Goal: Task Accomplishment & Management: Use online tool/utility

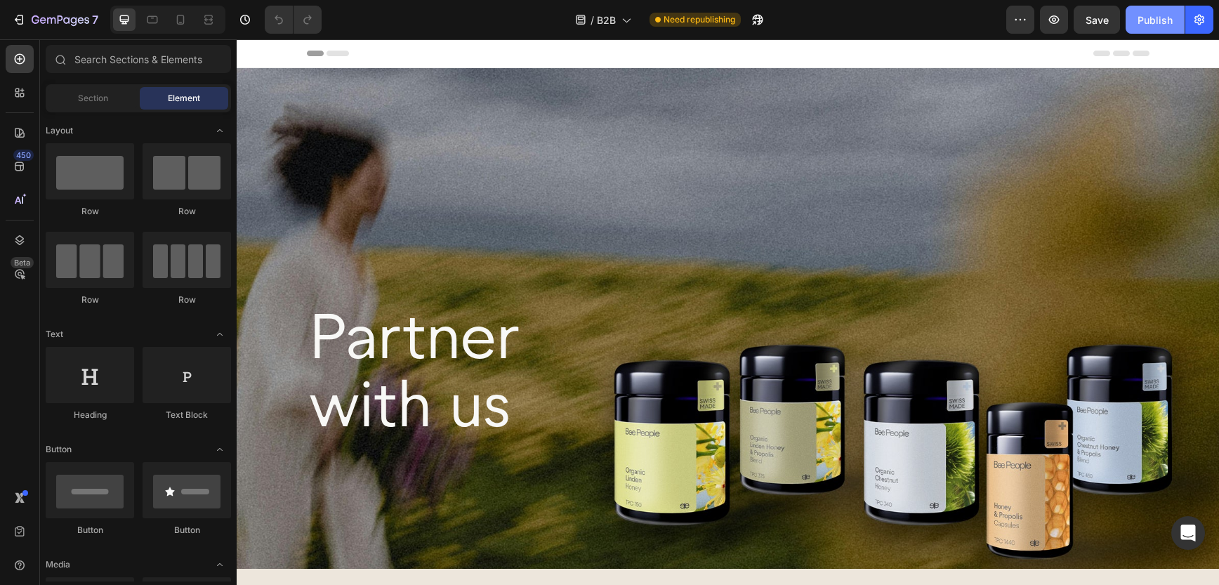
click at [1159, 18] on div "Publish" at bounding box center [1155, 20] width 35 height 15
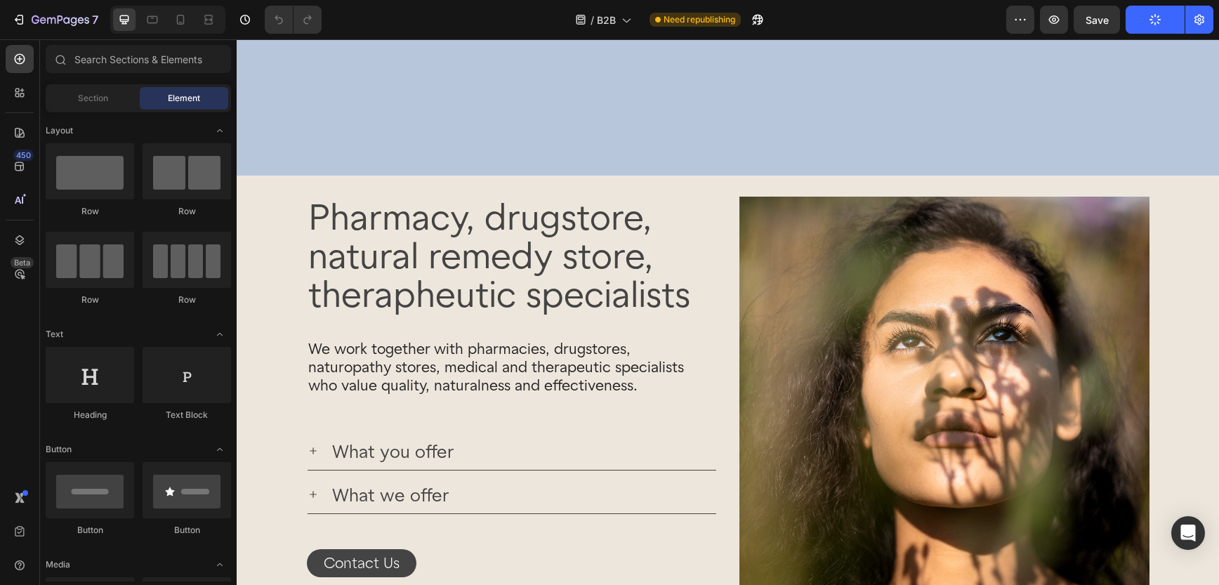
scroll to position [63, 0]
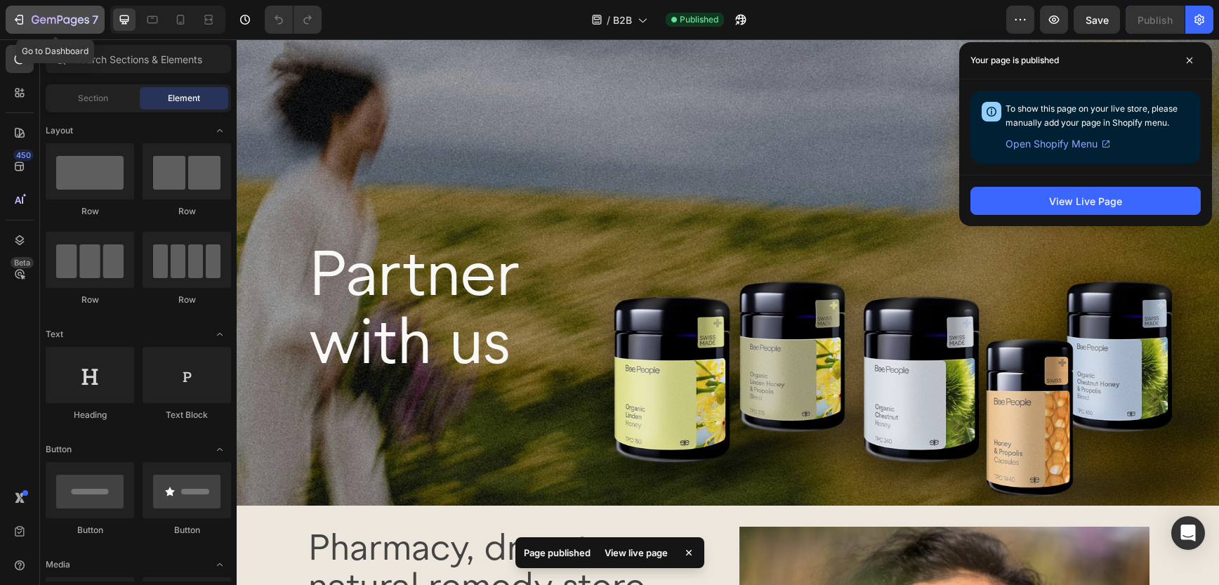
click at [20, 18] on icon "button" at bounding box center [19, 20] width 14 height 14
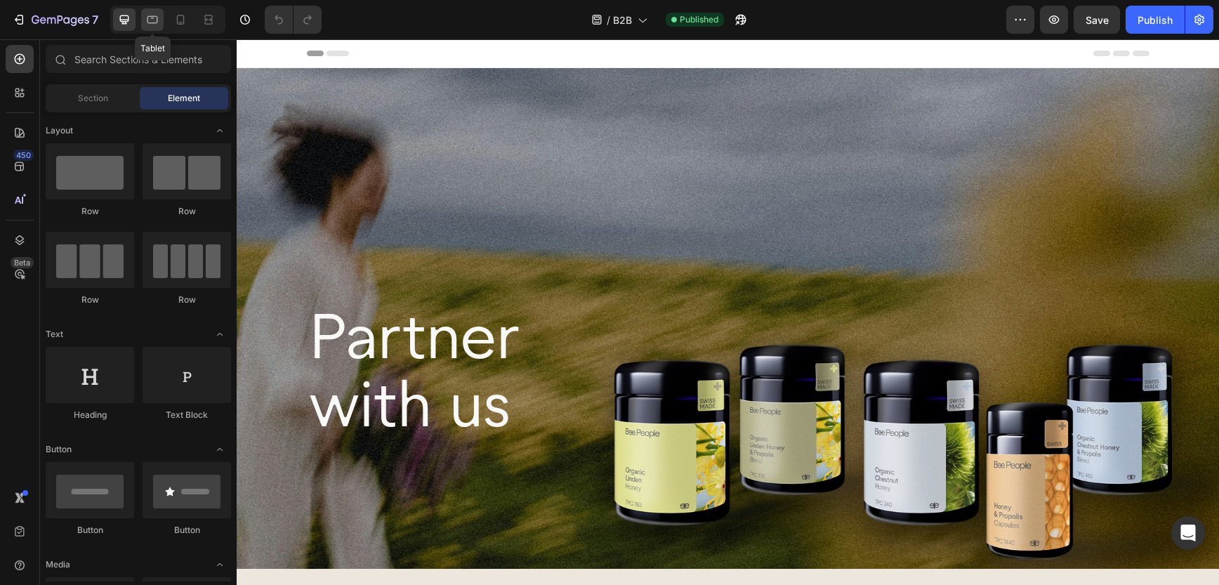
click at [150, 20] on icon at bounding box center [152, 20] width 14 height 14
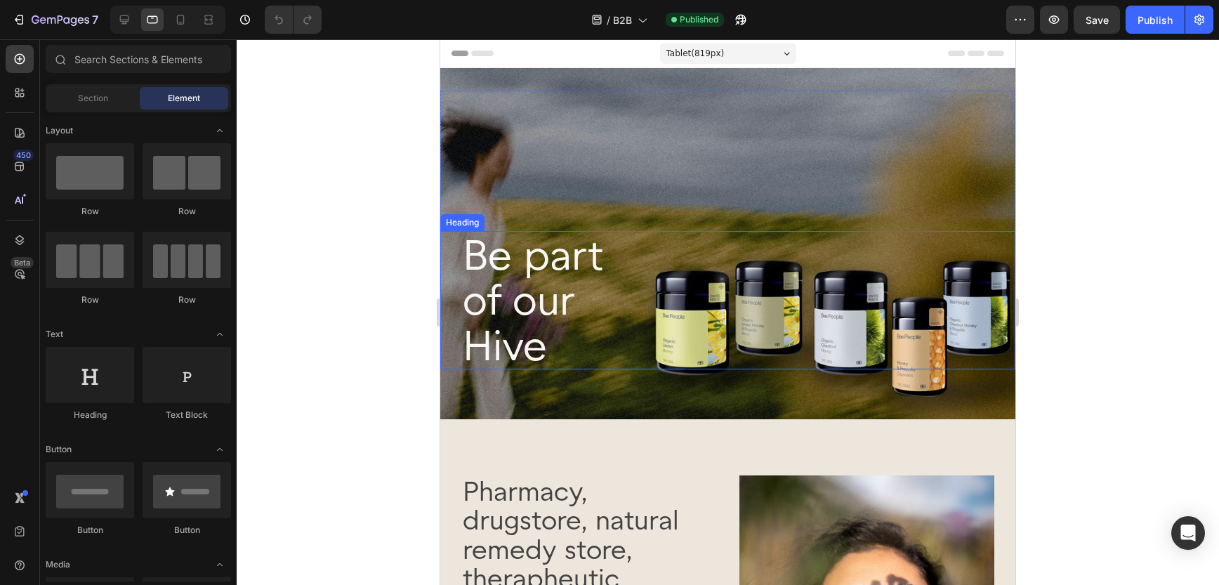
click at [473, 253] on h2 "Be part of our Hive" at bounding box center [727, 300] width 533 height 138
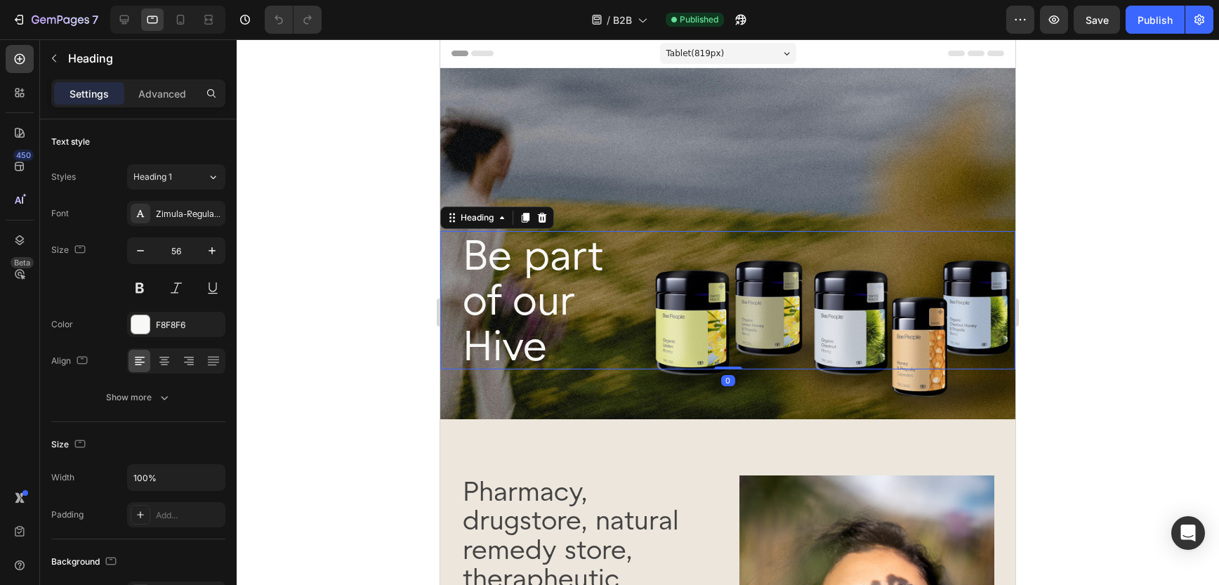
click at [469, 257] on h2 "Be part of our Hive" at bounding box center [727, 300] width 533 height 138
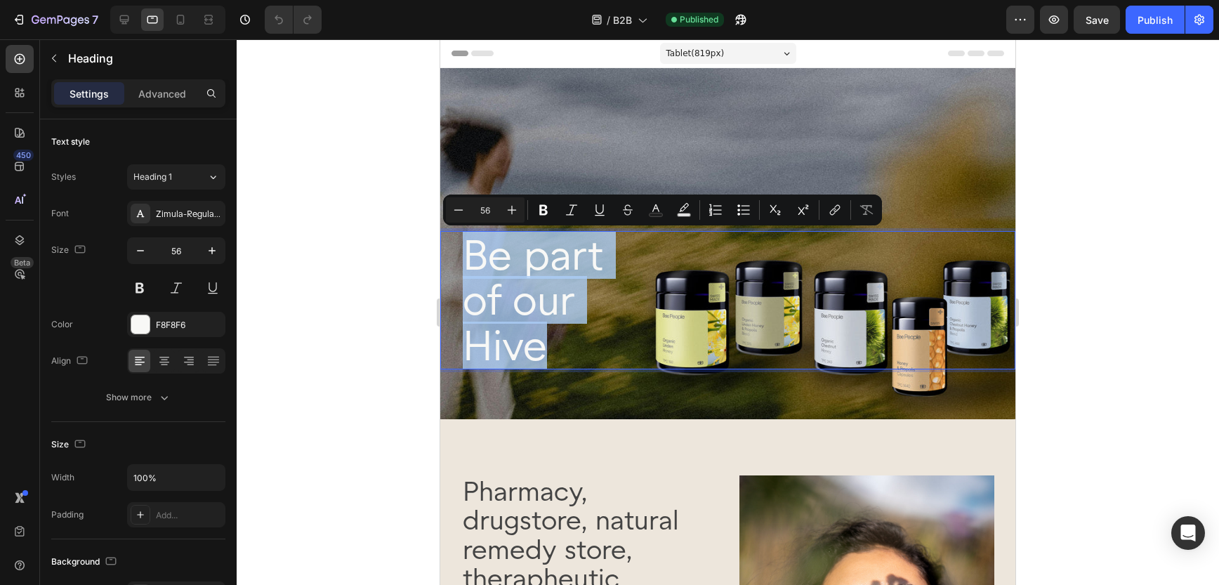
drag, startPoint x: 551, startPoint y: 353, endPoint x: 470, endPoint y: 267, distance: 118.8
click at [470, 267] on p "Be part of our Hive" at bounding box center [728, 301] width 530 height 136
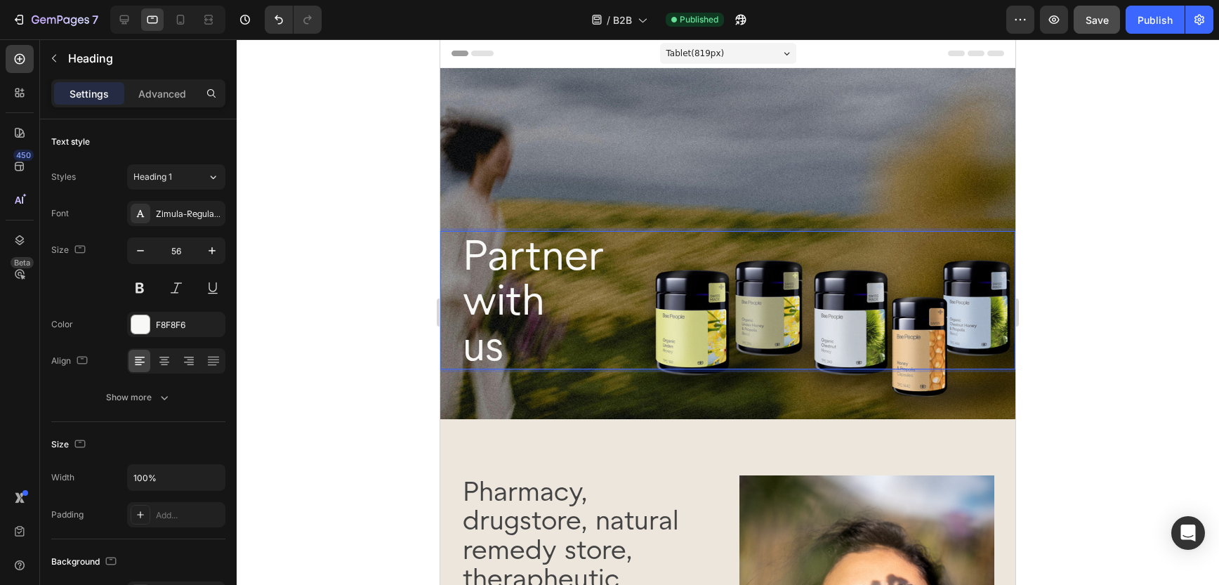
click at [1096, 20] on span "Save" at bounding box center [1097, 20] width 23 height 12
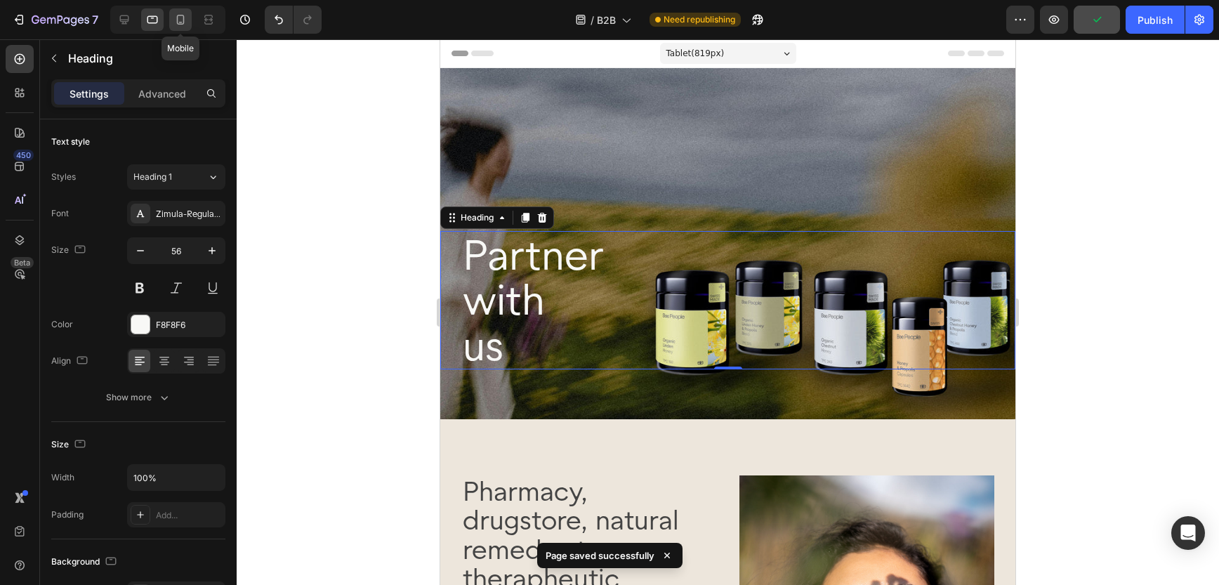
click at [181, 19] on icon at bounding box center [180, 20] width 14 height 14
type input "46"
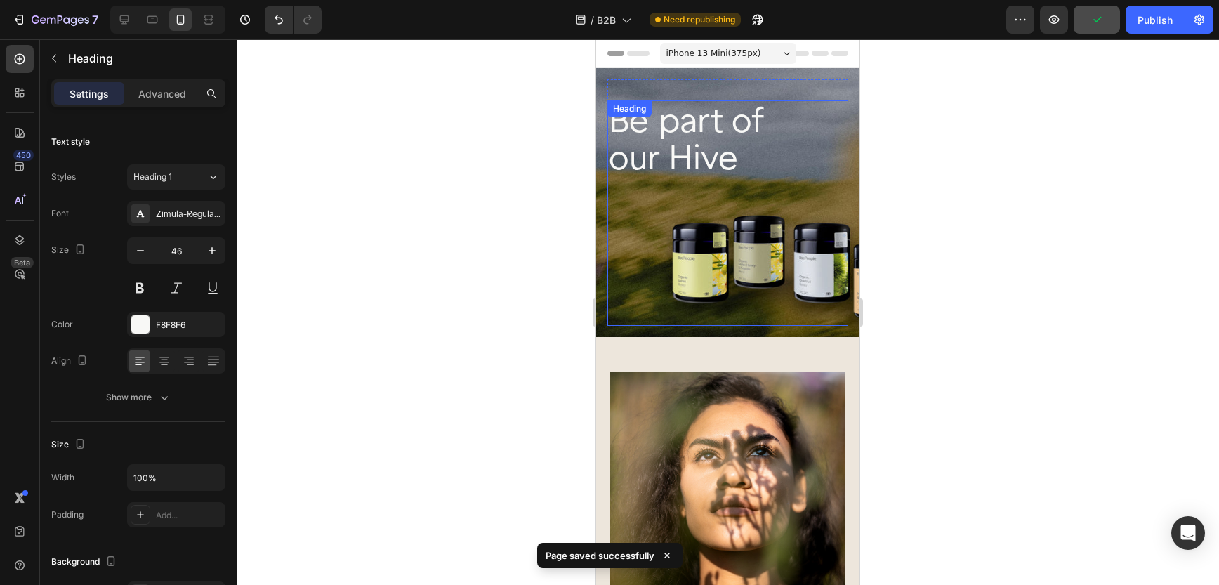
click at [676, 137] on h2 "Be part of our Hive" at bounding box center [728, 212] width 241 height 225
click at [726, 161] on h2 "Be part of our Hive" at bounding box center [728, 212] width 241 height 225
click at [747, 163] on p "Be part of our Hive" at bounding box center [728, 213] width 238 height 223
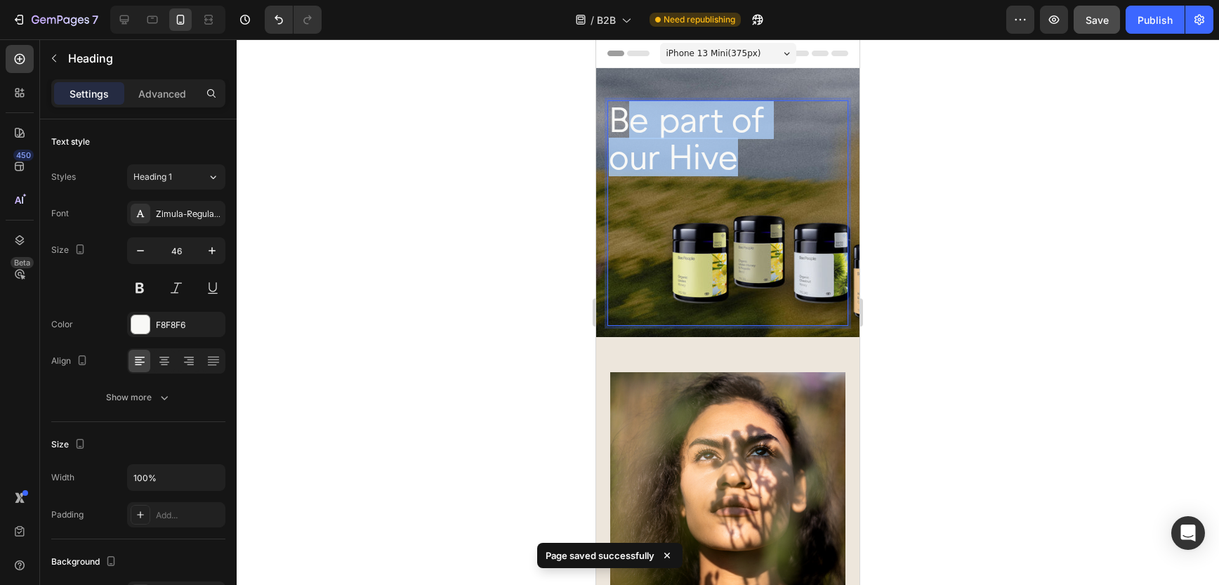
drag, startPoint x: 744, startPoint y: 162, endPoint x: 623, endPoint y: 124, distance: 126.8
click at [623, 124] on p "Be part of our Hive" at bounding box center [728, 213] width 238 height 223
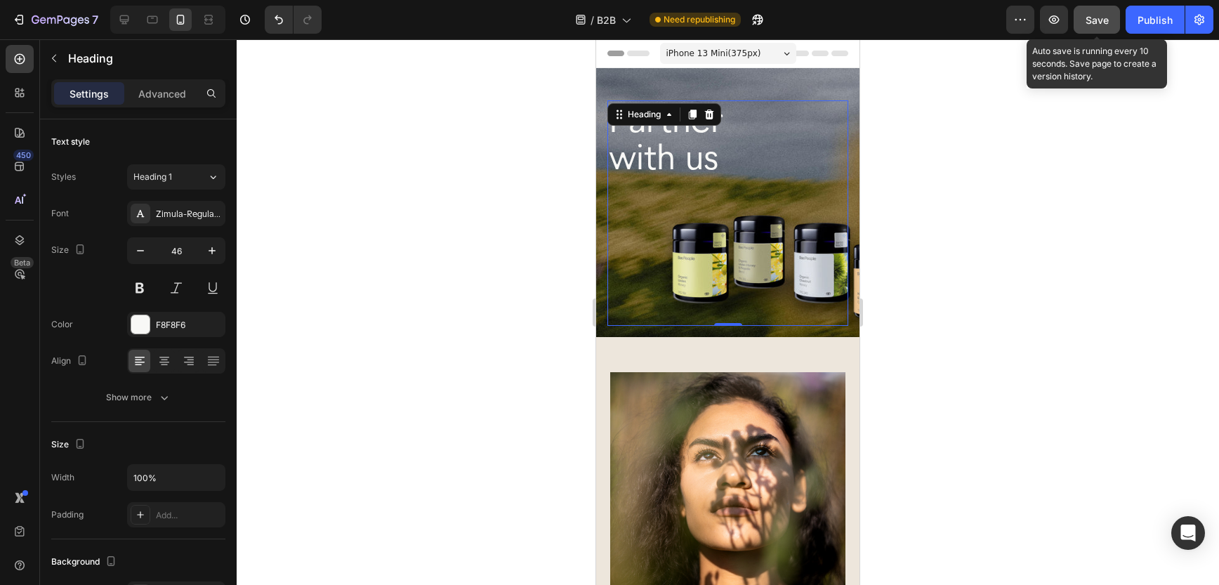
click at [1101, 23] on span "Save" at bounding box center [1097, 20] width 23 height 12
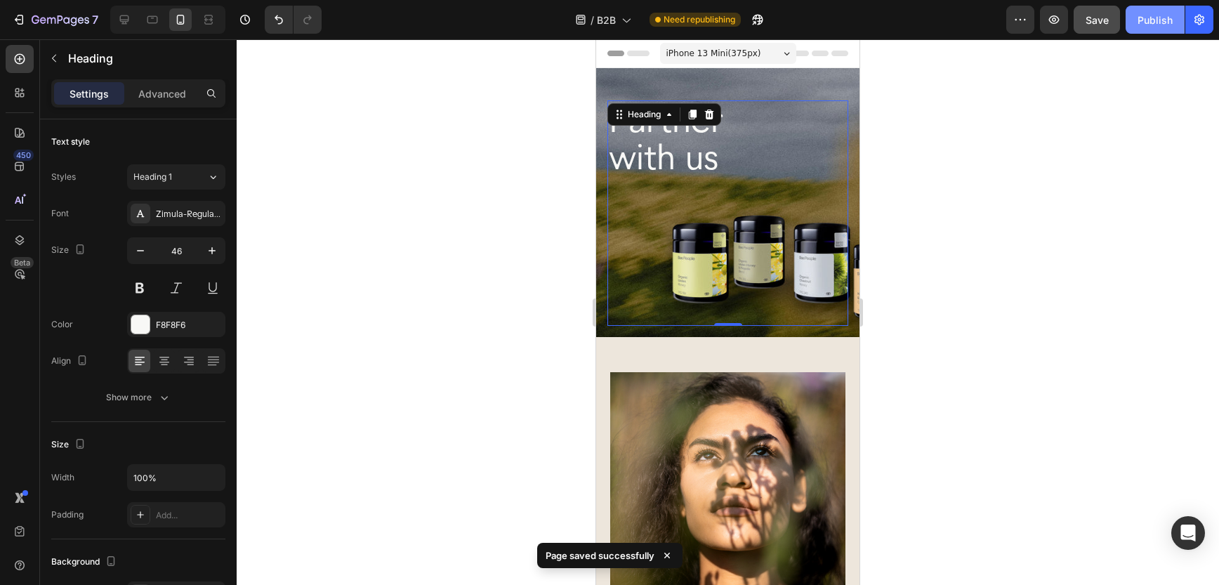
click at [1154, 22] on div "Publish" at bounding box center [1155, 20] width 35 height 15
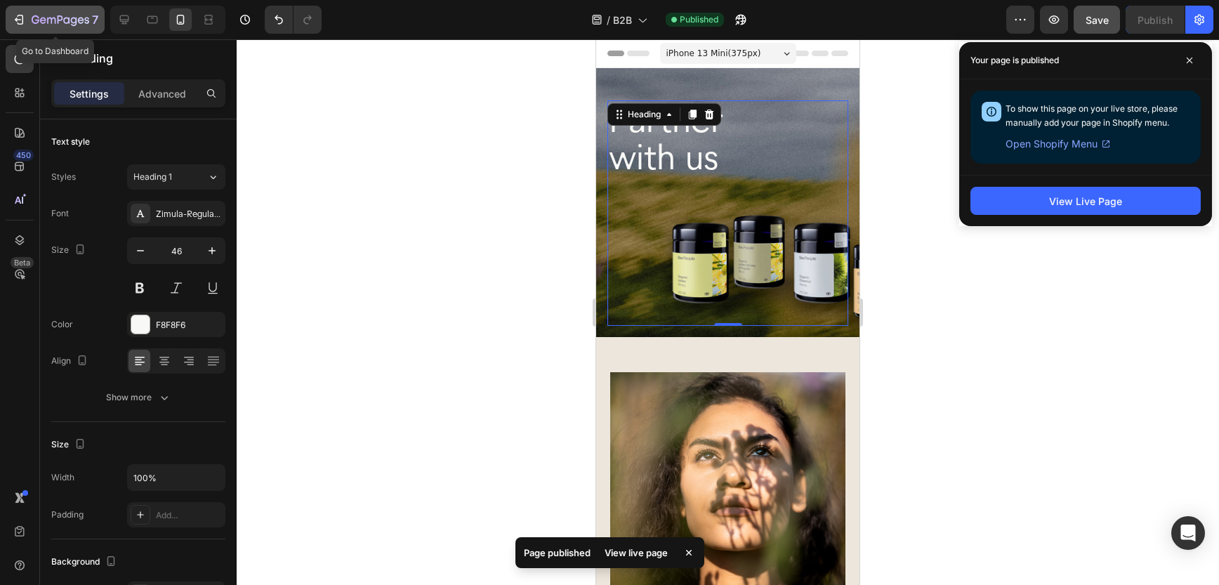
click at [21, 20] on icon "button" at bounding box center [19, 20] width 14 height 14
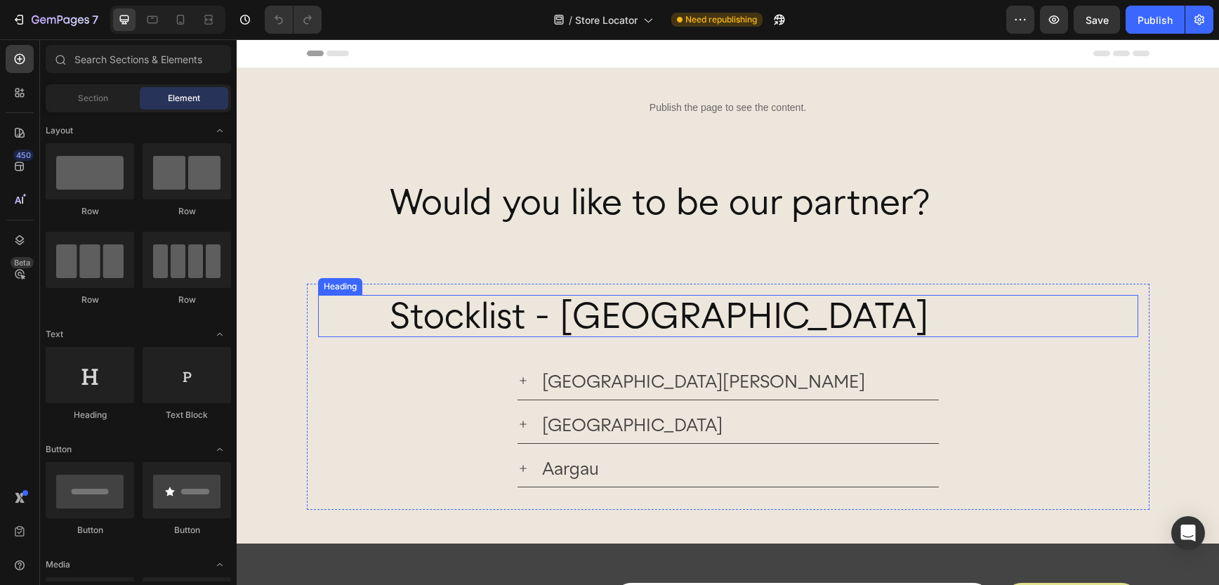
click at [389, 315] on h2 "Stocklist - Switzerland" at bounding box center [763, 315] width 750 height 41
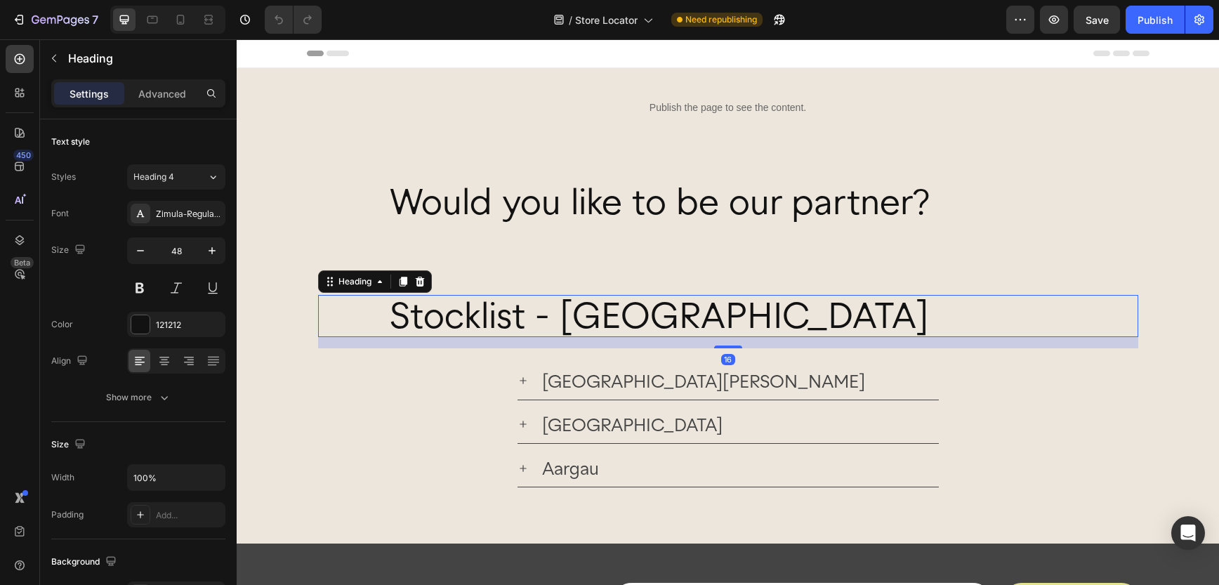
click at [410, 313] on h2 "Stocklist - Switzerland" at bounding box center [763, 315] width 750 height 41
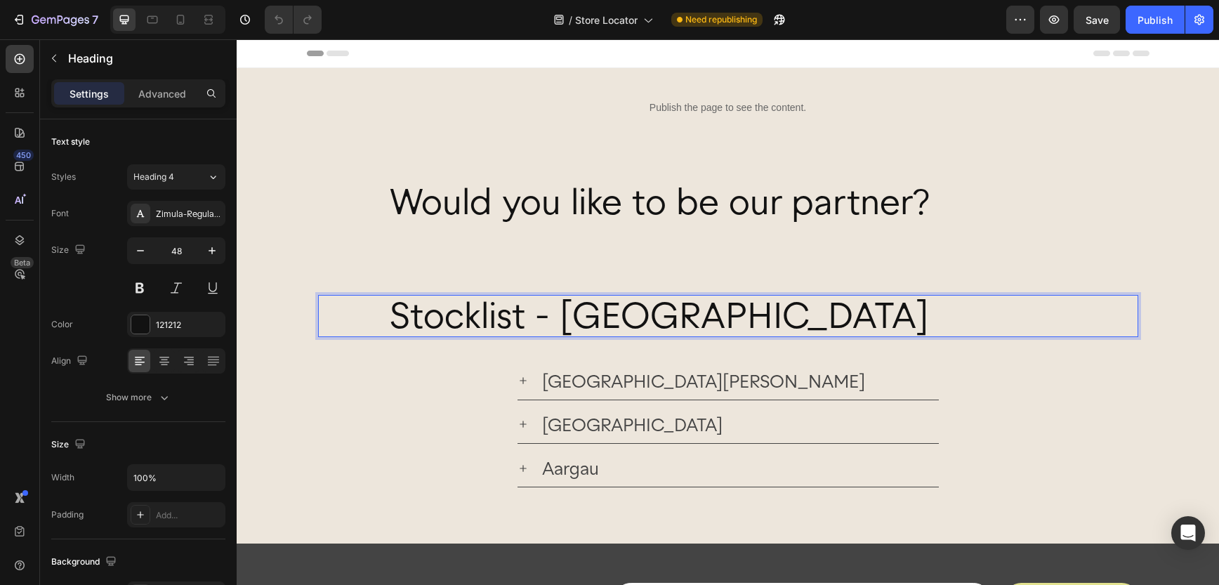
click at [401, 315] on p "Stocklist - Switzerland" at bounding box center [763, 315] width 747 height 39
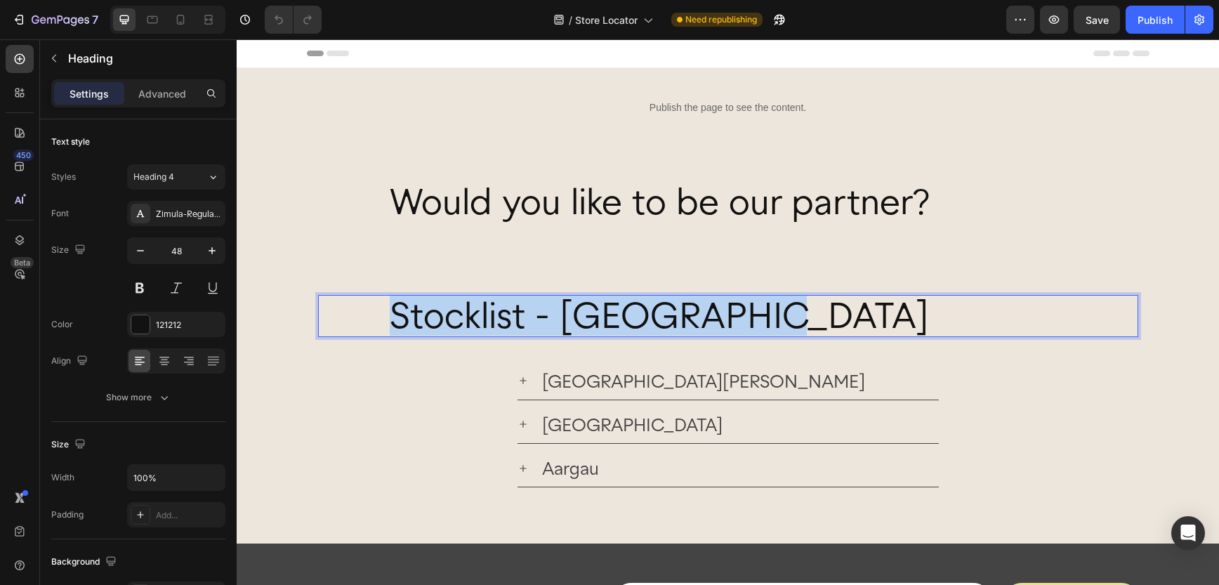
drag, startPoint x: 393, startPoint y: 315, endPoint x: 752, endPoint y: 323, distance: 359.0
click at [752, 323] on p "Stocklist - Switzerland" at bounding box center [763, 315] width 747 height 39
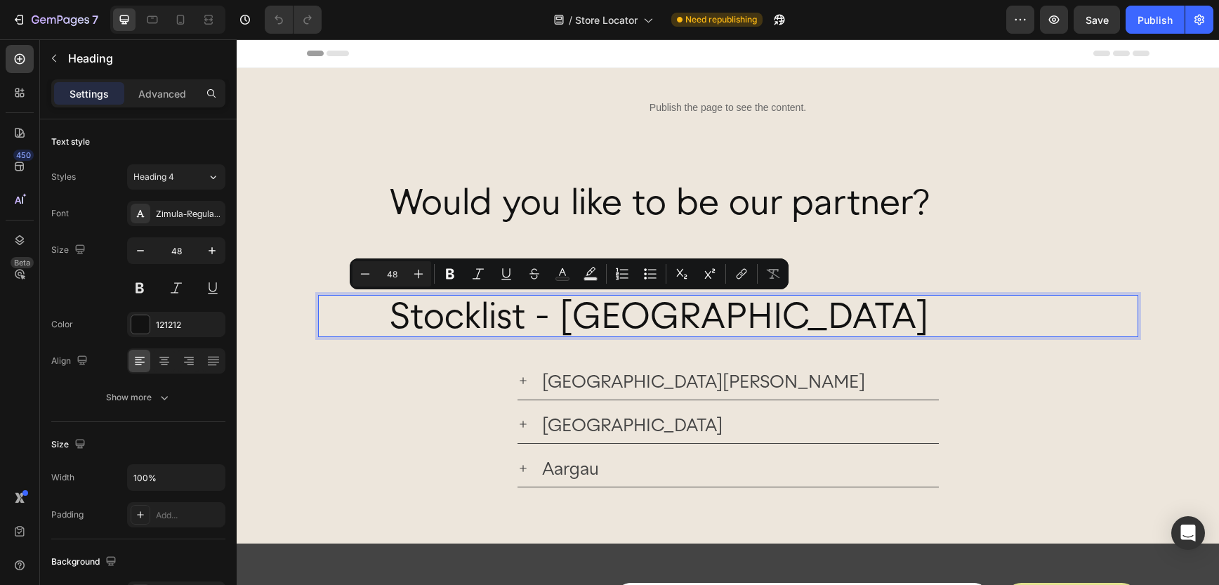
click at [847, 325] on p "Stocklist - Switzerland" at bounding box center [763, 315] width 747 height 39
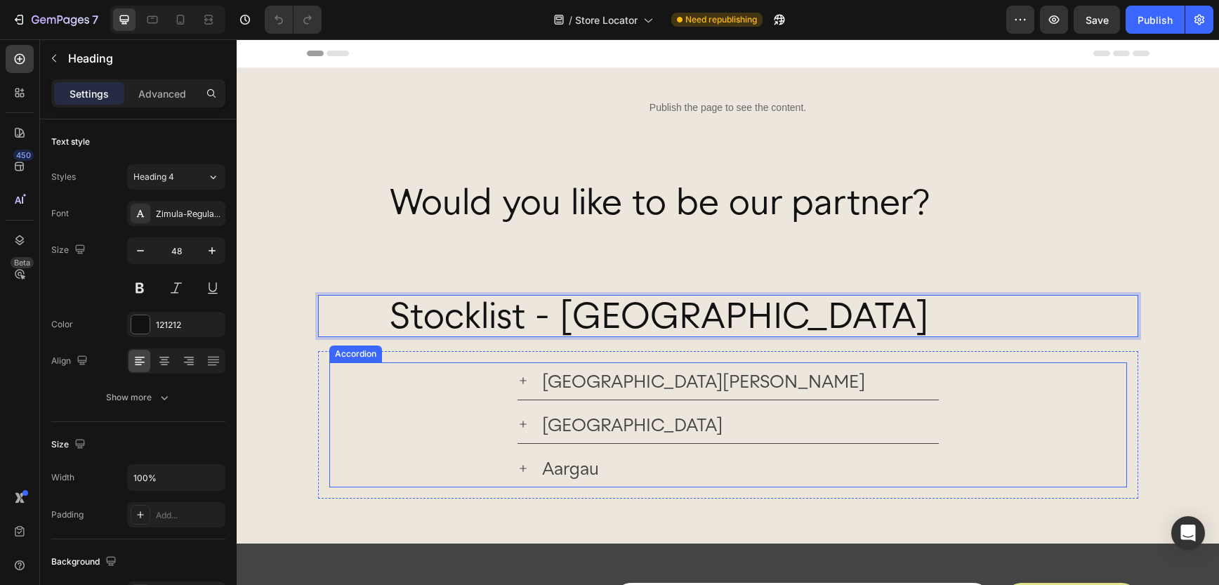
click at [575, 443] on div "Zürich" at bounding box center [728, 425] width 421 height 38
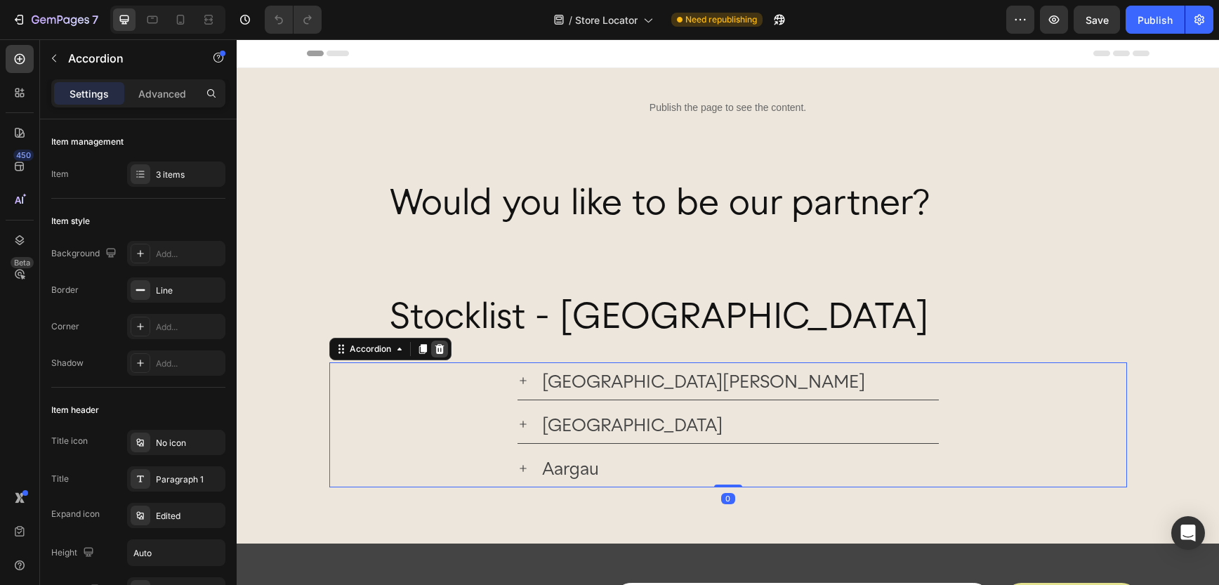
click at [440, 348] on icon at bounding box center [439, 348] width 11 height 11
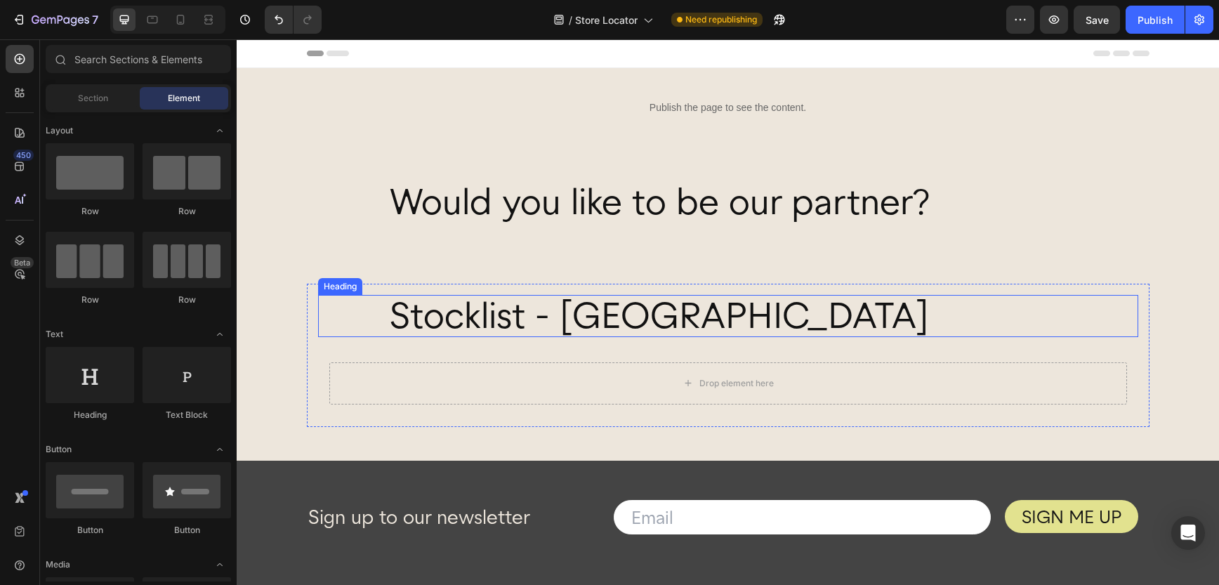
click at [436, 319] on p "Stocklist - Switzerland" at bounding box center [763, 315] width 747 height 39
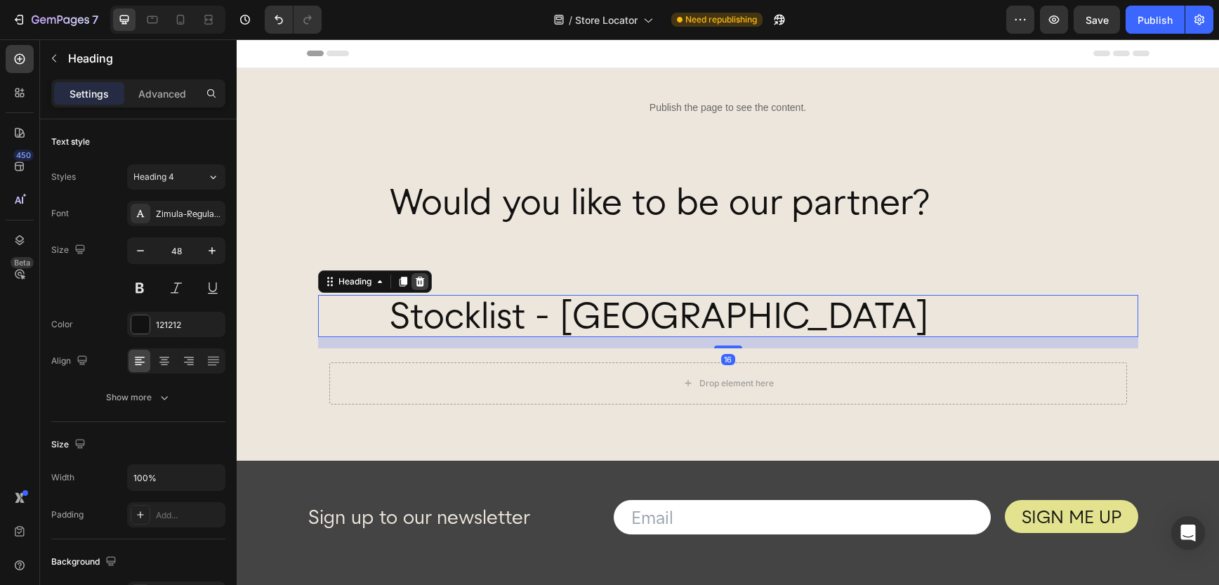
click at [421, 284] on icon at bounding box center [419, 282] width 9 height 10
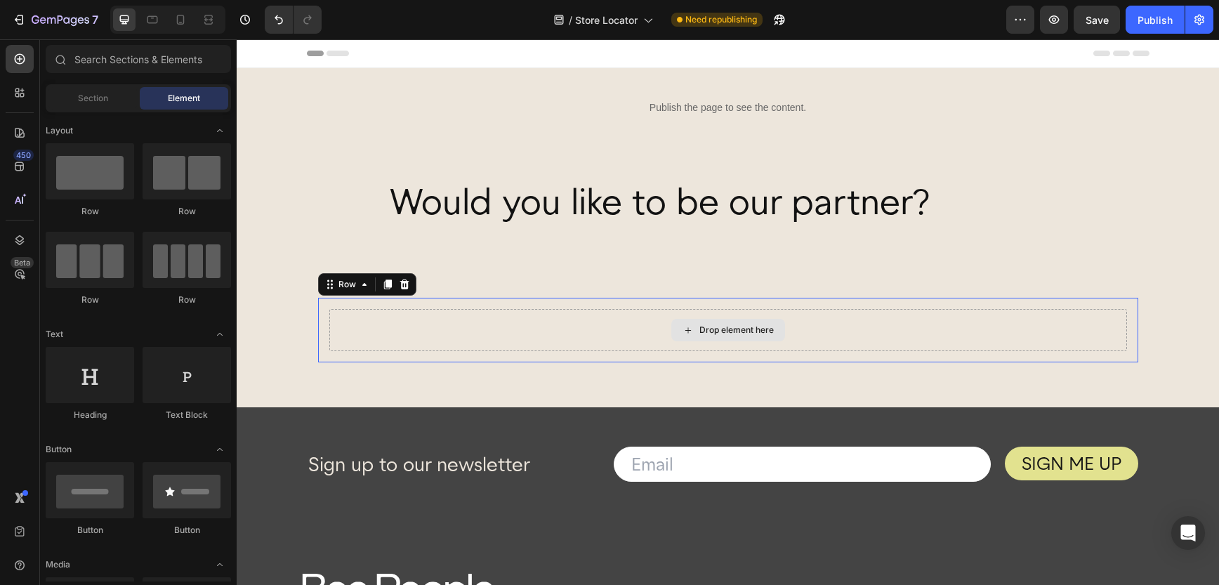
click at [477, 327] on div "Drop element here" at bounding box center [728, 330] width 798 height 42
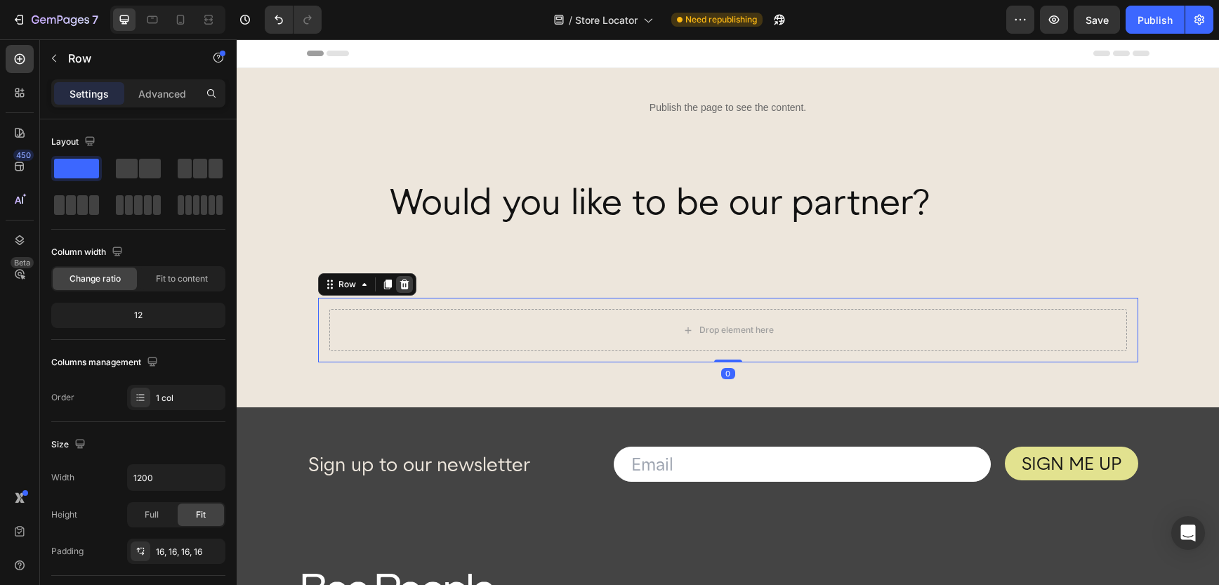
click at [402, 284] on icon at bounding box center [404, 284] width 11 height 11
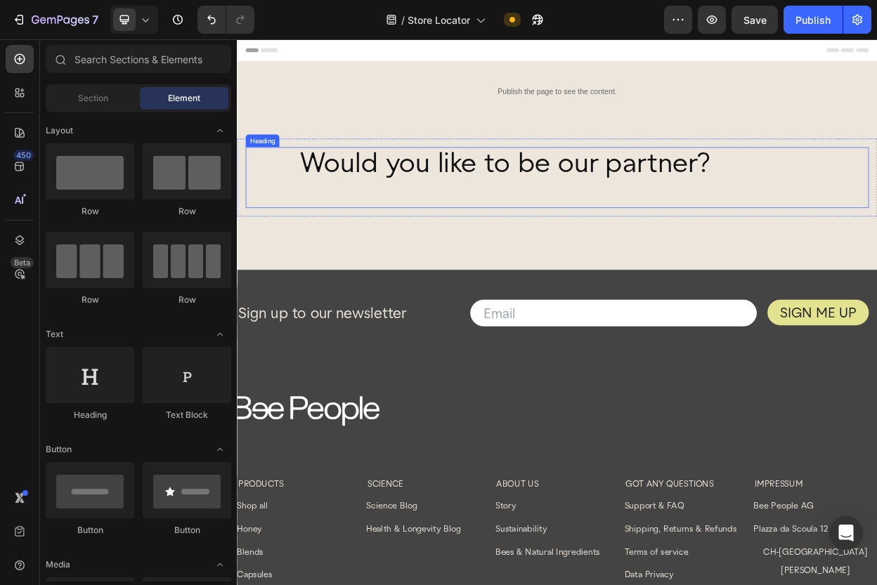
click at [426, 204] on h2 "Would you like to be our partner?" at bounding box center [693, 221] width 750 height 80
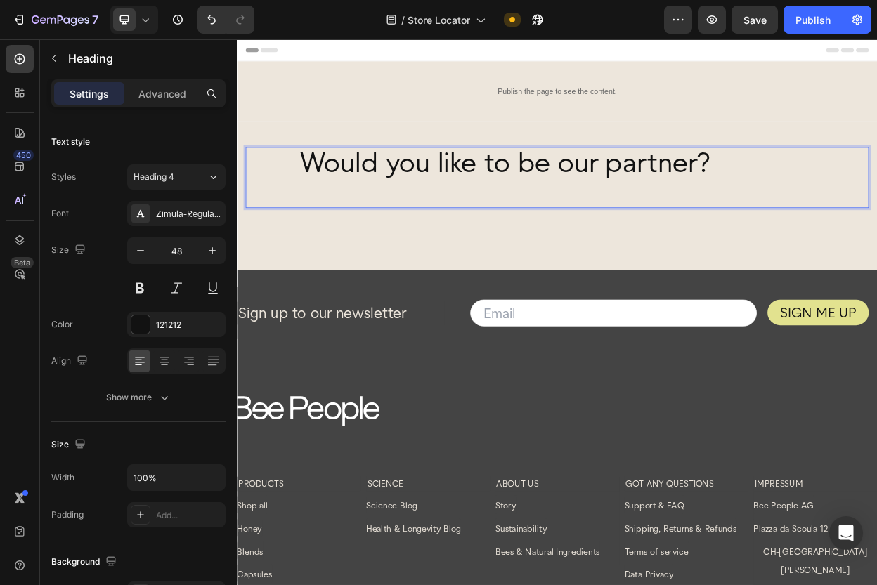
click at [871, 191] on h2 "Would you like to be our partner?" at bounding box center [693, 221] width 750 height 80
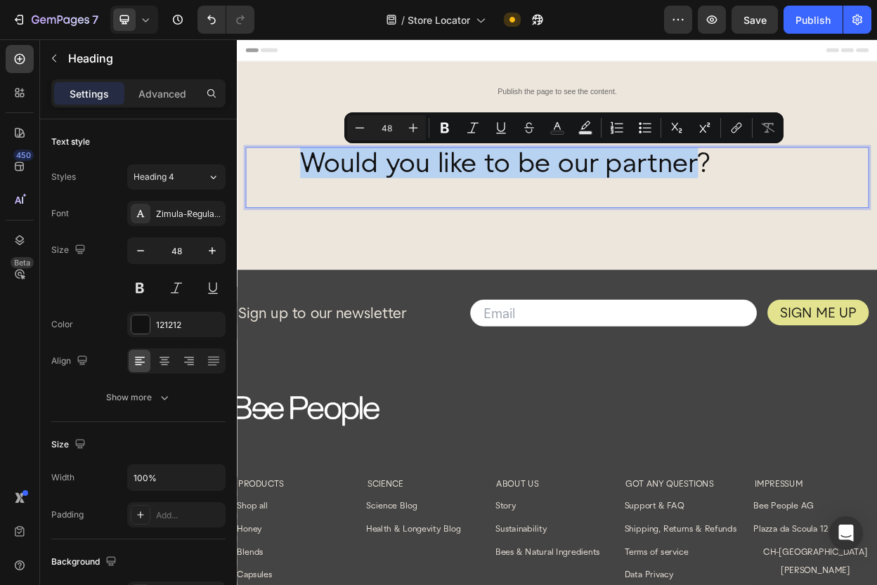
drag, startPoint x: 846, startPoint y: 204, endPoint x: 335, endPoint y: 202, distance: 511.4
click at [335, 202] on p "Would you like to be our partner?" at bounding box center [693, 221] width 747 height 77
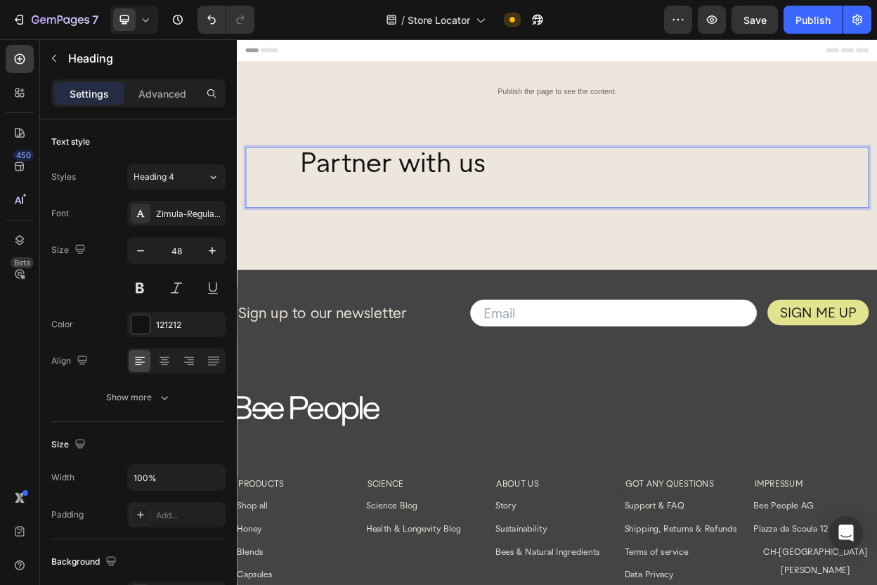
click at [371, 236] on p "Partner with us" at bounding box center [693, 221] width 747 height 77
click at [53, 56] on icon "button" at bounding box center [54, 59] width 4 height 8
click at [393, 196] on p "Partner with us" at bounding box center [693, 221] width 747 height 77
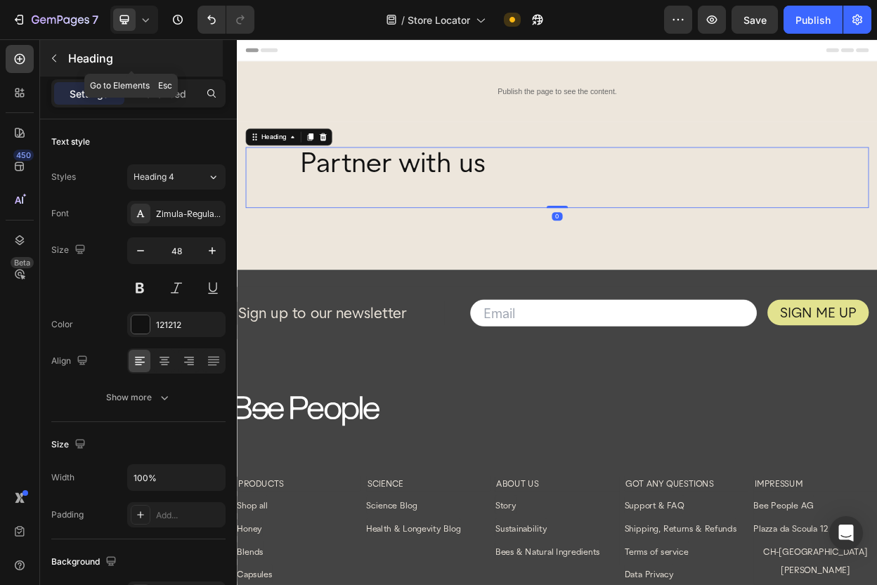
click at [58, 55] on icon "button" at bounding box center [53, 58] width 11 height 11
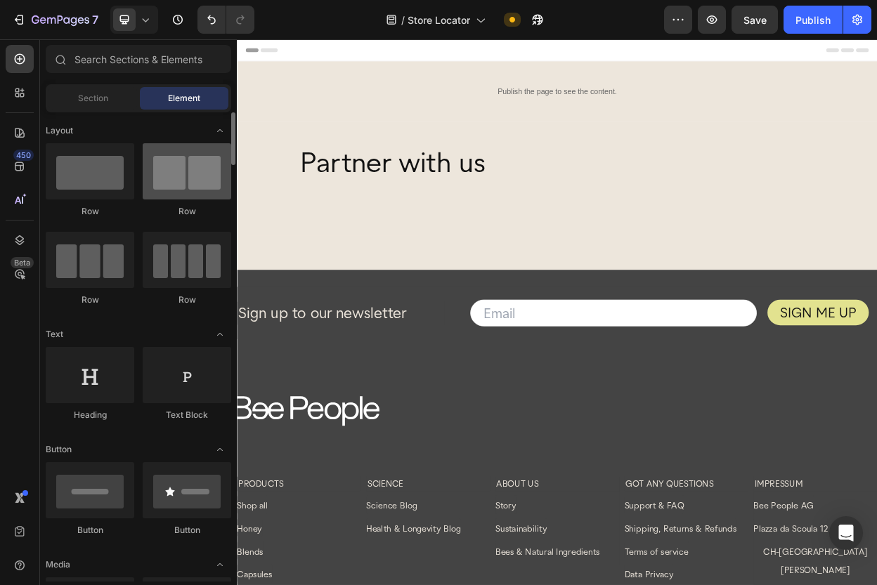
click at [201, 162] on div at bounding box center [187, 171] width 89 height 56
click at [188, 171] on div at bounding box center [187, 171] width 89 height 56
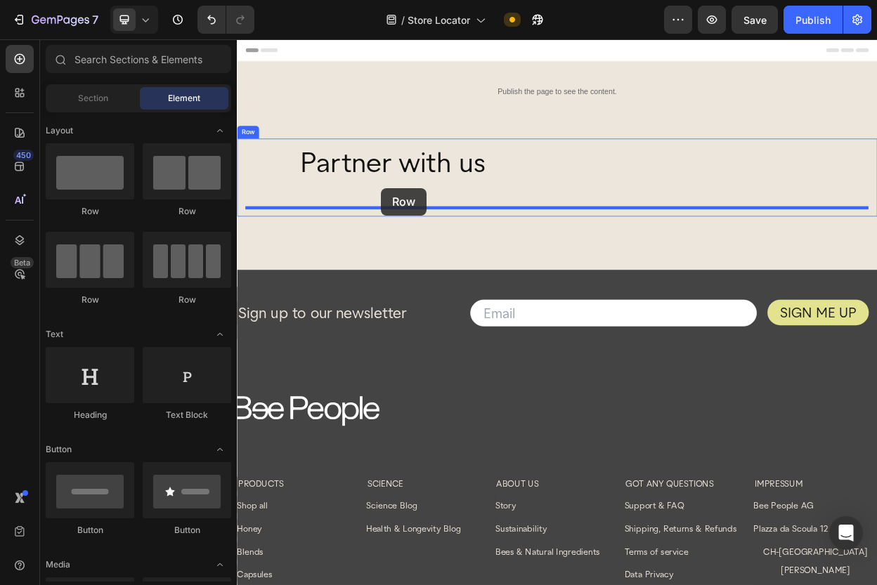
drag, startPoint x: 424, startPoint y: 211, endPoint x: 426, endPoint y: 230, distance: 19.8
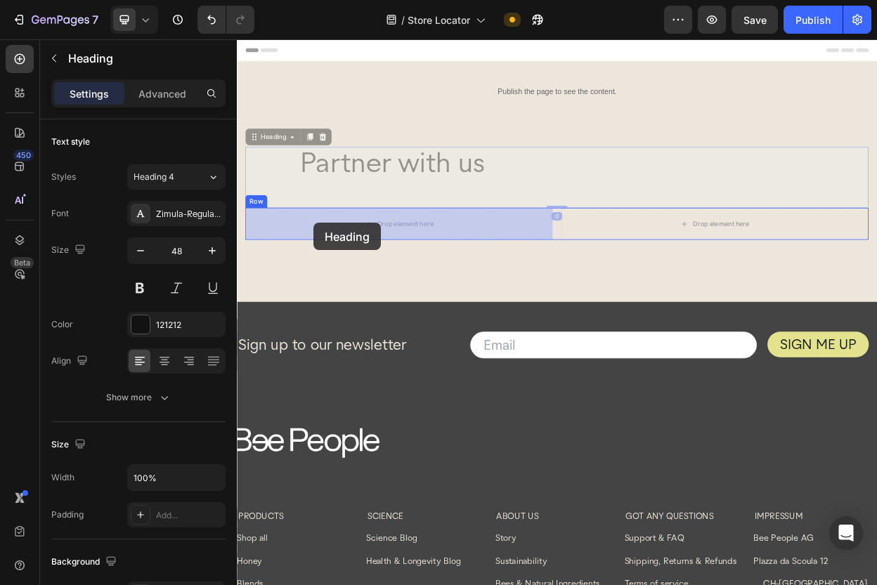
drag, startPoint x: 353, startPoint y: 194, endPoint x: 338, endPoint y: 280, distance: 87.0
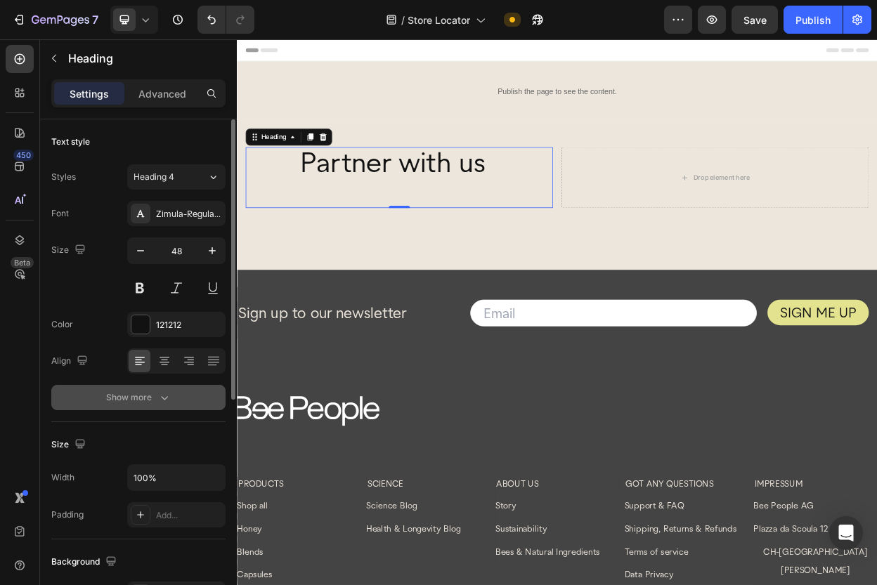
click at [161, 395] on icon "button" at bounding box center [164, 398] width 14 height 14
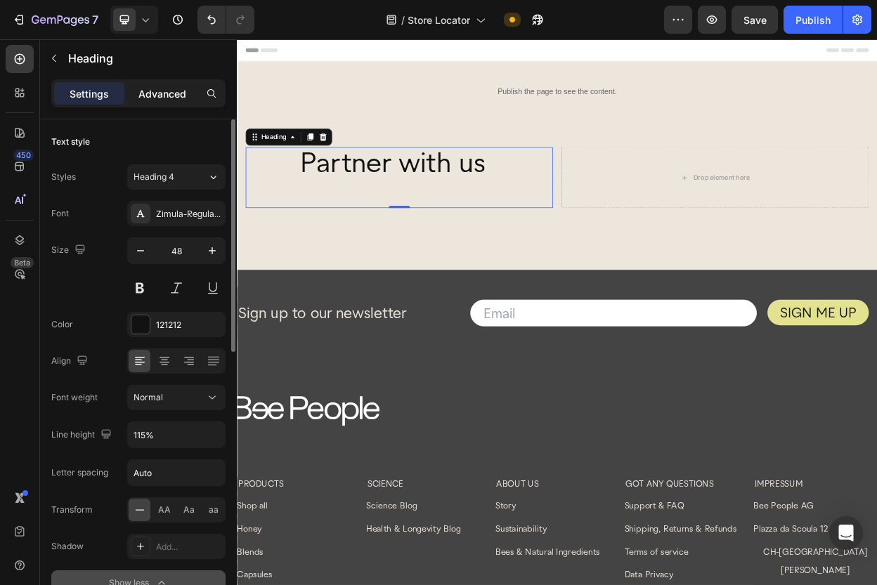
click at [166, 96] on p "Advanced" at bounding box center [162, 93] width 48 height 15
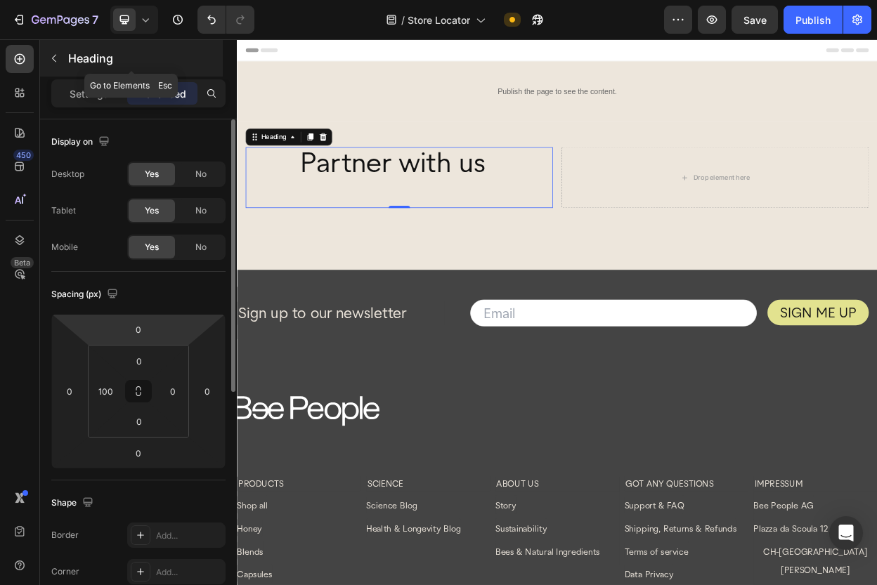
click at [52, 64] on button "button" at bounding box center [54, 58] width 22 height 22
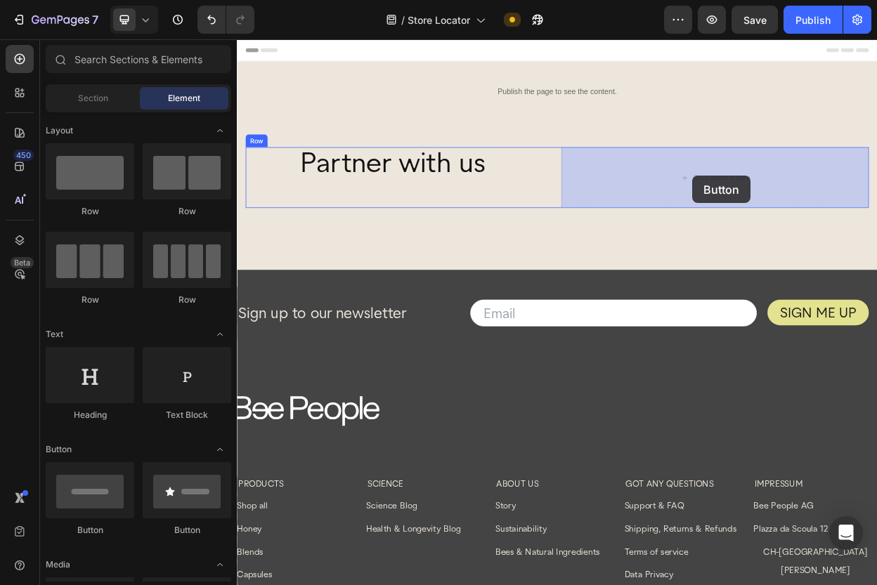
drag, startPoint x: 329, startPoint y: 530, endPoint x: 836, endPoint y: 220, distance: 594.3
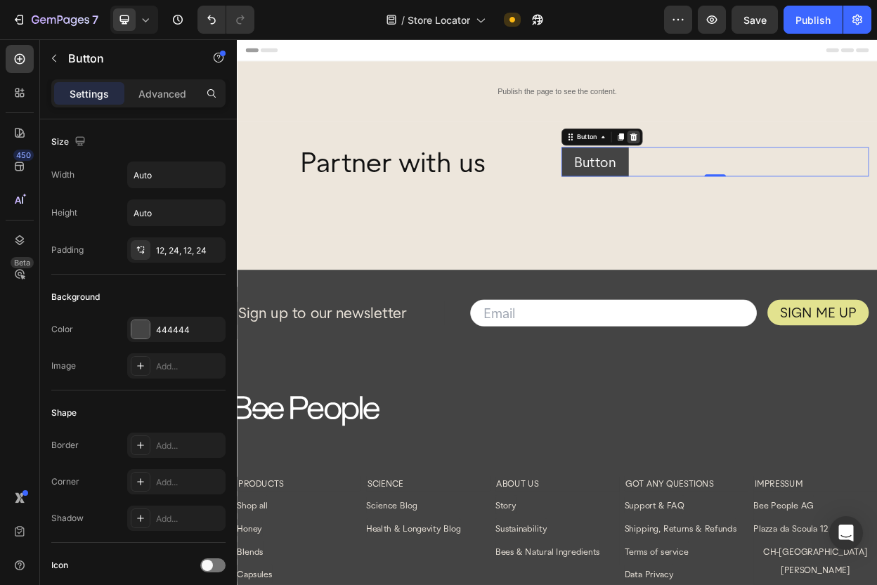
click at [760, 166] on icon at bounding box center [758, 167] width 11 height 11
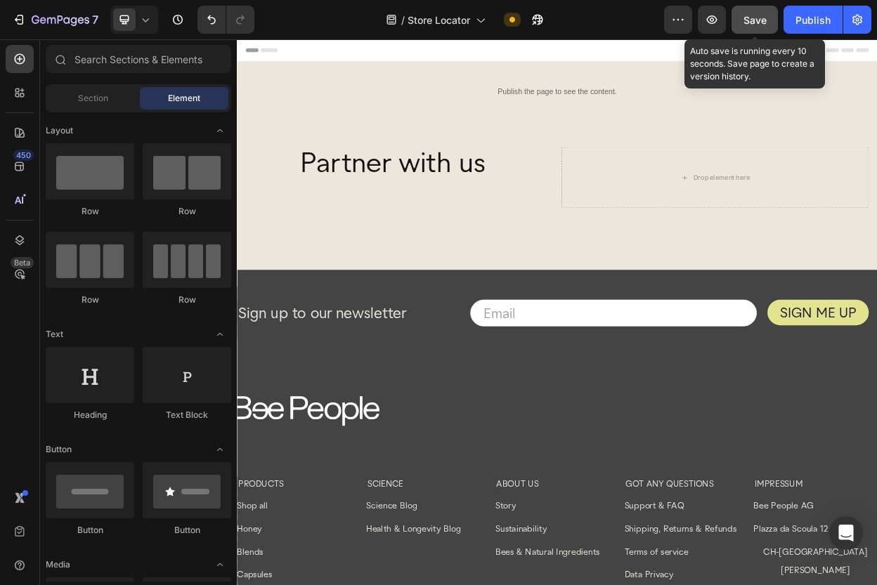
click at [738, 19] on button "Save" at bounding box center [754, 20] width 46 height 28
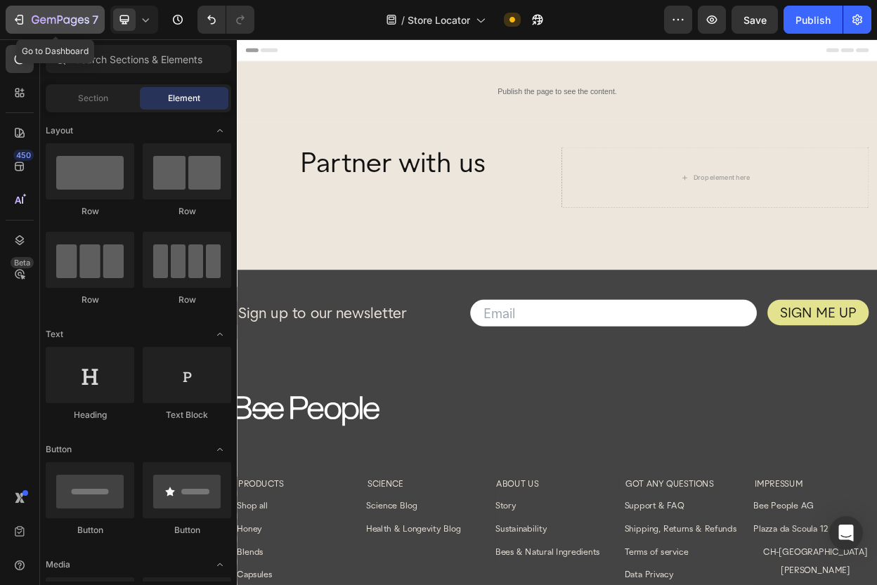
click at [20, 18] on icon "button" at bounding box center [19, 20] width 14 height 14
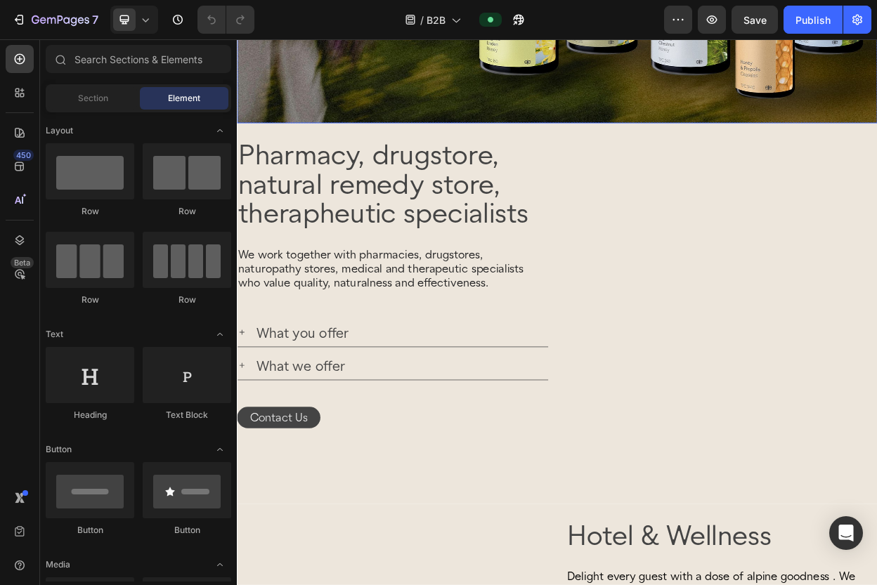
scroll to position [502, 0]
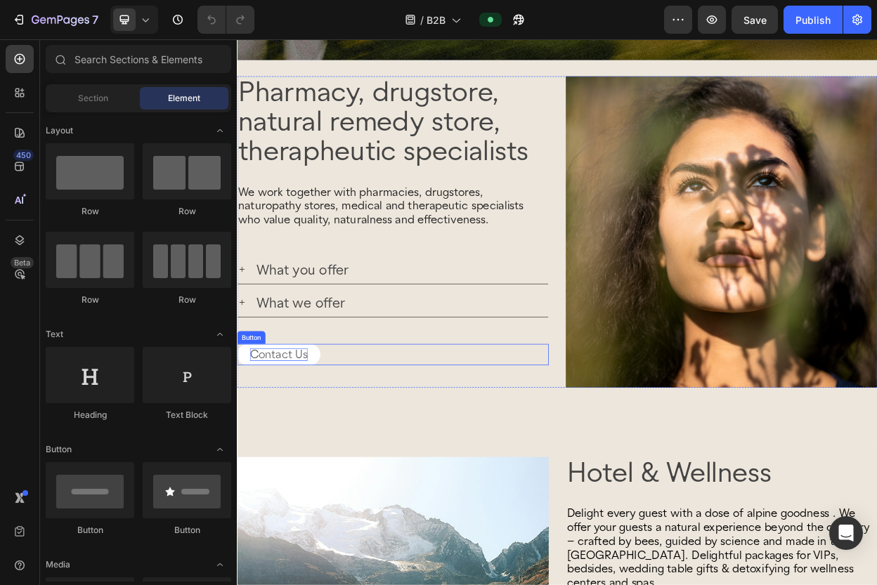
click at [325, 447] on p "Contact Us" at bounding box center [292, 454] width 76 height 17
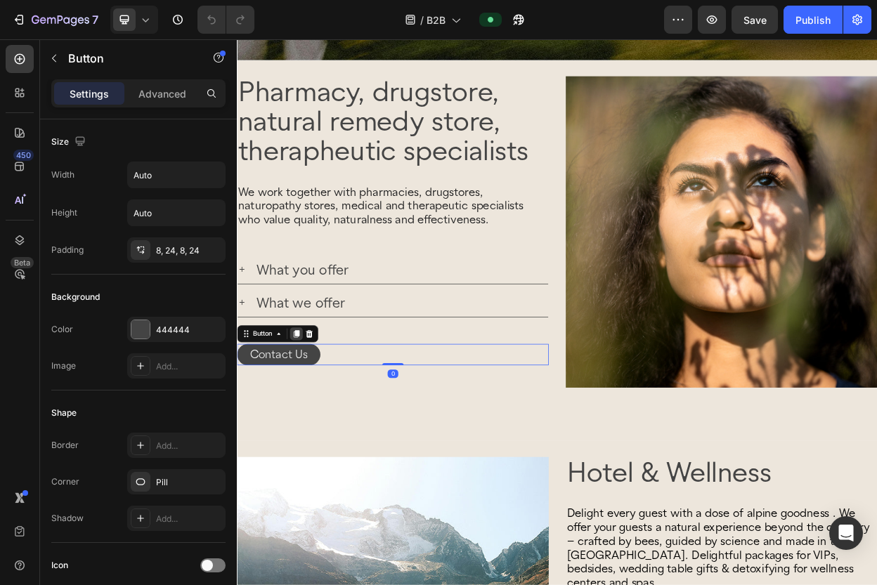
click at [315, 425] on icon at bounding box center [315, 427] width 8 height 10
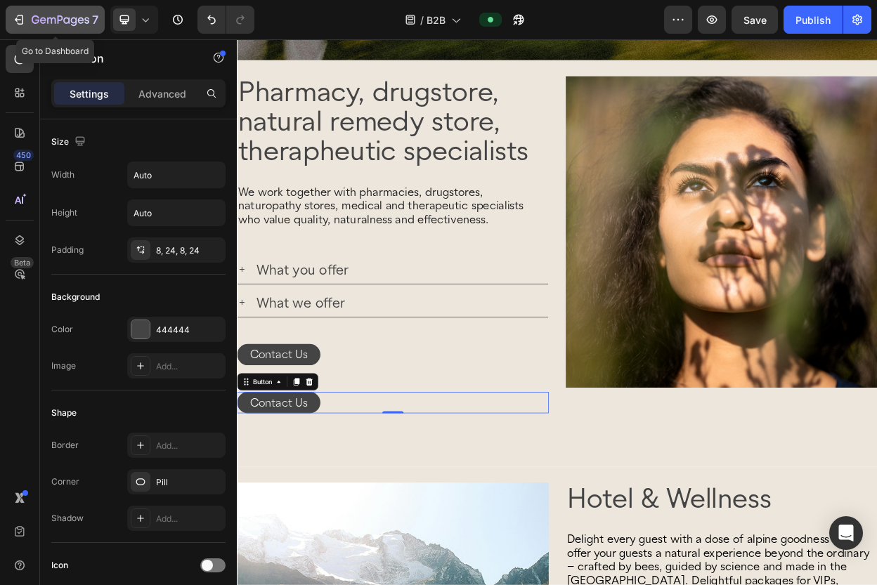
click at [21, 17] on icon "button" at bounding box center [19, 20] width 14 height 14
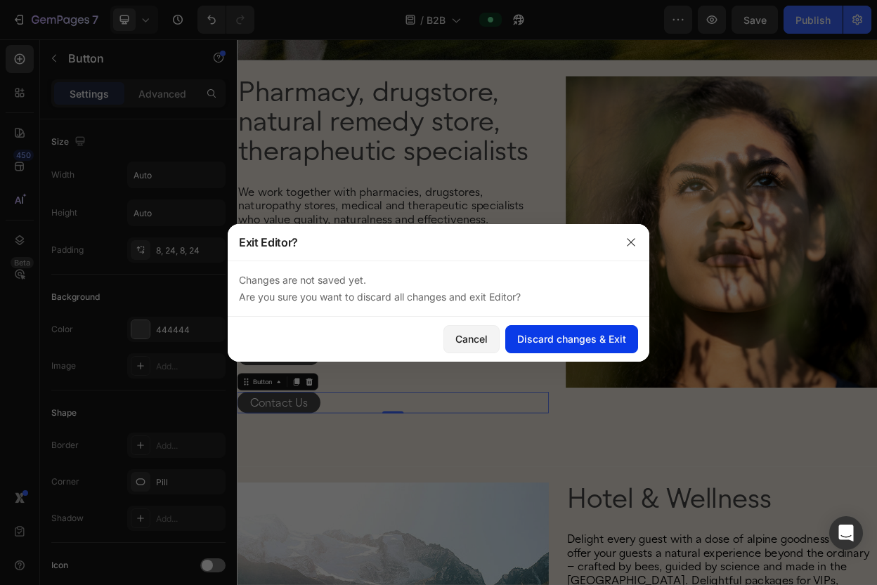
click at [537, 339] on div "Discard changes & Exit" at bounding box center [571, 339] width 109 height 15
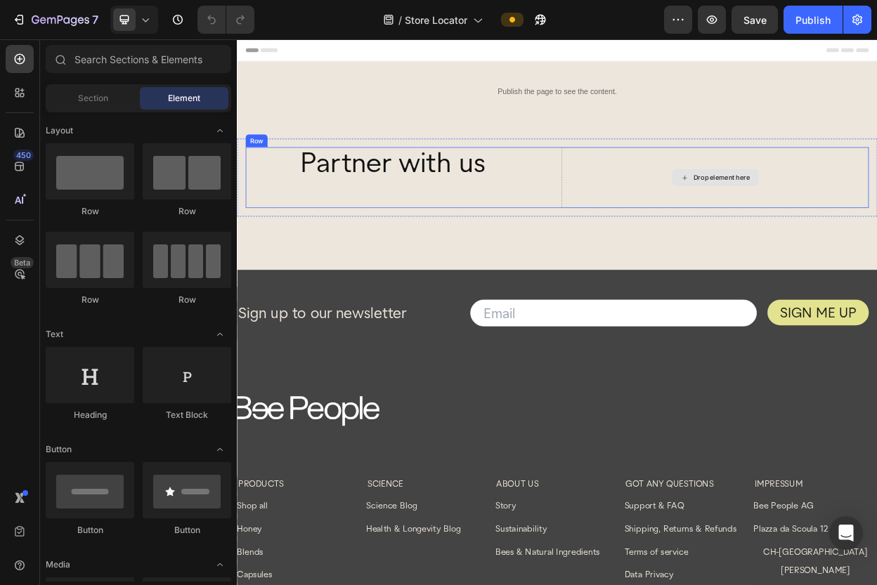
click at [847, 228] on div "Drop element here" at bounding box center [866, 221] width 114 height 22
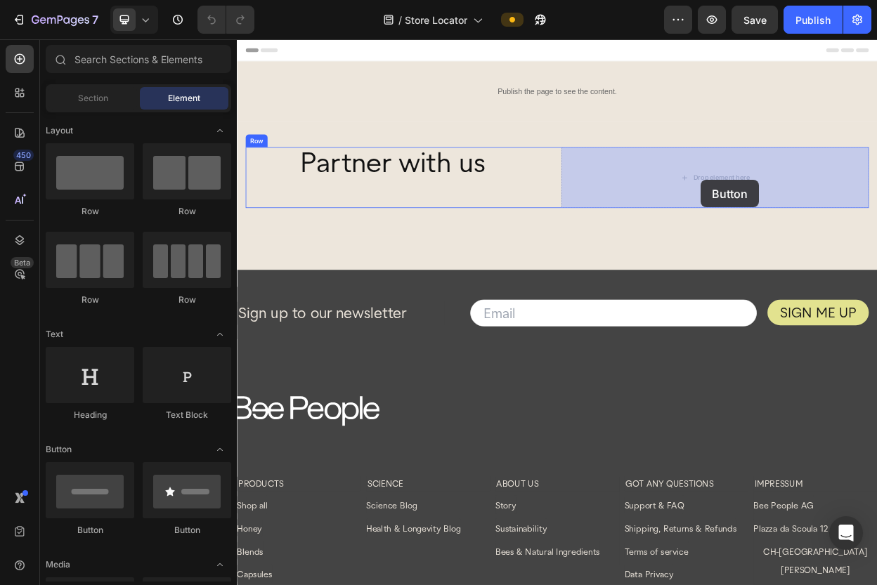
drag, startPoint x: 330, startPoint y: 532, endPoint x: 847, endPoint y: 225, distance: 601.6
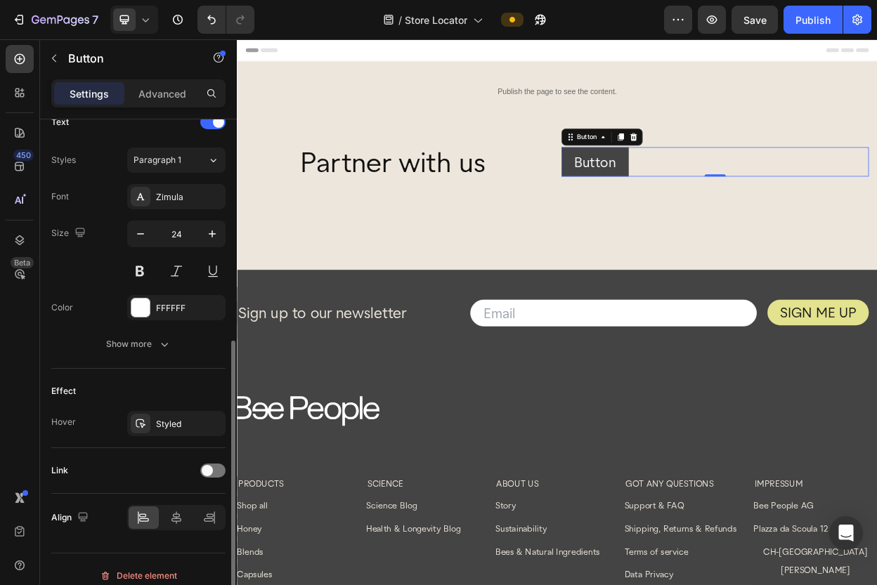
scroll to position [502, 0]
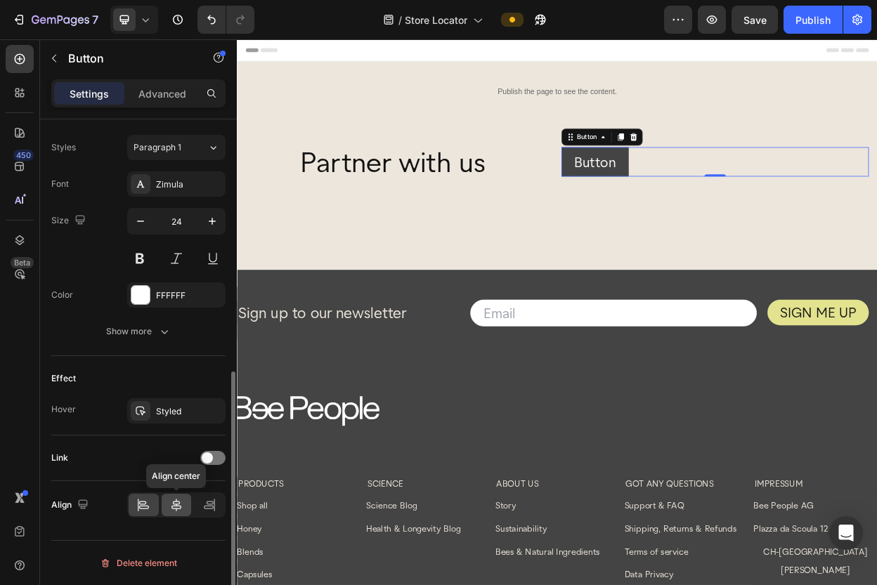
click at [181, 503] on icon at bounding box center [176, 505] width 14 height 14
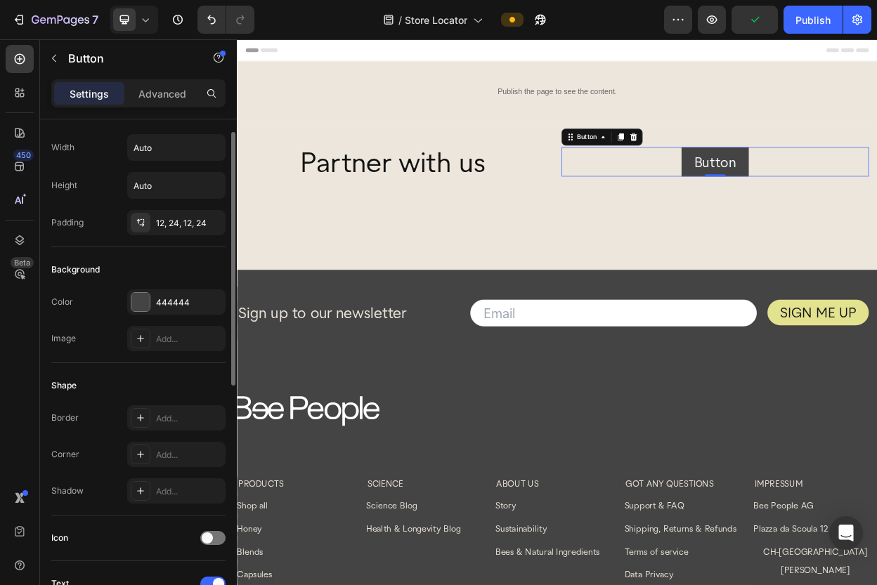
scroll to position [27, 0]
click at [187, 301] on div "444444" at bounding box center [176, 303] width 41 height 13
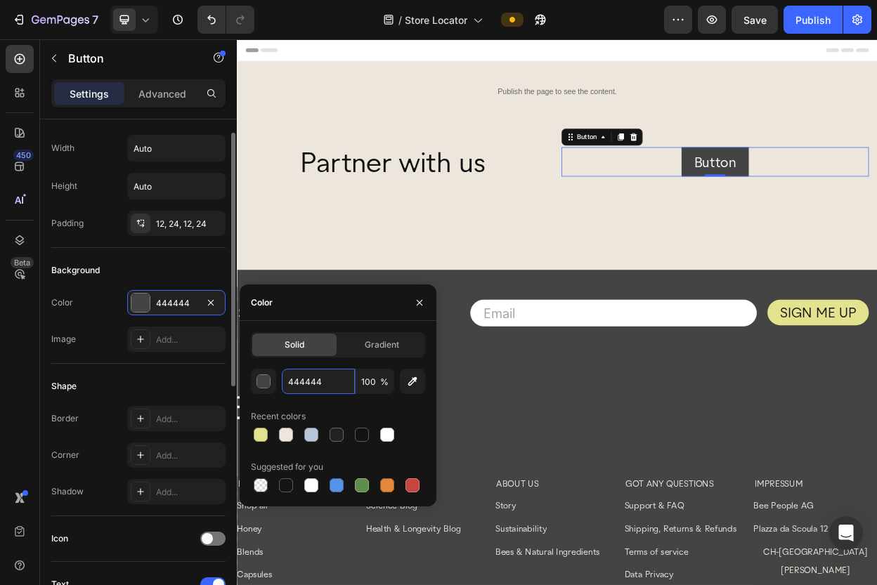
drag, startPoint x: 326, startPoint y: 381, endPoint x: 211, endPoint y: 379, distance: 115.2
click at [211, 379] on div "450 Beta Sections(18) Elements(83) Section Element Hero Section Product Detail …" at bounding box center [118, 312] width 237 height 546
drag, startPoint x: 322, startPoint y: 386, endPoint x: 276, endPoint y: 379, distance: 46.9
click at [276, 379] on div "444444 100 %" at bounding box center [338, 381] width 174 height 25
type input "242424"
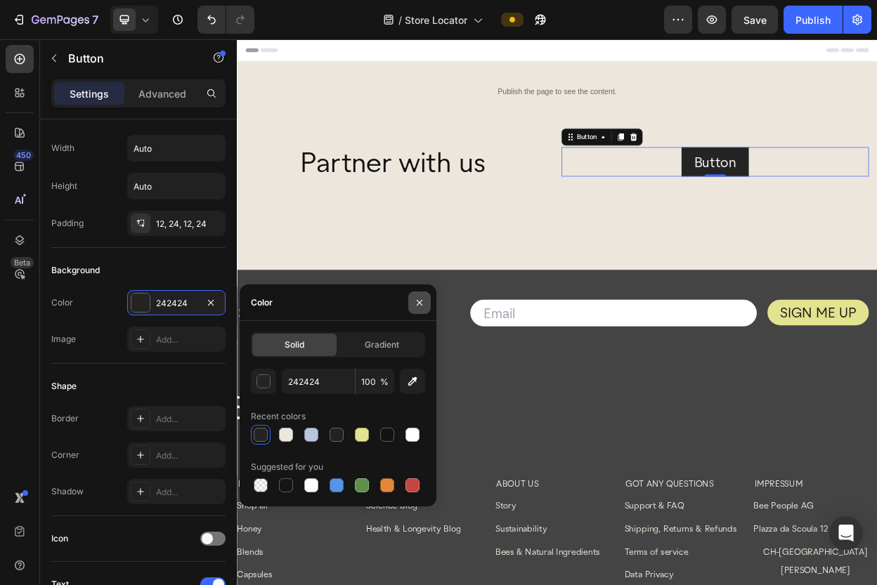
click at [419, 303] on icon "button" at bounding box center [420, 302] width 6 height 6
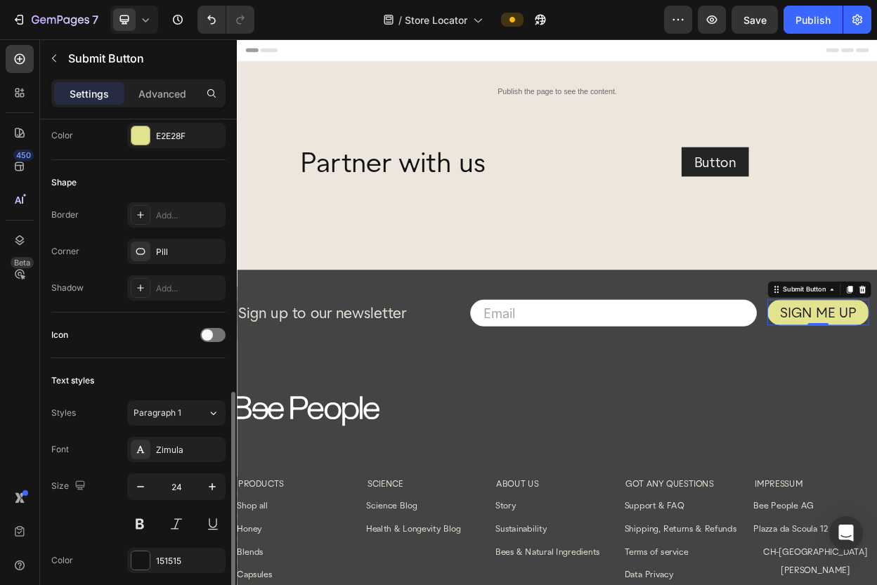
scroll to position [81, 0]
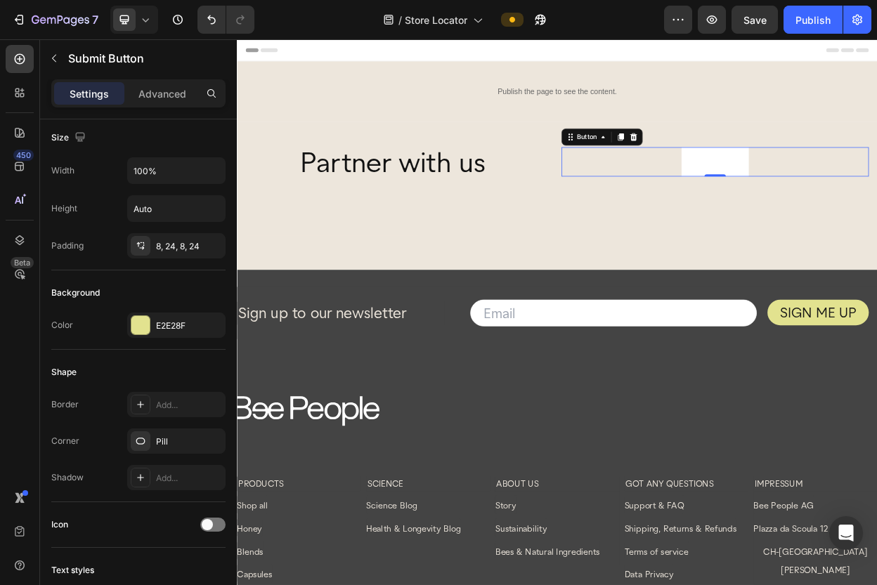
click at [834, 189] on button "Button" at bounding box center [866, 200] width 89 height 39
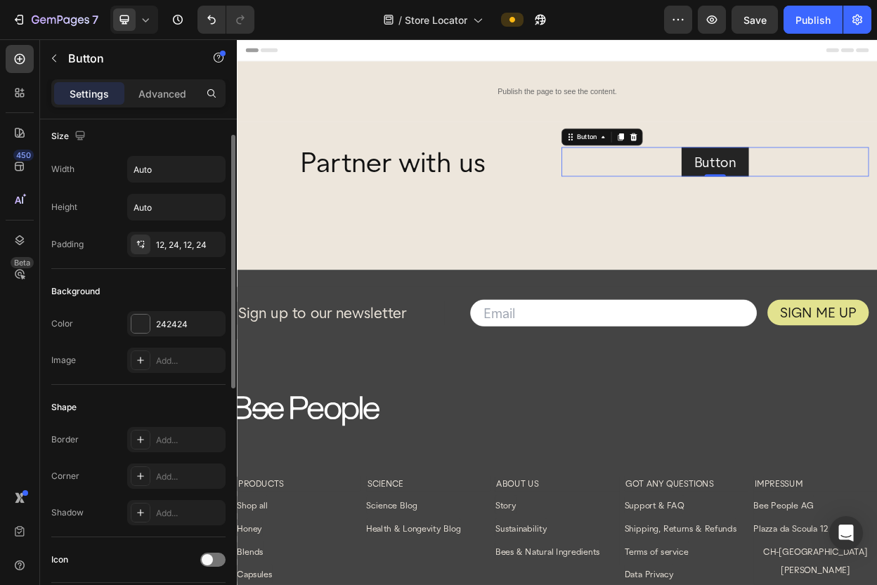
scroll to position [0, 0]
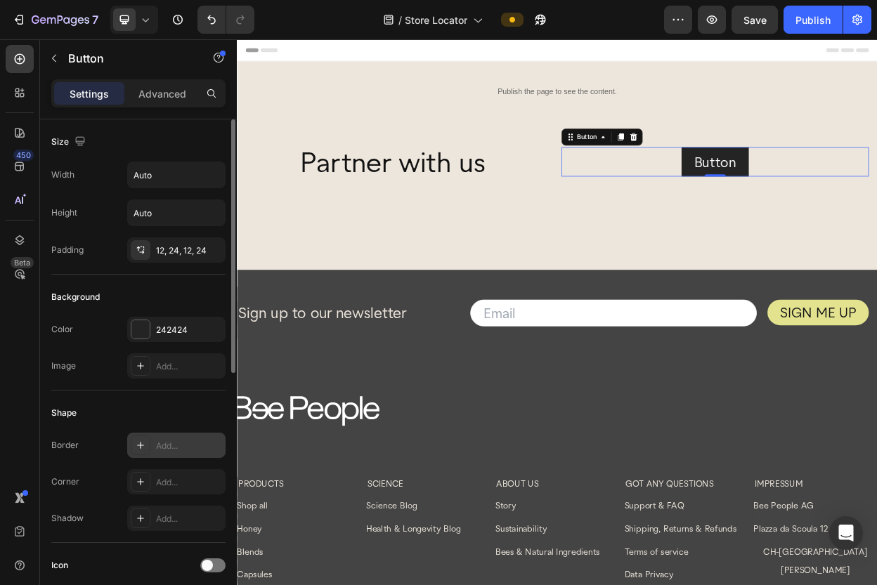
click at [142, 445] on icon at bounding box center [140, 445] width 7 height 7
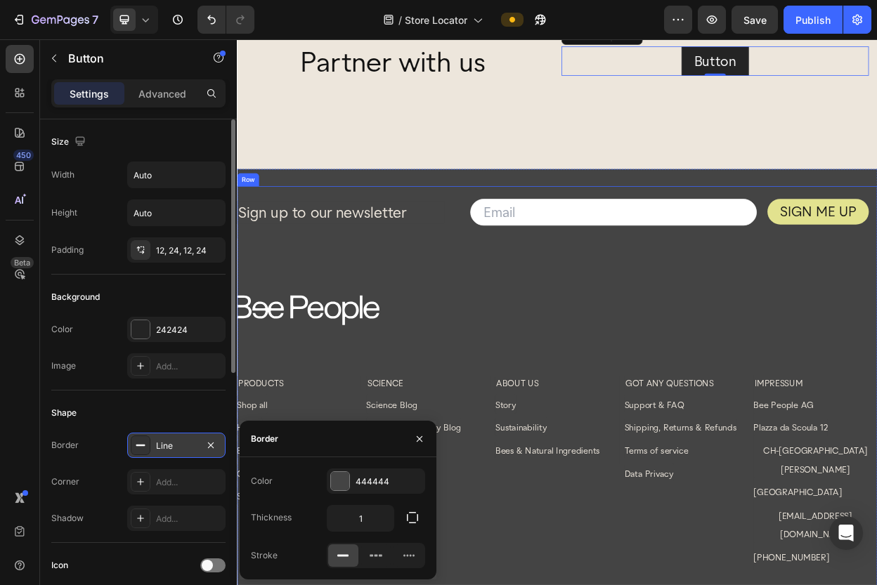
scroll to position [133, 0]
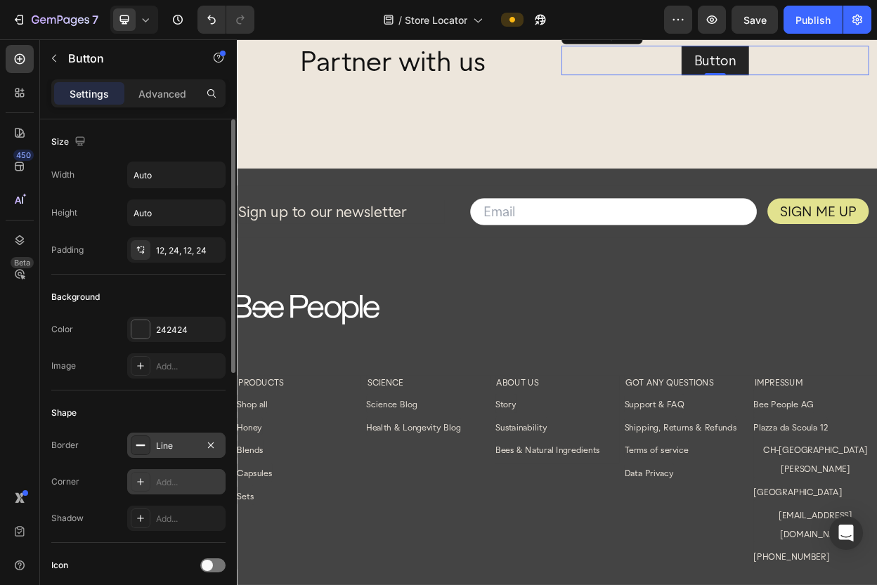
click at [160, 486] on div "Add..." at bounding box center [189, 482] width 66 height 13
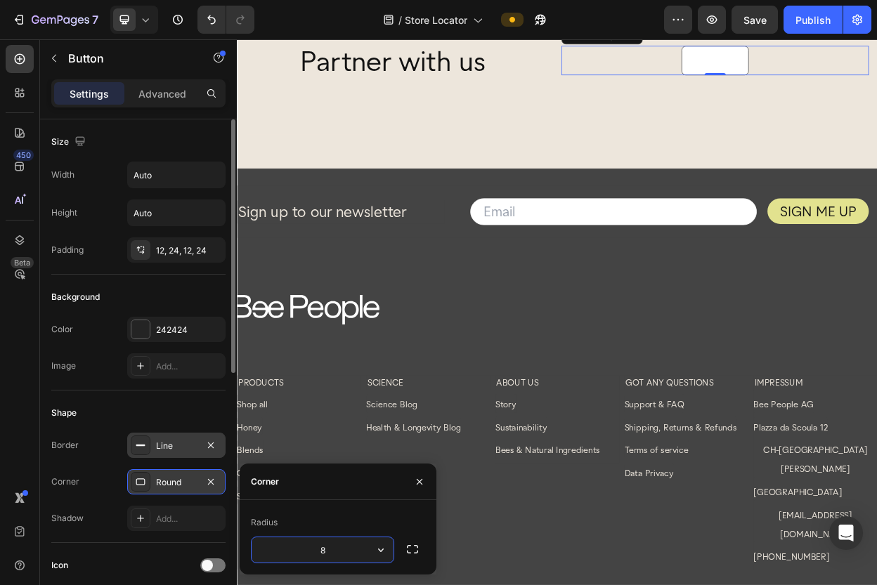
click at [842, 78] on button "Button" at bounding box center [866, 67] width 89 height 39
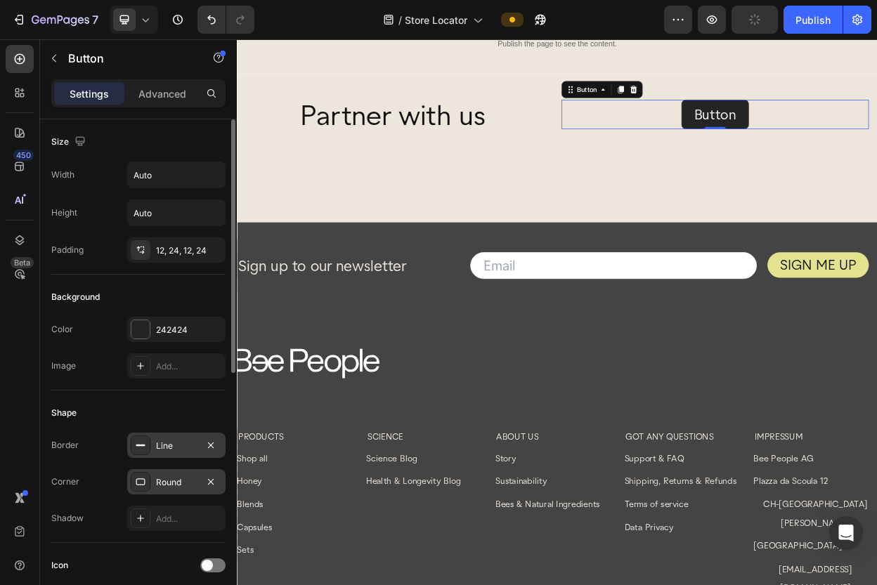
scroll to position [52, 0]
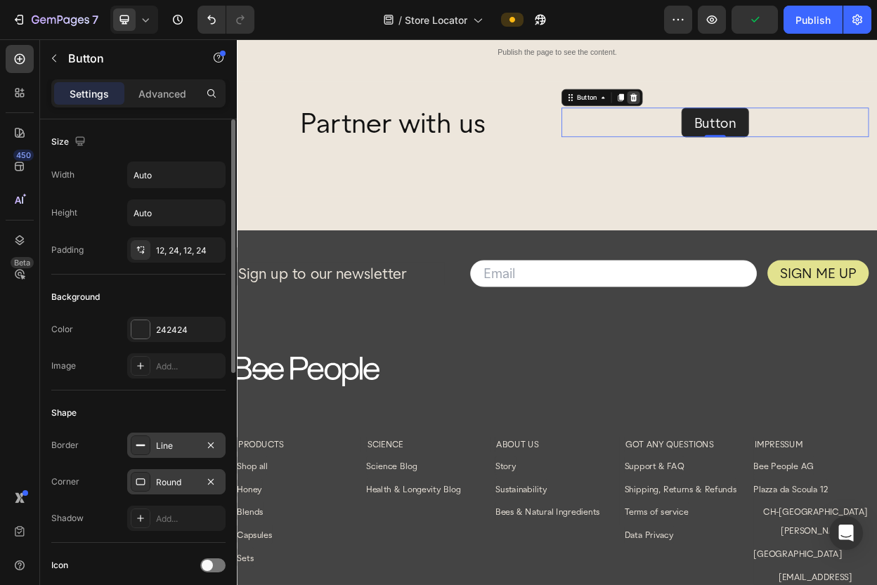
click at [760, 116] on icon at bounding box center [758, 115] width 11 height 11
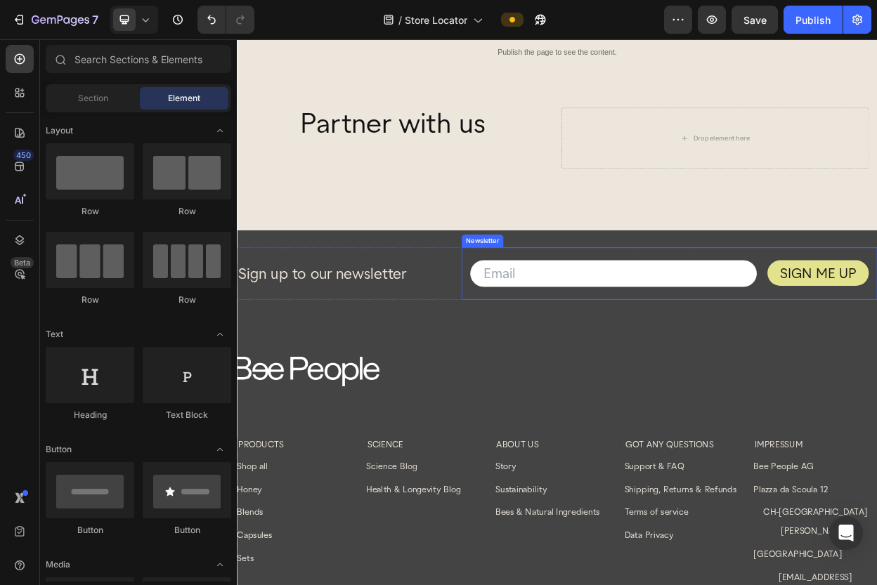
click at [876, 329] on div "Email Field SIGN ME UP Submit Button Row Newsletter" at bounding box center [805, 347] width 547 height 68
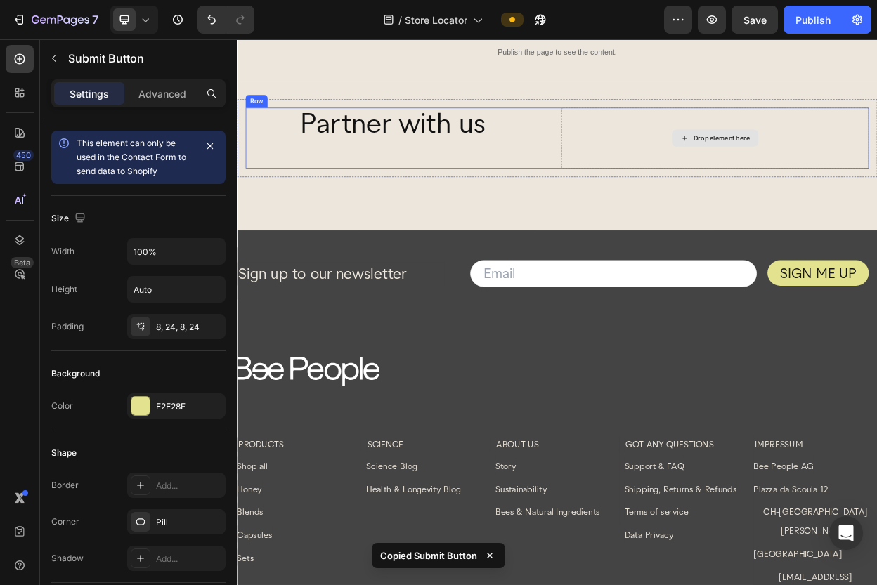
click at [874, 164] on div "Drop element here" at bounding box center [874, 169] width 74 height 11
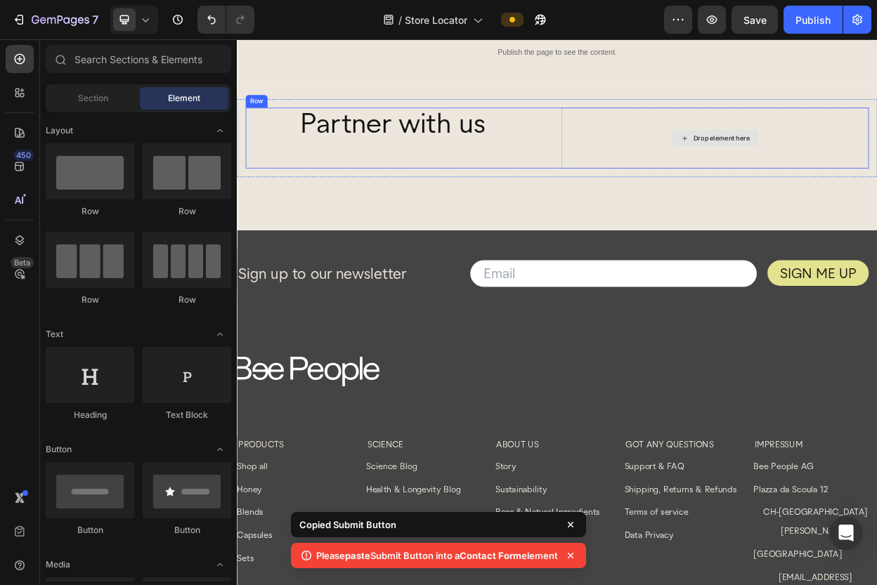
click at [859, 164] on div "Drop element here" at bounding box center [874, 169] width 74 height 11
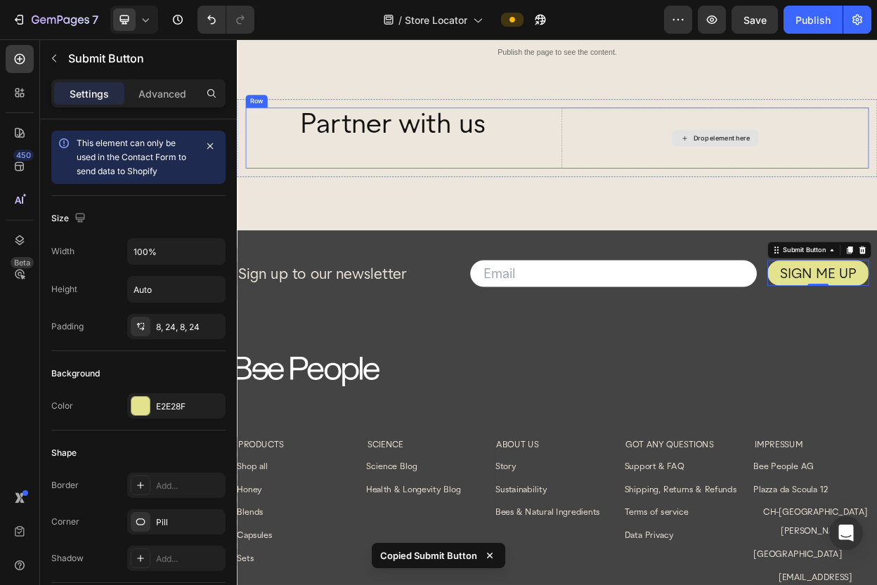
click at [830, 169] on icon at bounding box center [825, 170] width 11 height 12
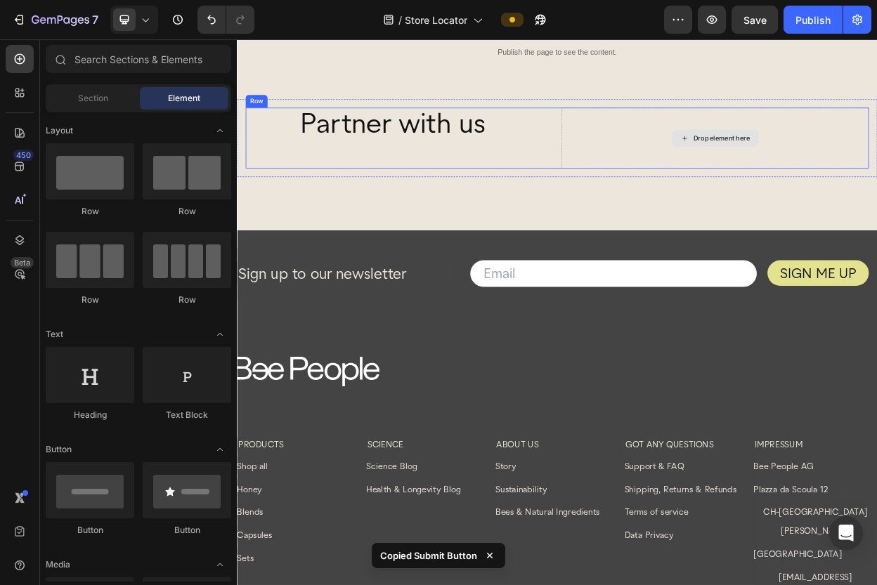
click at [876, 164] on div "Drop element here" at bounding box center [874, 169] width 74 height 11
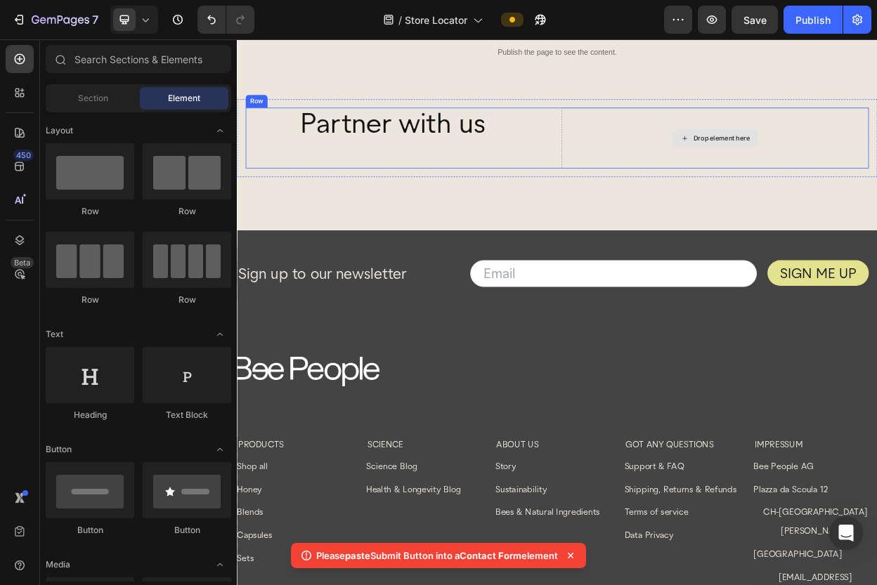
click at [874, 152] on div "Drop element here" at bounding box center [866, 169] width 405 height 80
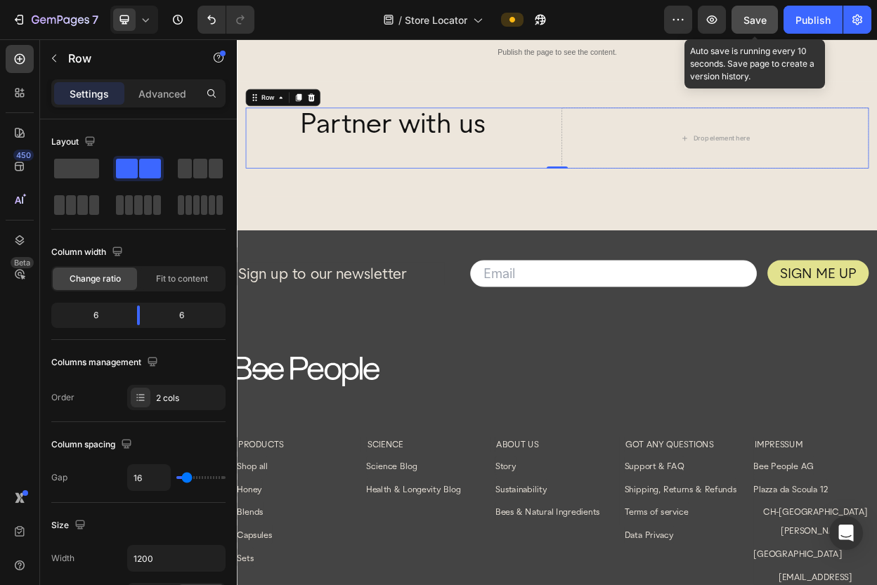
click at [757, 19] on span "Save" at bounding box center [754, 20] width 23 height 12
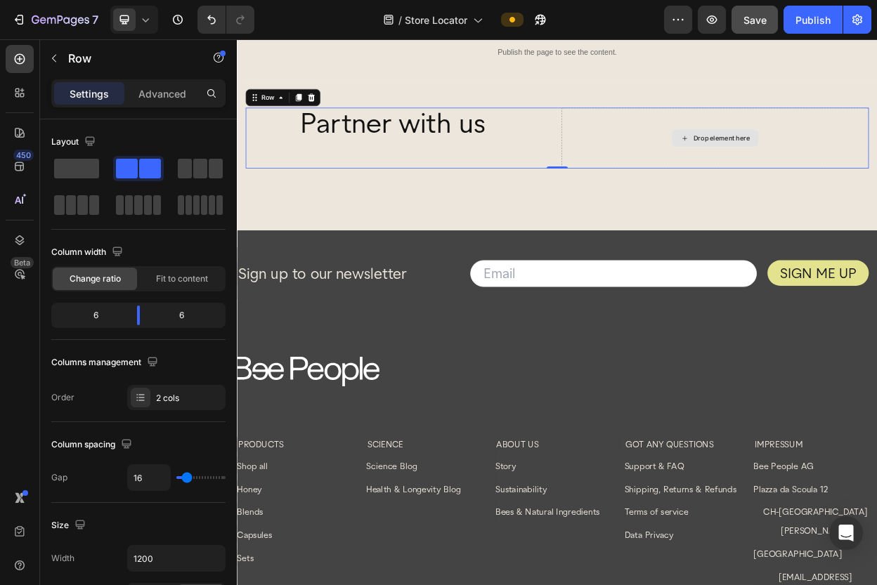
click at [863, 156] on div "Drop element here" at bounding box center [866, 169] width 405 height 80
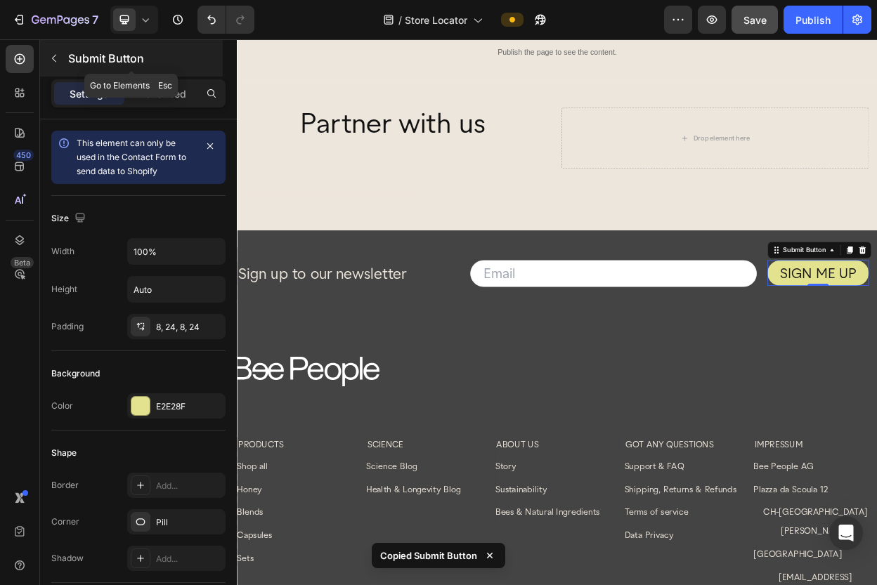
click at [54, 55] on icon "button" at bounding box center [53, 58] width 11 height 11
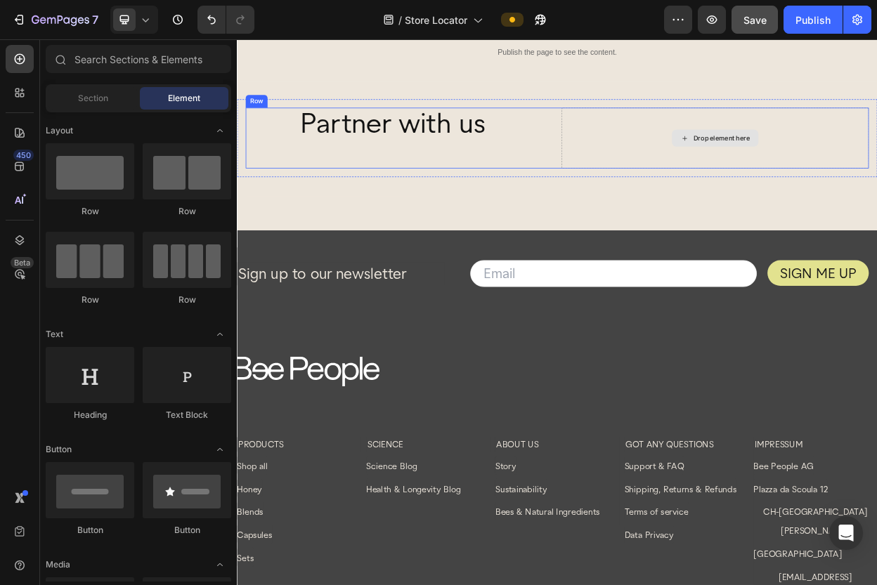
click at [862, 172] on div "Drop element here" at bounding box center [874, 169] width 74 height 11
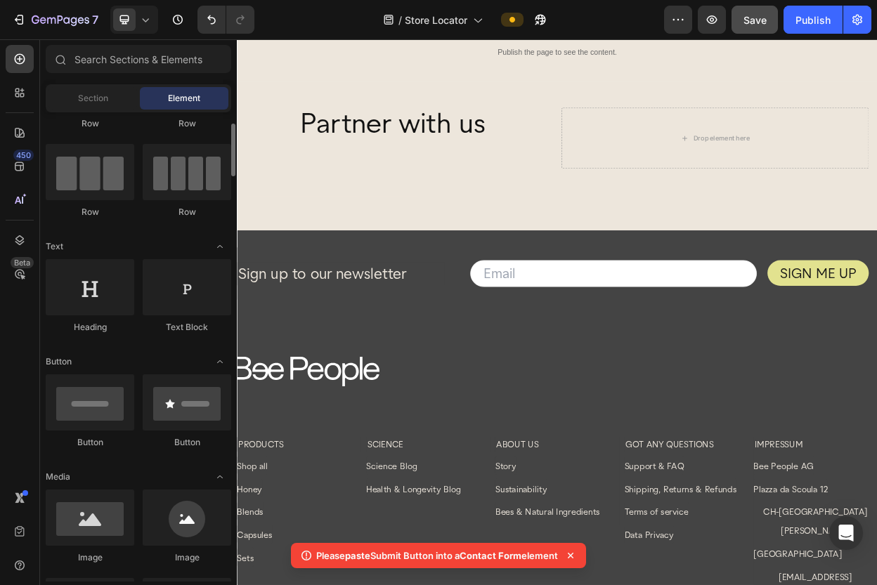
scroll to position [89, 0]
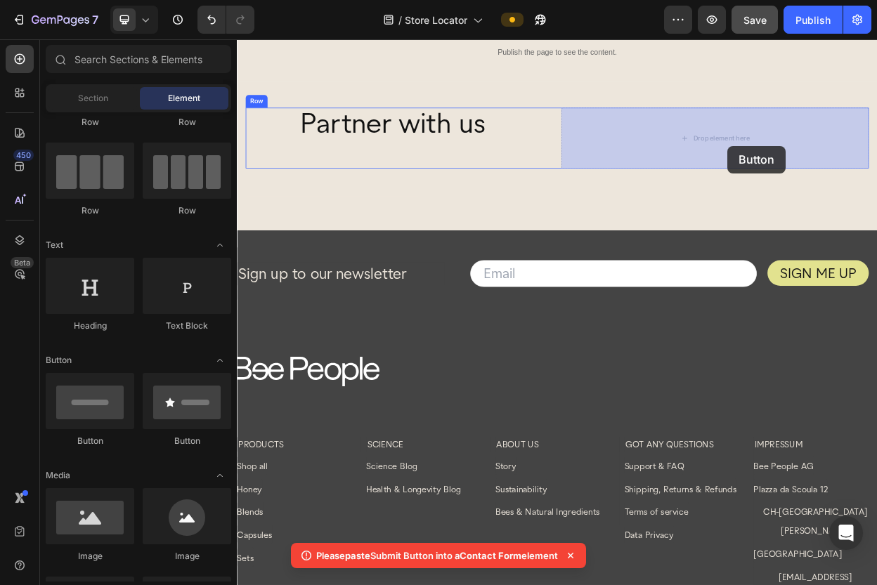
drag, startPoint x: 326, startPoint y: 448, endPoint x: 882, endPoint y: 180, distance: 617.7
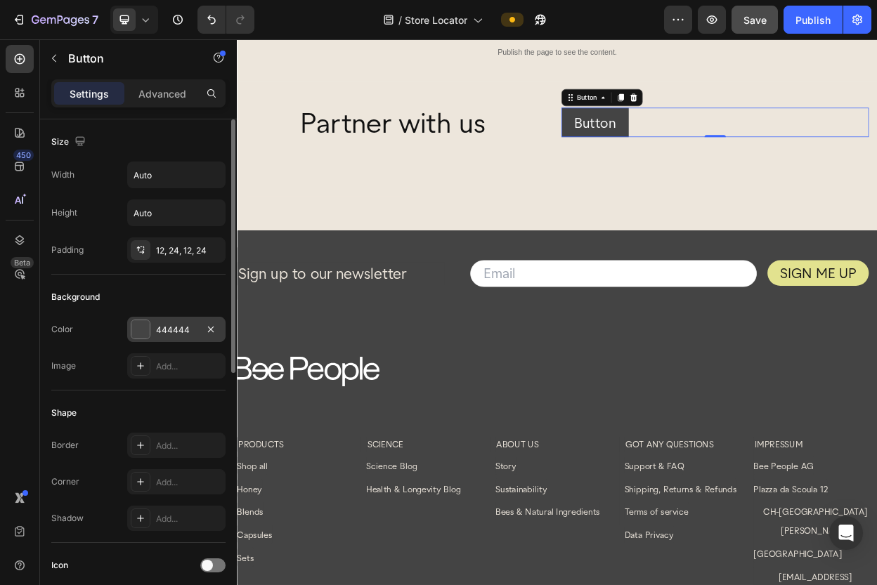
click at [194, 330] on div "444444" at bounding box center [176, 330] width 41 height 13
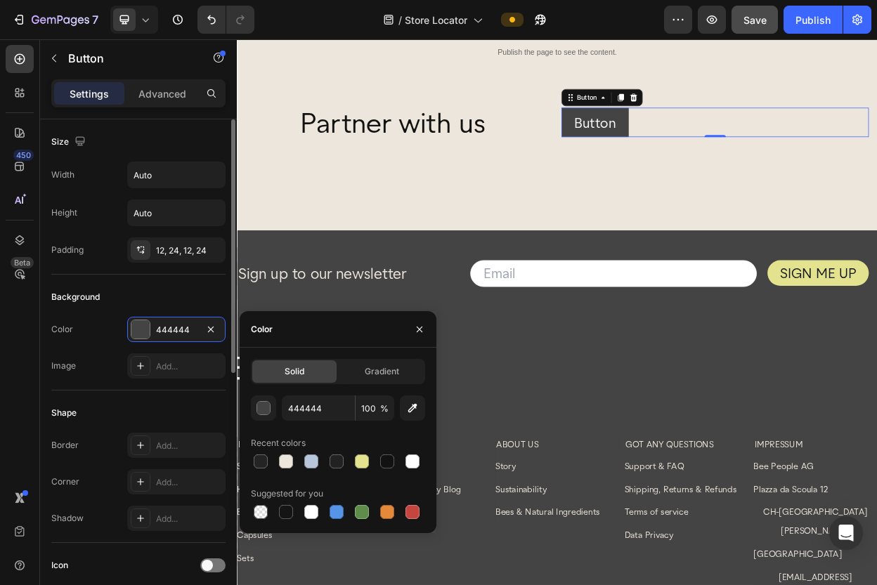
drag, startPoint x: 190, startPoint y: 331, endPoint x: 118, endPoint y: 325, distance: 71.9
click at [118, 325] on div "Color 444444" at bounding box center [138, 329] width 174 height 25
drag, startPoint x: 322, startPoint y: 408, endPoint x: 258, endPoint y: 407, distance: 63.9
click at [258, 407] on div "444444 100 %" at bounding box center [338, 407] width 174 height 25
type input "4"
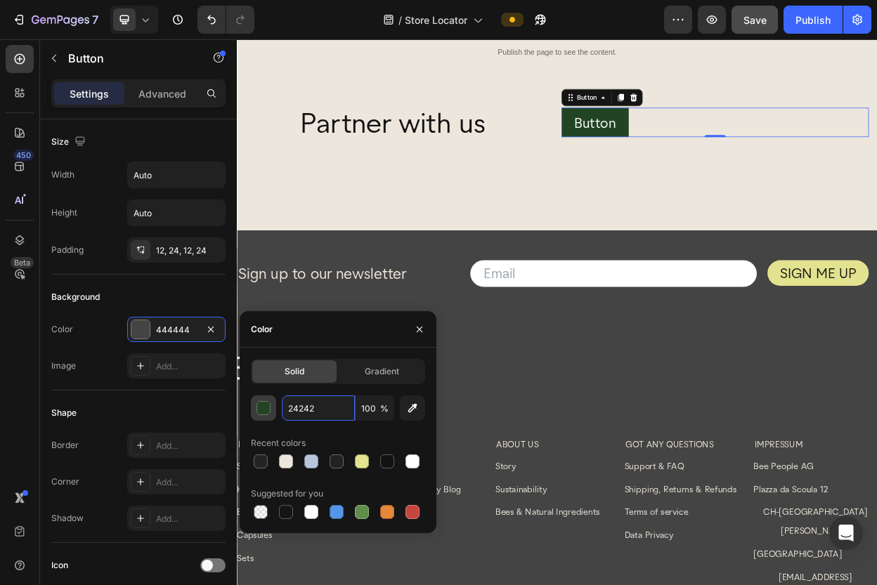
type input "242424"
click at [437, 261] on div "Partner with us Heading Button Button 0 Row Row Text Block Row Row" at bounding box center [658, 193] width 843 height 150
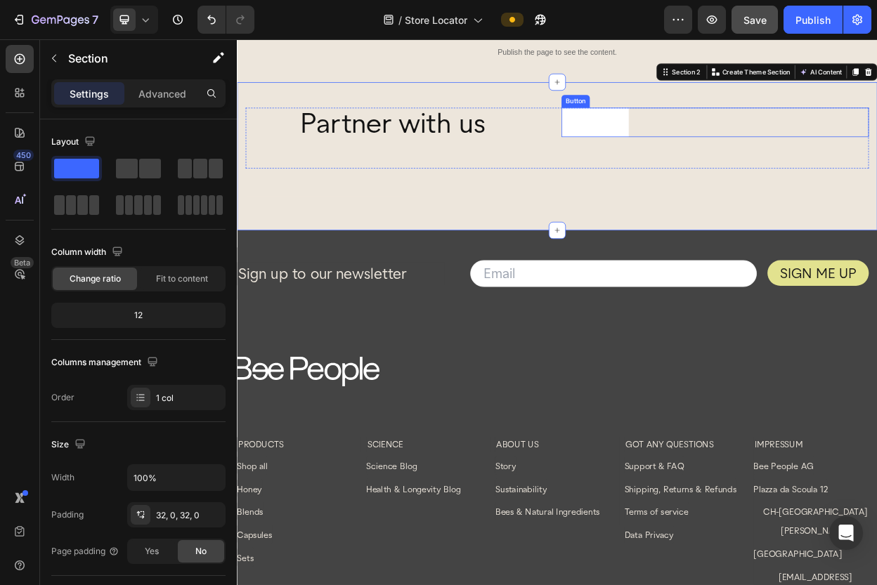
click at [742, 134] on button "Button" at bounding box center [708, 148] width 89 height 39
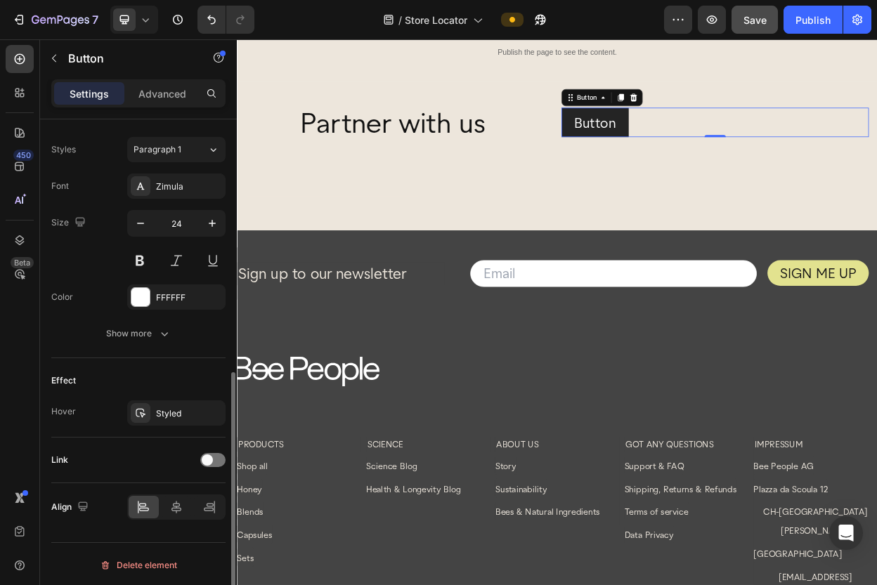
scroll to position [502, 0]
click at [173, 505] on icon at bounding box center [176, 505] width 10 height 13
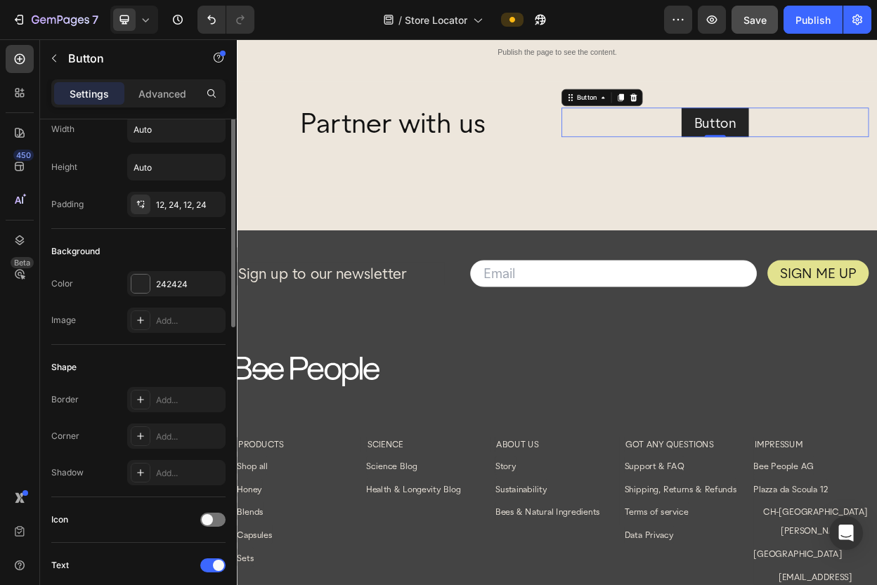
scroll to position [0, 0]
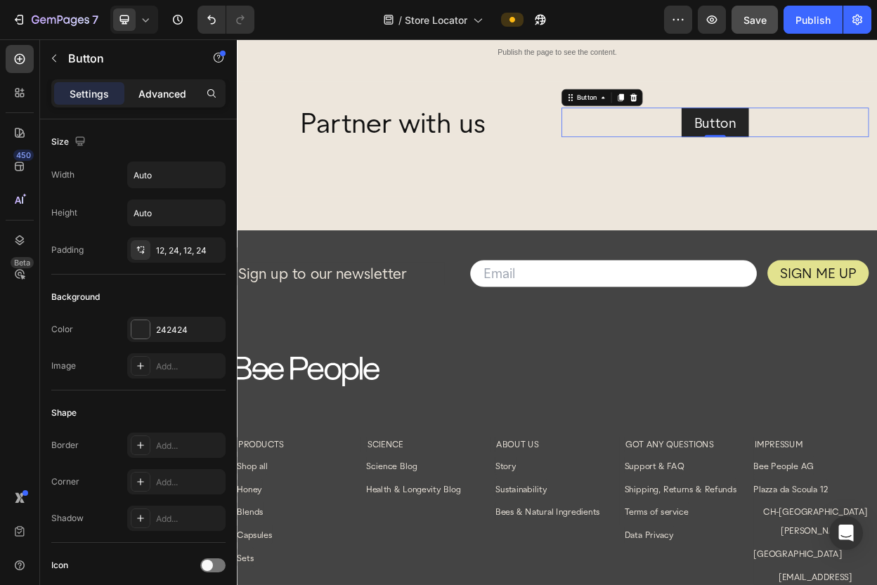
click at [155, 97] on p "Advanced" at bounding box center [162, 93] width 48 height 15
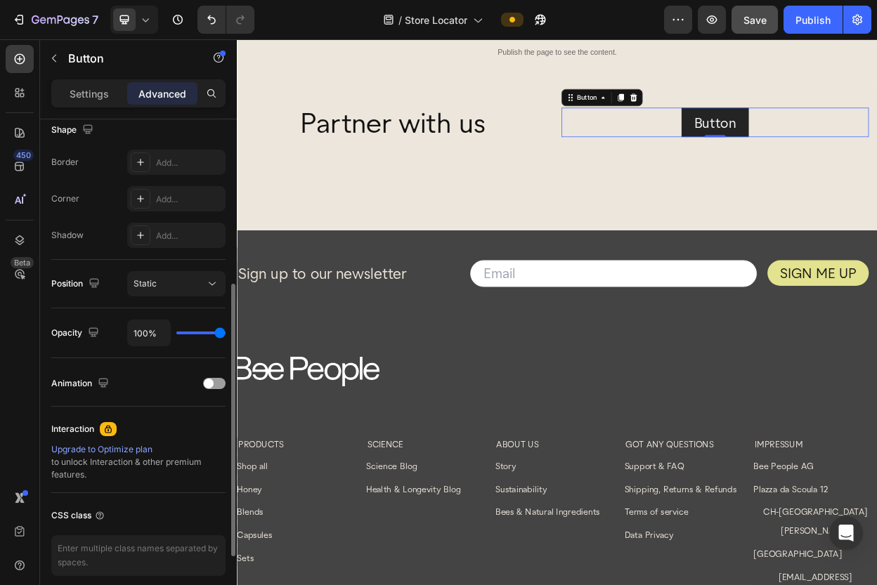
scroll to position [346, 0]
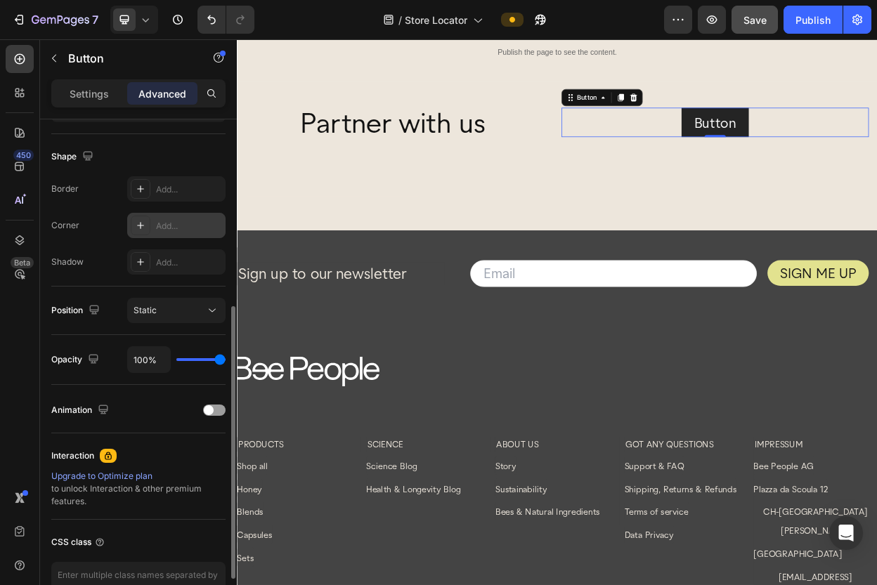
click at [162, 228] on div "Add..." at bounding box center [189, 226] width 66 height 13
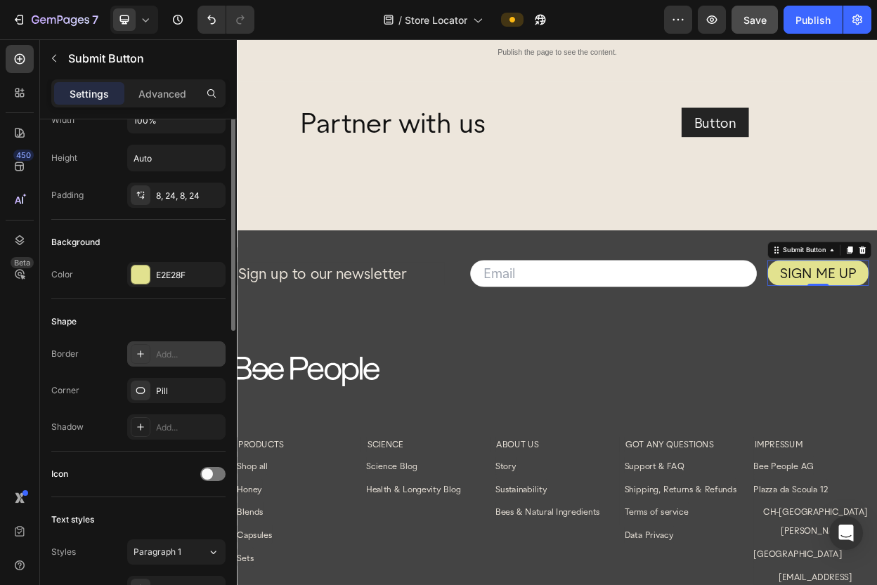
scroll to position [0, 0]
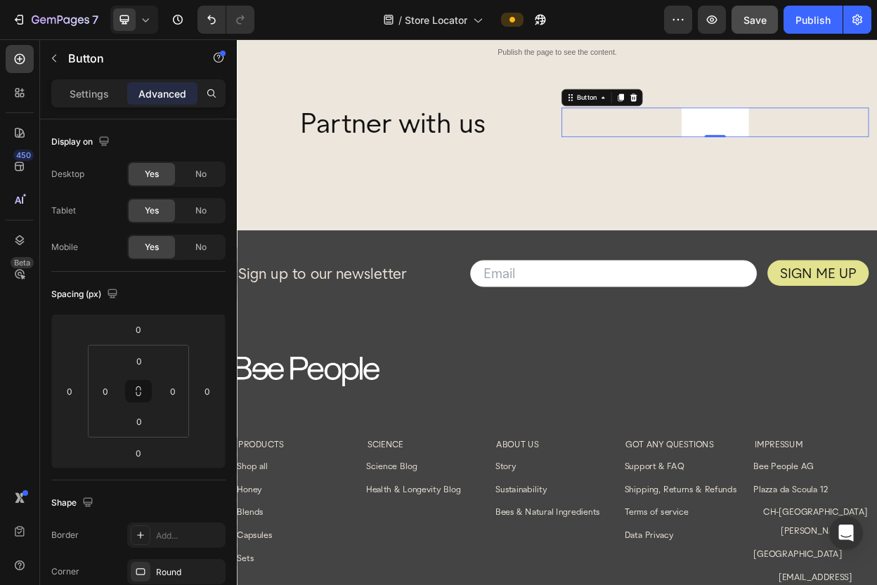
click at [828, 145] on button "Button" at bounding box center [866, 148] width 89 height 39
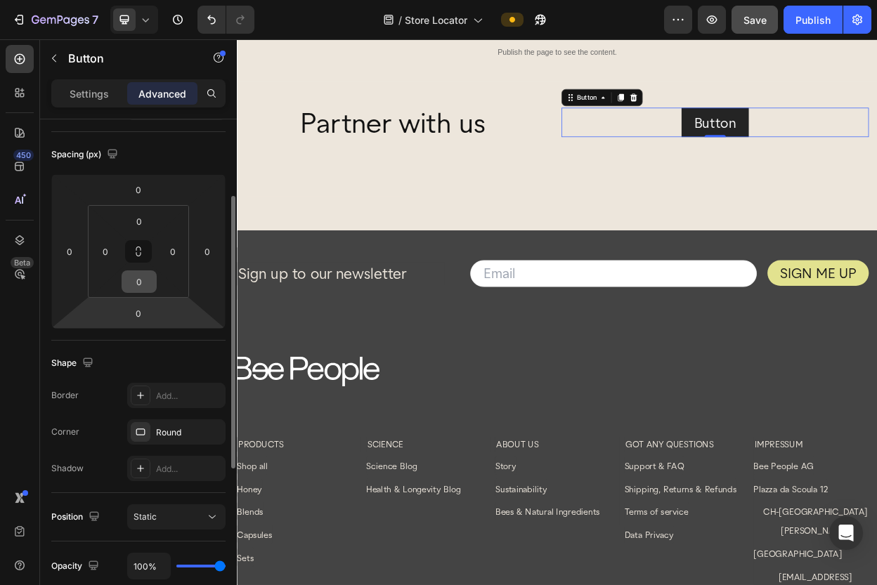
scroll to position [141, 0]
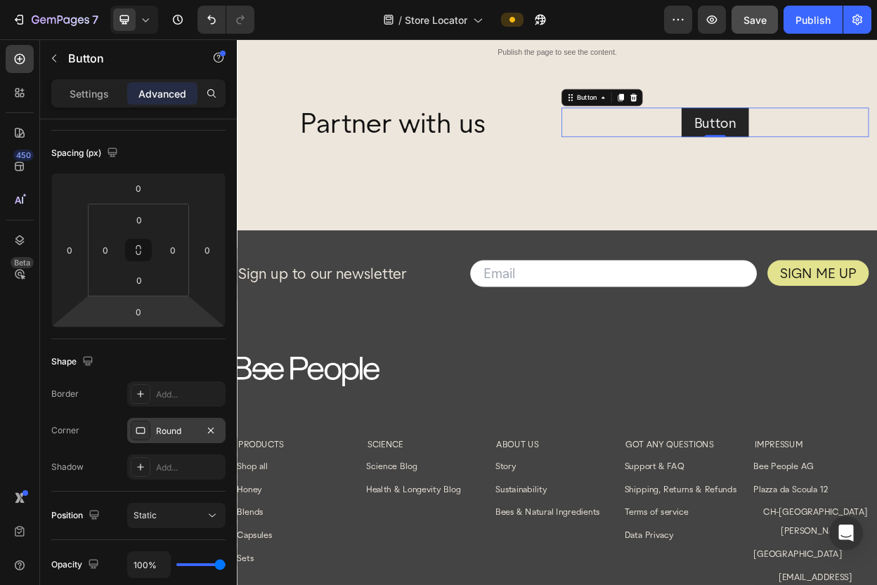
click at [197, 433] on div "Round" at bounding box center [176, 430] width 98 height 25
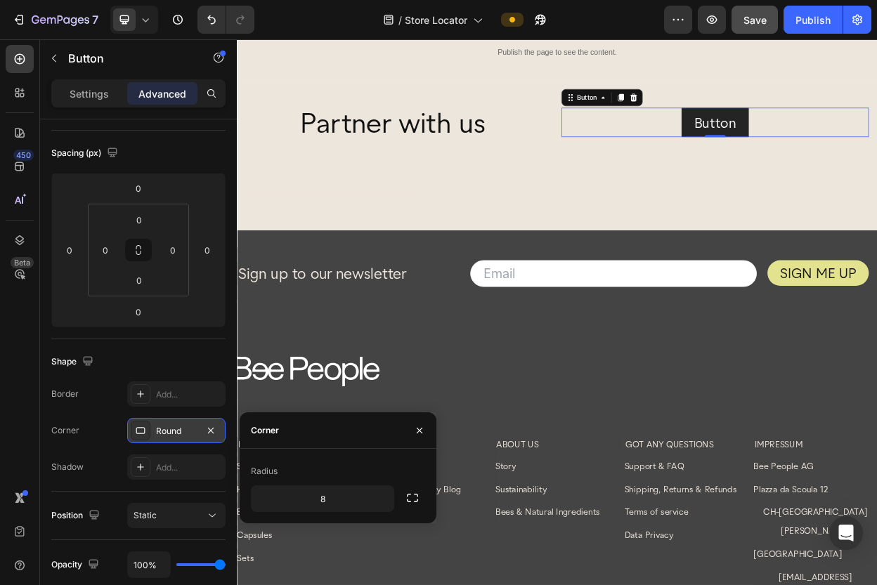
click at [191, 431] on div "Round" at bounding box center [176, 431] width 41 height 13
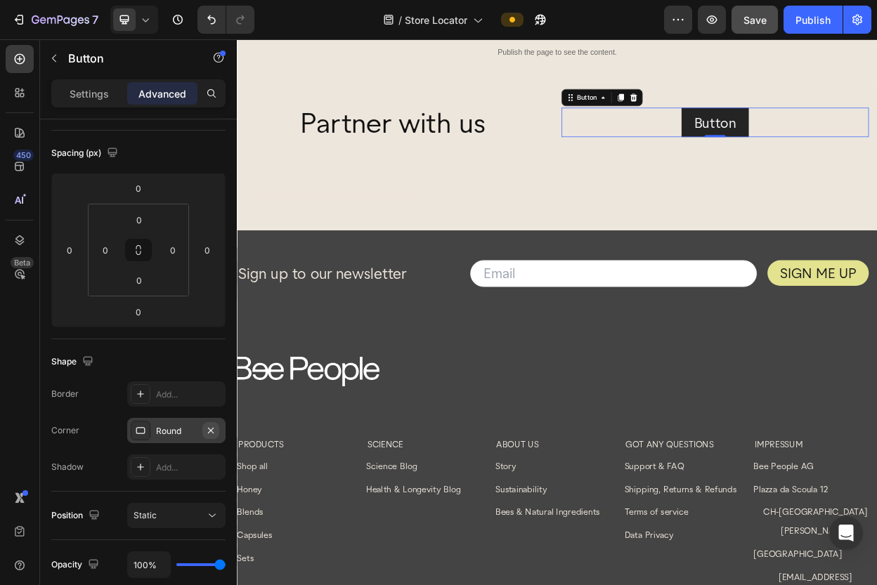
click at [212, 433] on icon "button" at bounding box center [210, 430] width 11 height 11
click at [175, 432] on div "Add..." at bounding box center [189, 431] width 66 height 13
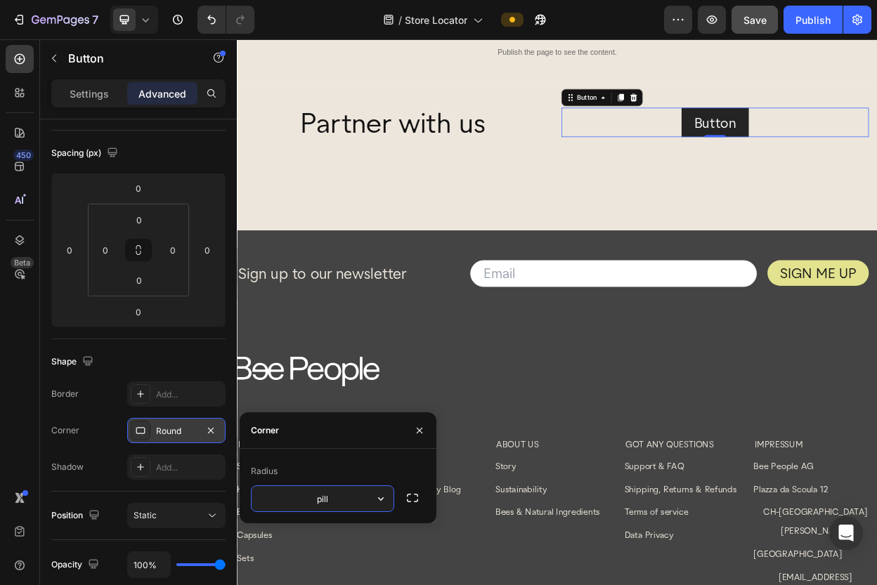
type input "8"
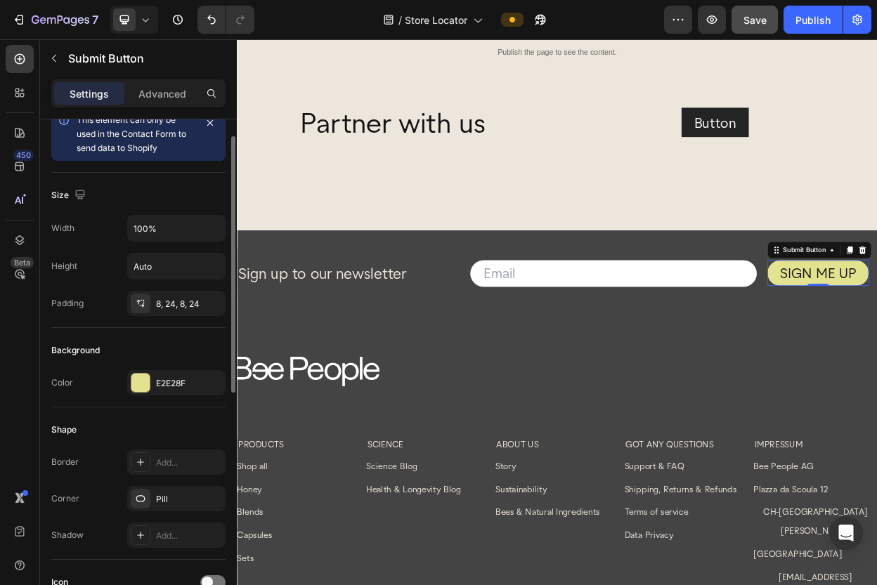
scroll to position [37, 0]
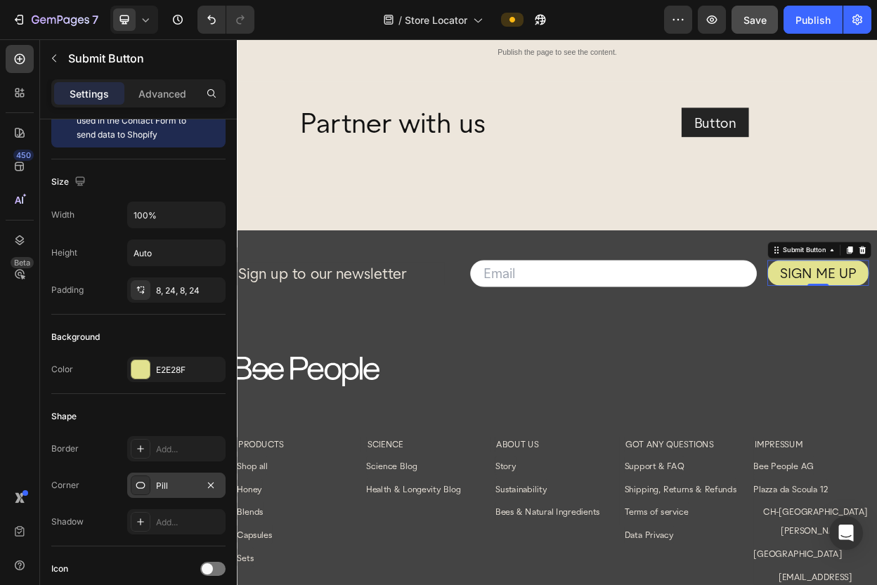
click at [181, 486] on div "Pill" at bounding box center [176, 486] width 41 height 13
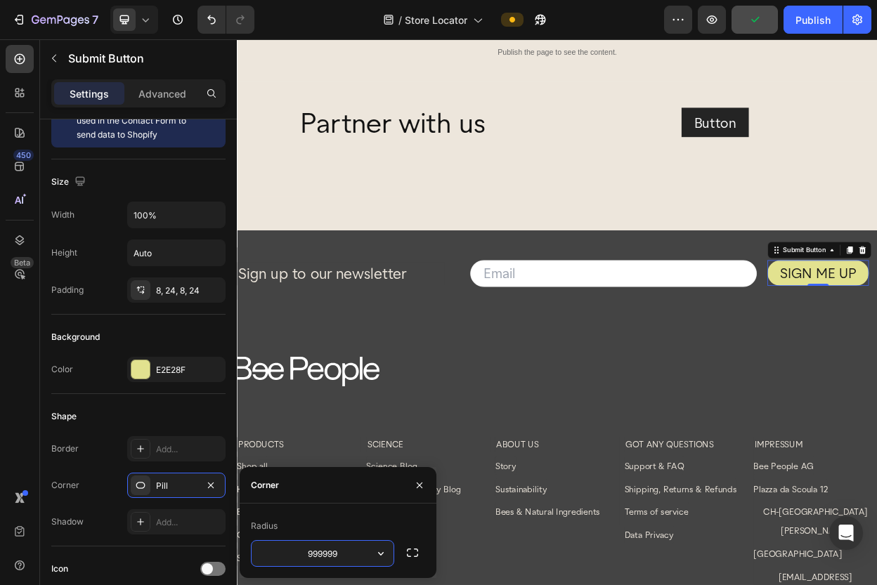
drag, startPoint x: 351, startPoint y: 555, endPoint x: 277, endPoint y: 552, distance: 73.1
click at [277, 552] on input "999999" at bounding box center [322, 553] width 142 height 25
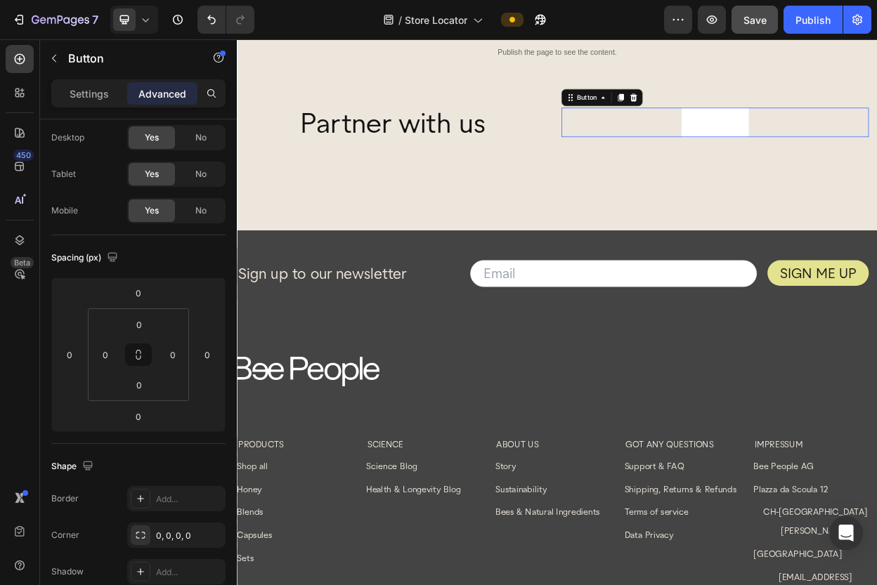
click at [876, 135] on button "Button" at bounding box center [866, 148] width 89 height 39
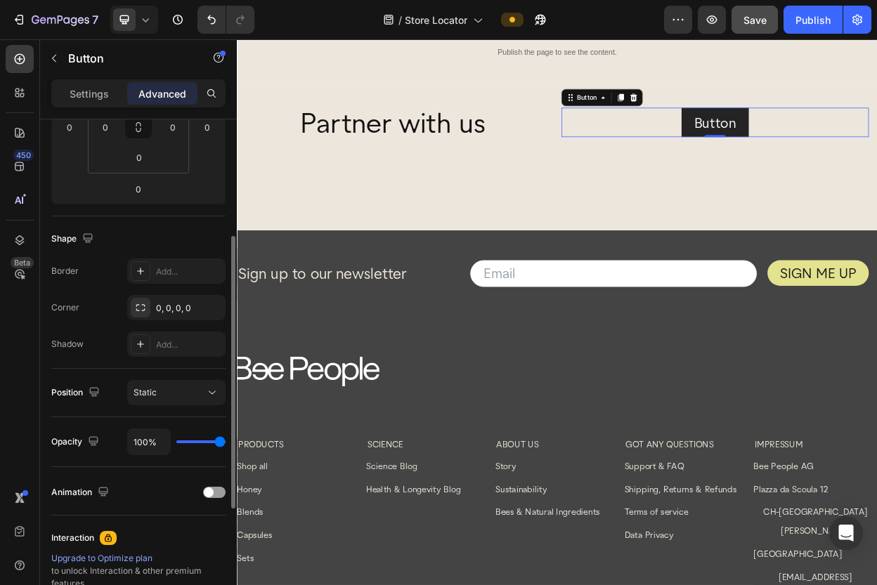
scroll to position [0, 0]
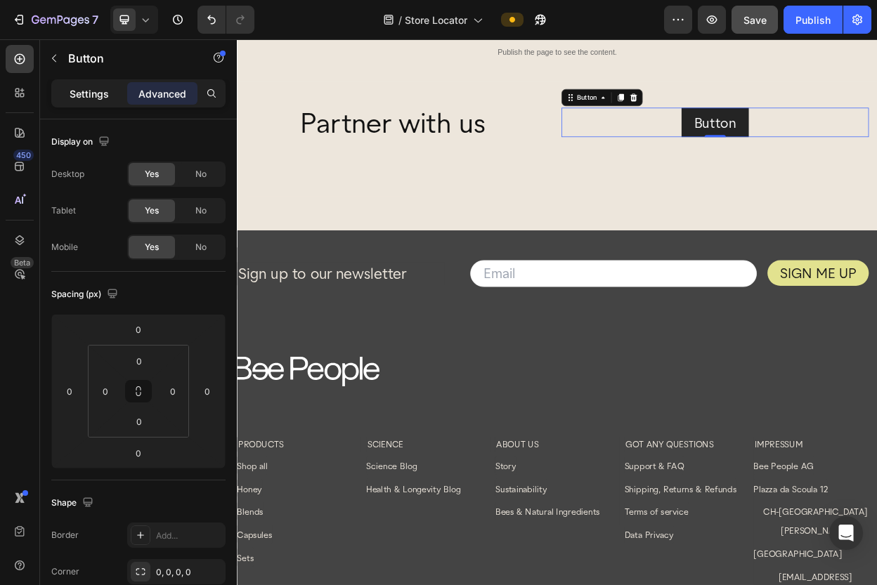
click at [87, 92] on p "Settings" at bounding box center [89, 93] width 39 height 15
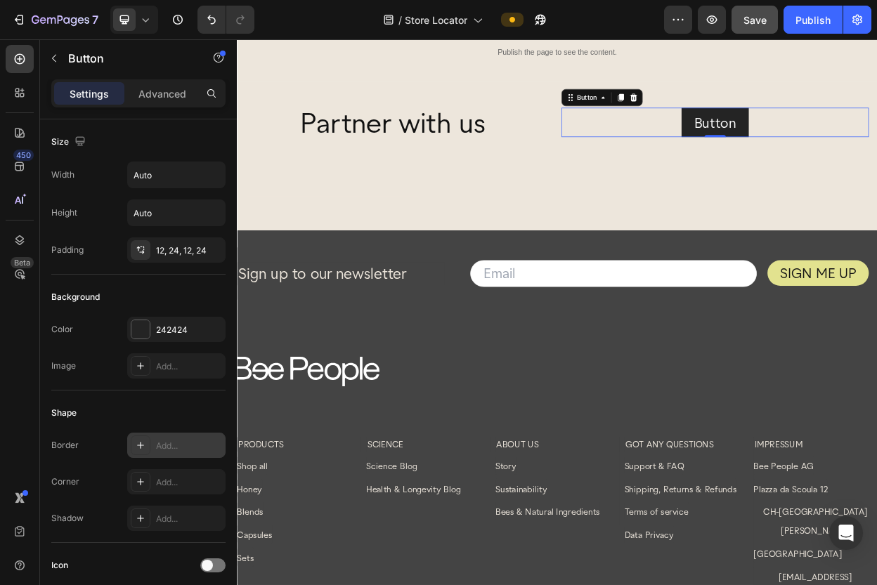
click at [165, 449] on div "Add..." at bounding box center [189, 446] width 66 height 13
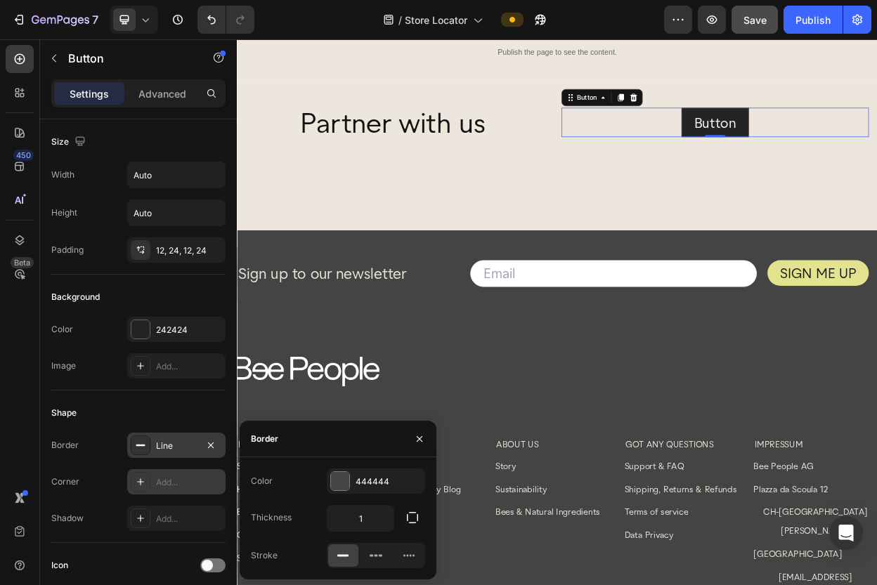
click at [164, 484] on div "Add..." at bounding box center [189, 482] width 66 height 13
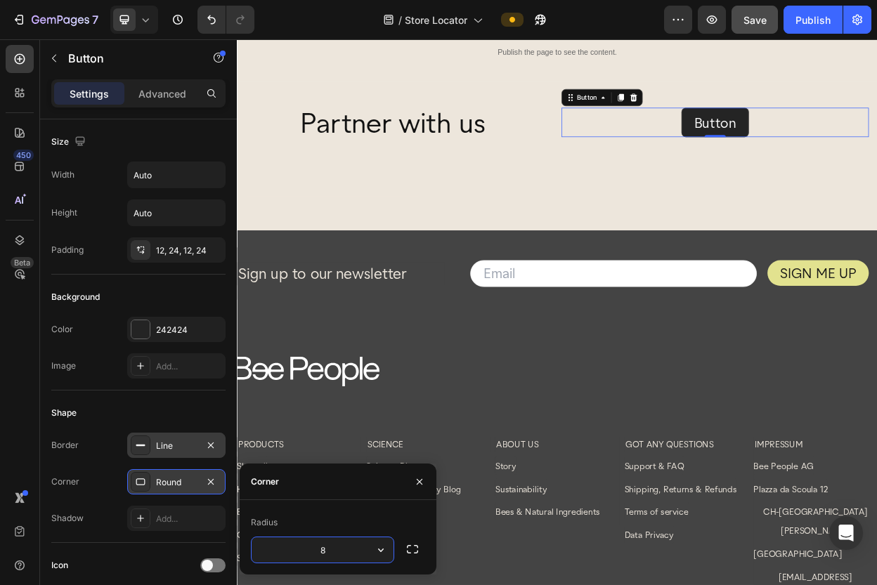
click at [161, 484] on div "Round" at bounding box center [176, 482] width 41 height 13
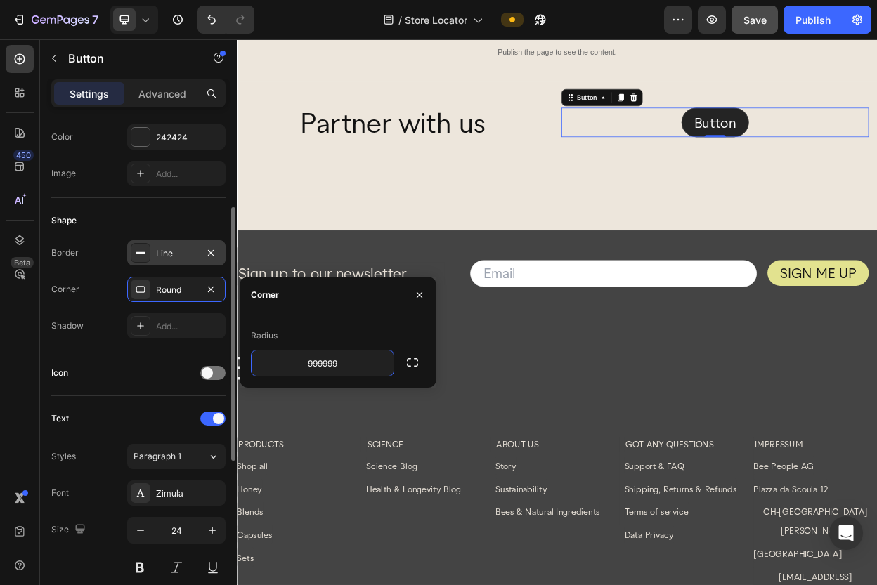
scroll to position [193, 0]
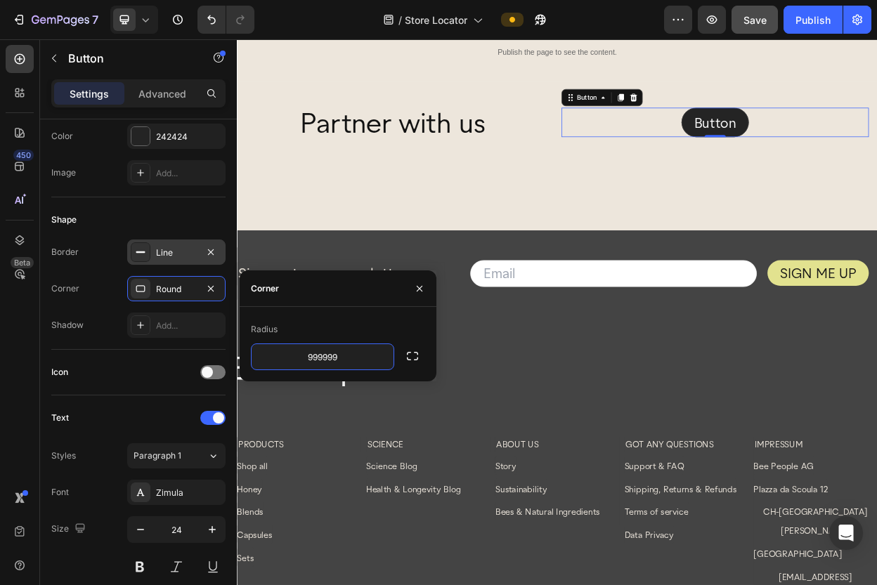
type input "999999"
click at [417, 287] on icon "button" at bounding box center [419, 288] width 11 height 11
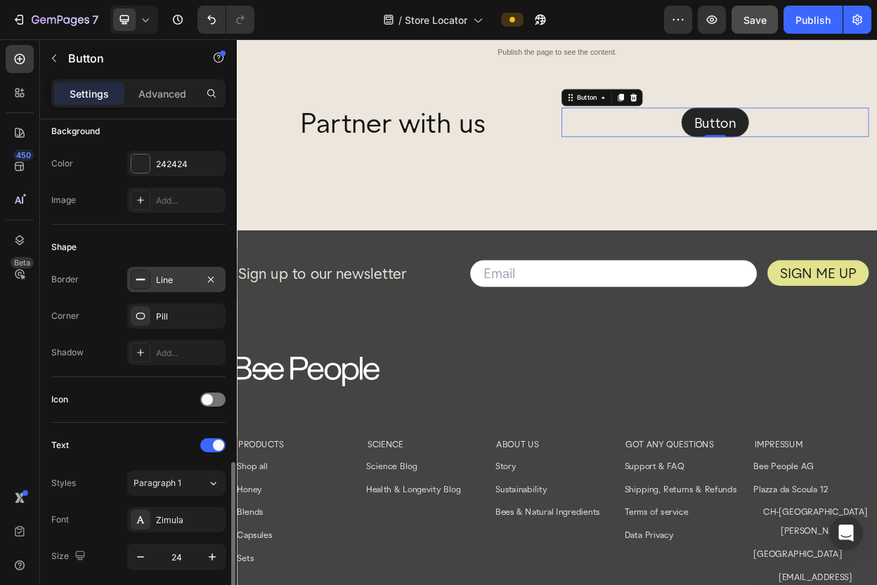
scroll to position [502, 0]
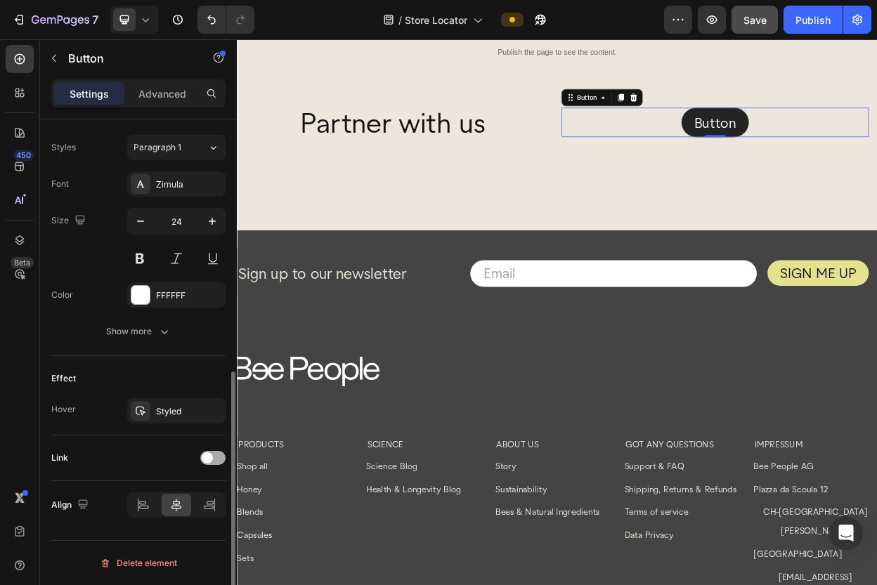
click at [220, 457] on div at bounding box center [212, 458] width 25 height 14
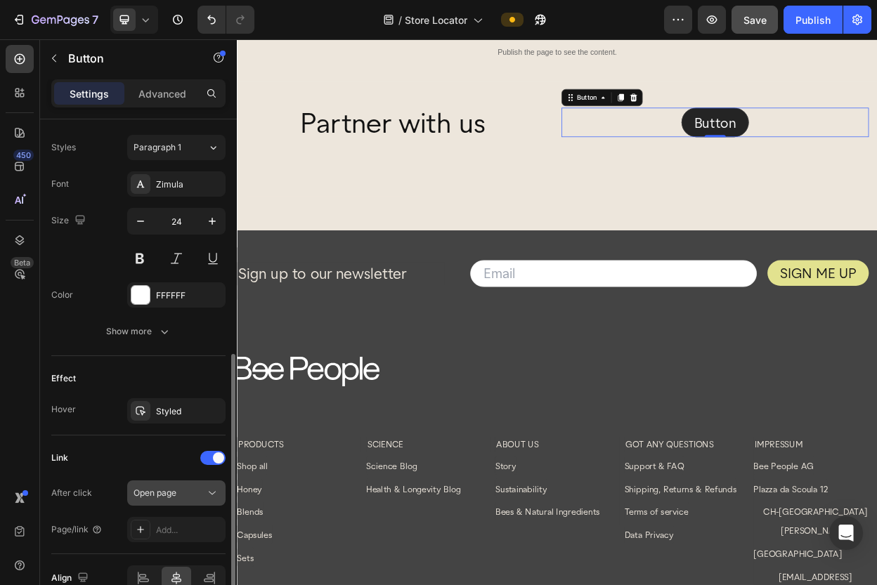
click at [182, 492] on div "Open page" at bounding box center [169, 493] width 72 height 13
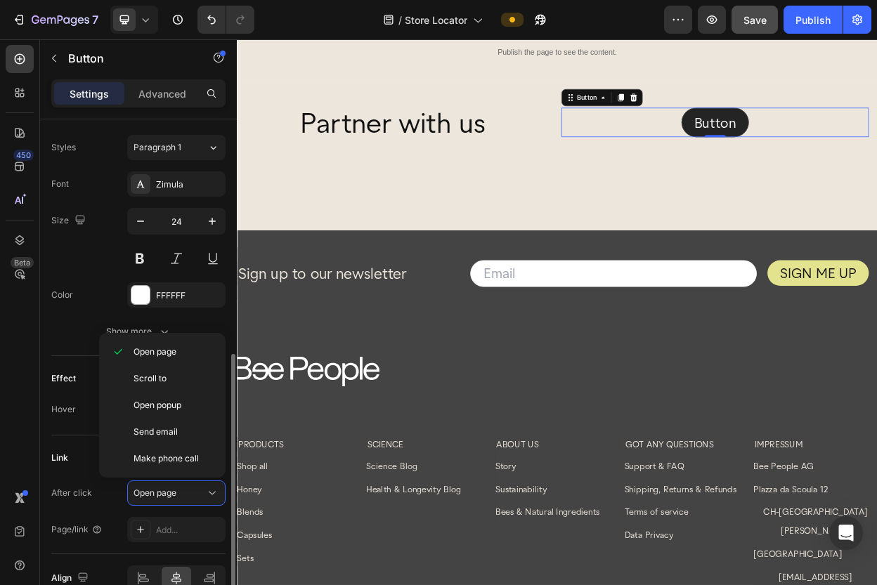
click at [89, 436] on div "Link After click Open page Page/link Add..." at bounding box center [138, 495] width 174 height 119
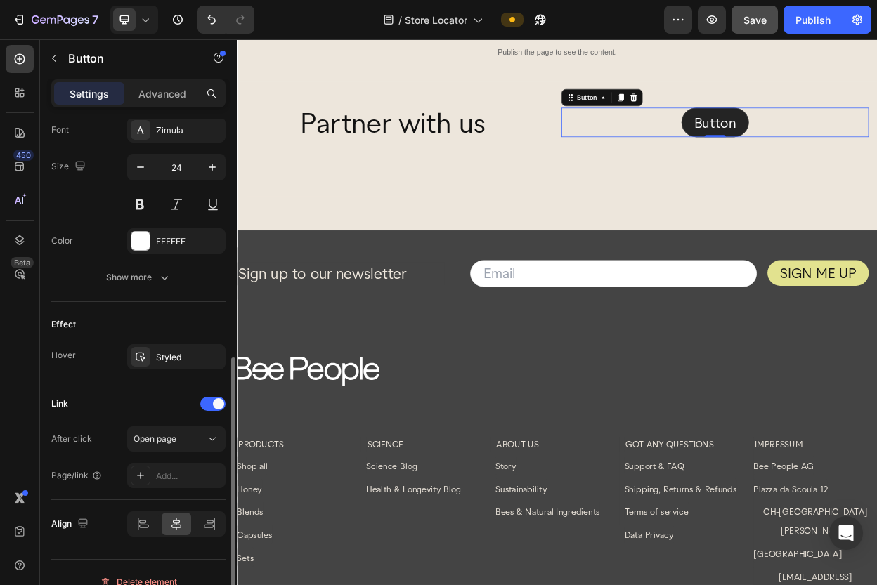
scroll to position [575, 0]
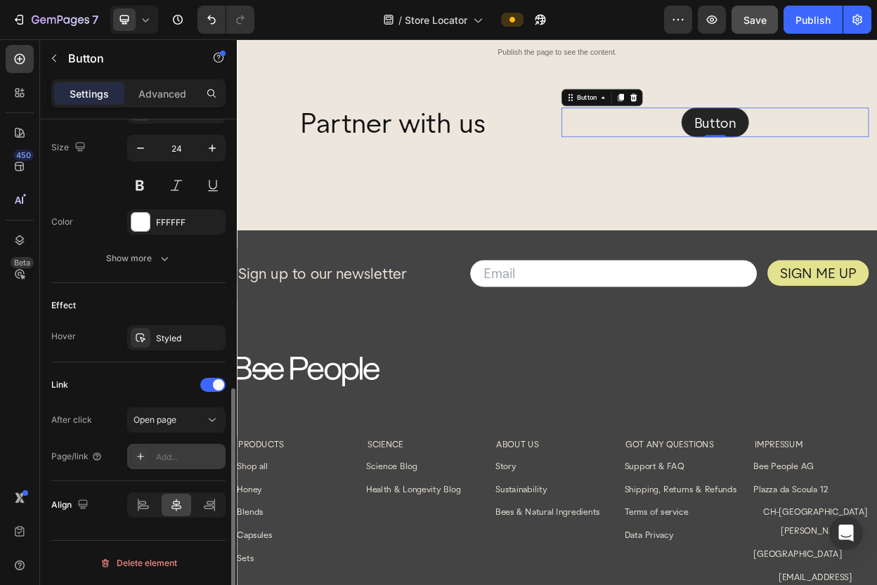
click at [176, 452] on div "Add..." at bounding box center [189, 457] width 66 height 13
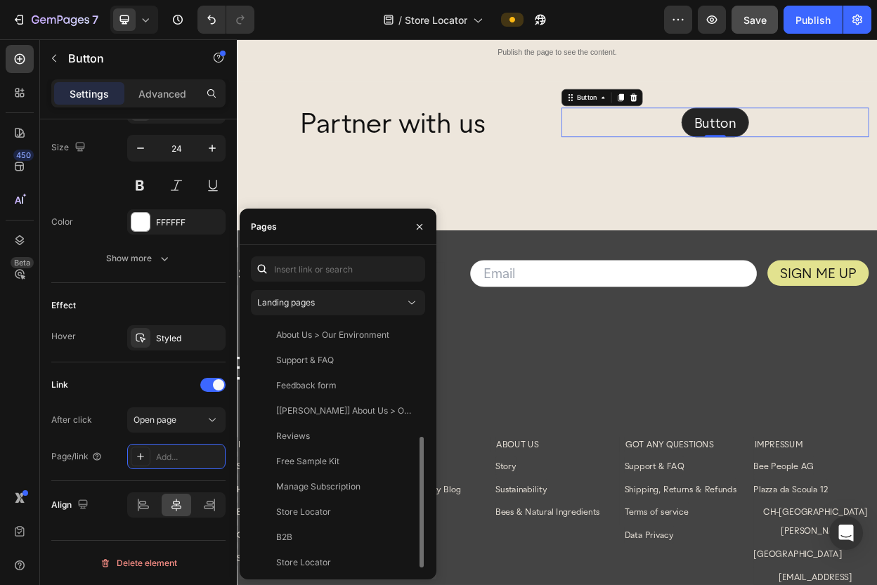
scroll to position [211, 0]
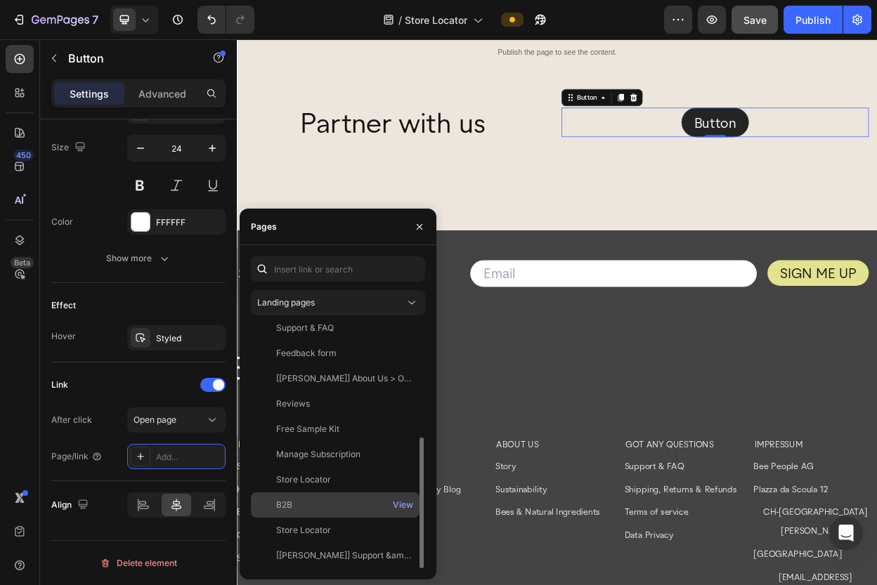
click at [307, 506] on div "B2B" at bounding box center [334, 505] width 157 height 13
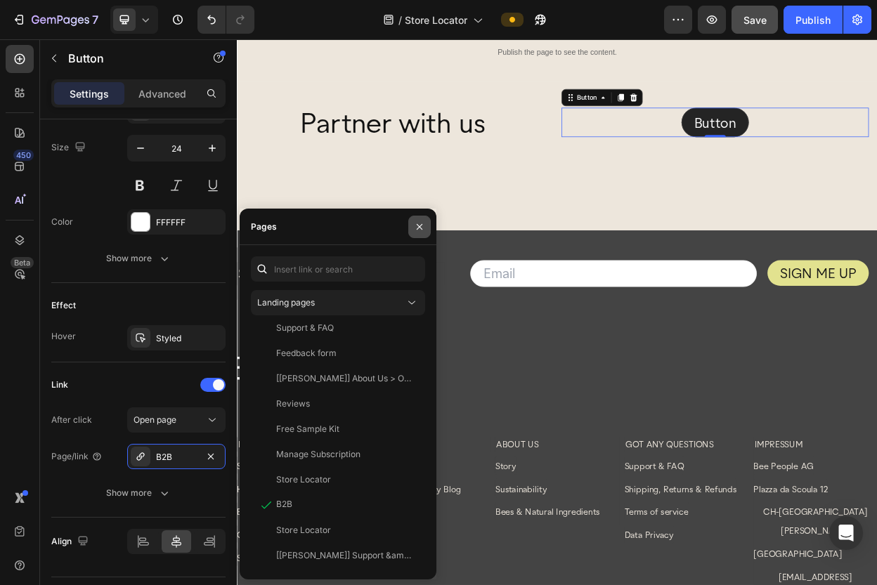
click at [421, 225] on icon "button" at bounding box center [419, 226] width 11 height 11
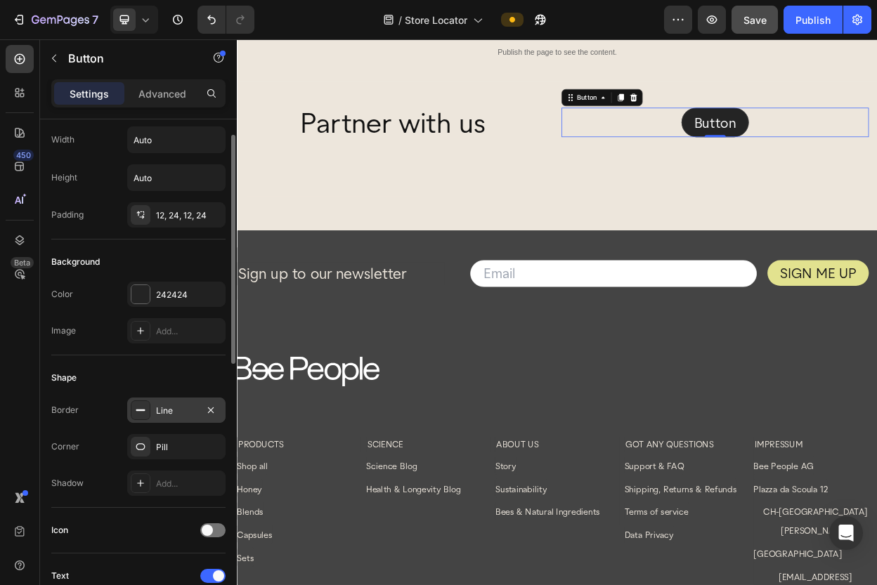
scroll to position [0, 0]
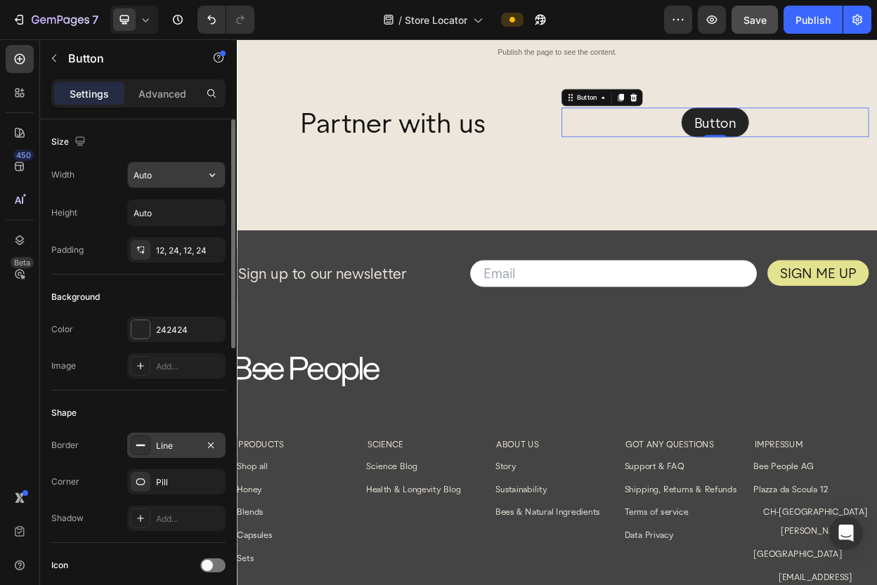
click at [158, 181] on input "Auto" at bounding box center [176, 174] width 97 height 25
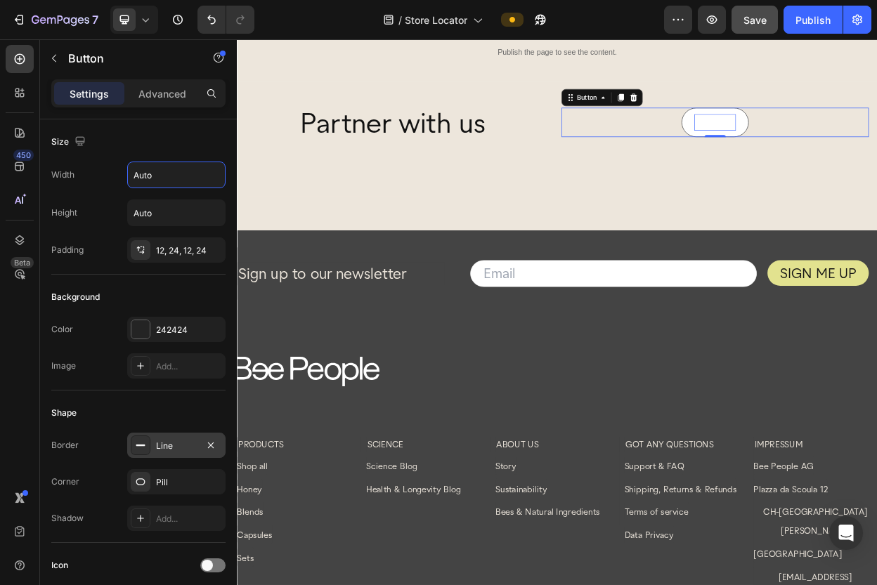
click at [876, 144] on p "Button" at bounding box center [866, 149] width 55 height 22
click at [866, 146] on p "Button" at bounding box center [866, 149] width 55 height 22
click at [876, 149] on p "Button" at bounding box center [866, 149] width 55 height 22
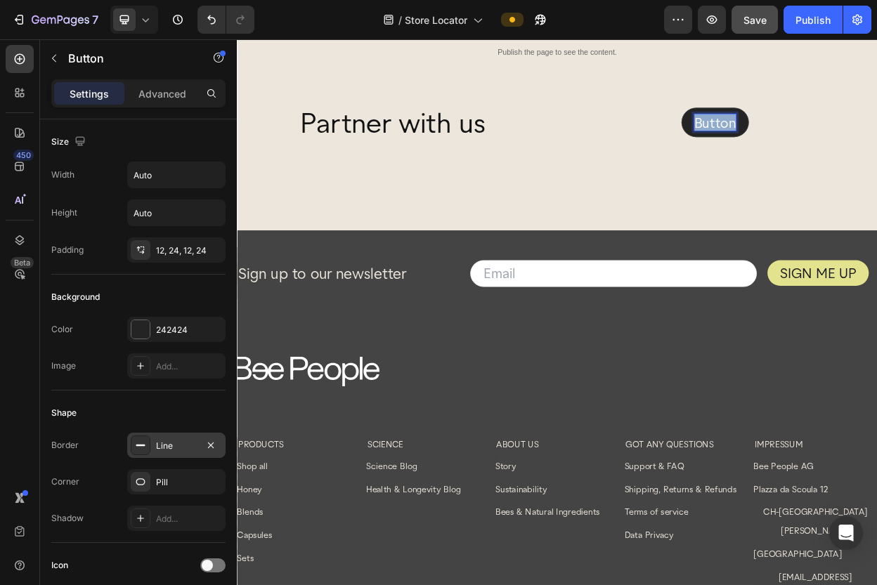
drag, startPoint x: 842, startPoint y: 148, endPoint x: 919, endPoint y: 148, distance: 78.0
click at [876, 148] on div "Button Button 0" at bounding box center [866, 148] width 405 height 39
click at [869, 150] on p "Find out more" at bounding box center [866, 149] width 114 height 22
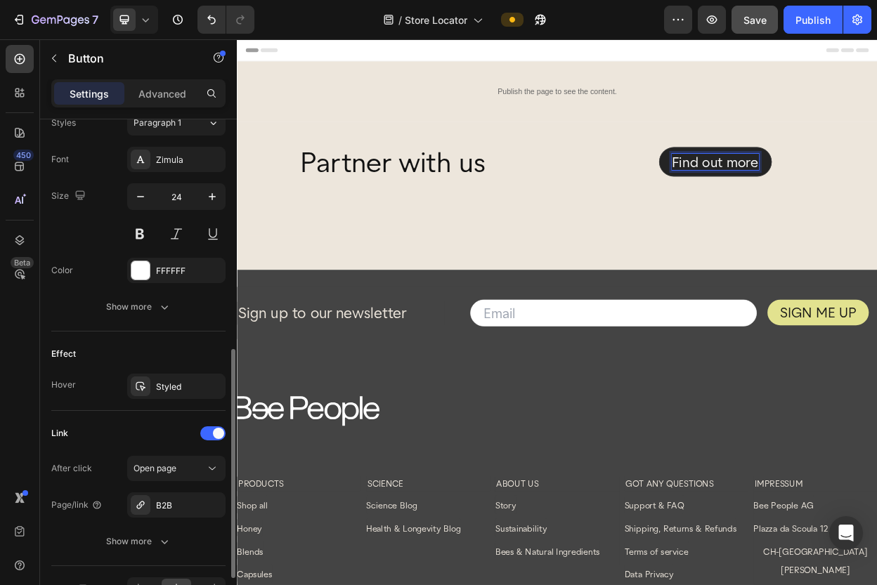
scroll to position [611, 0]
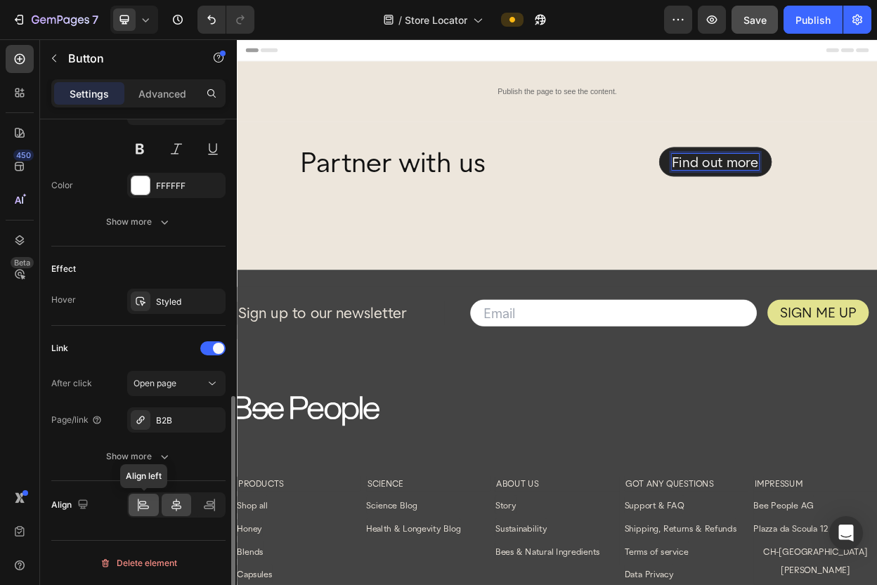
click at [144, 501] on icon at bounding box center [143, 505] width 14 height 14
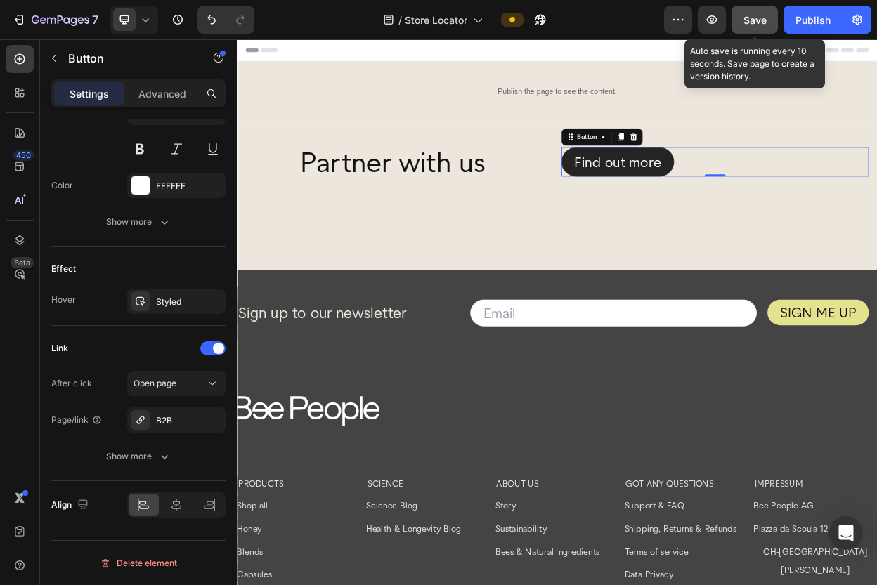
click at [752, 22] on span "Save" at bounding box center [754, 20] width 23 height 12
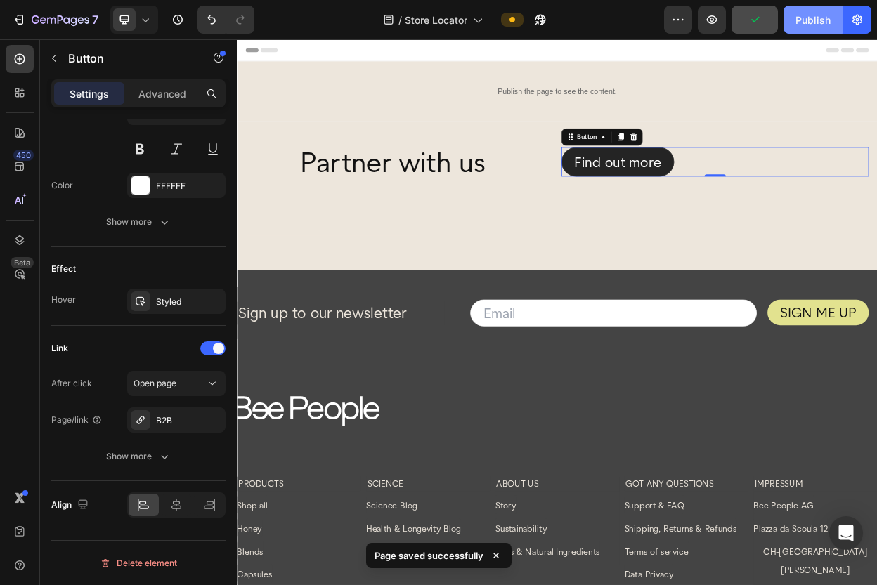
click at [813, 18] on div "Publish" at bounding box center [812, 20] width 35 height 15
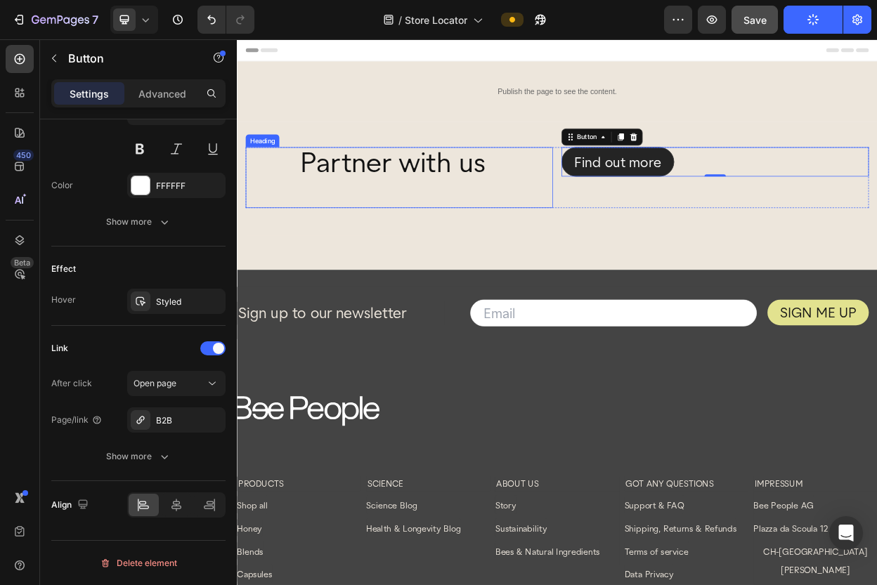
click at [327, 204] on h2 "Partner with us" at bounding box center [485, 221] width 334 height 80
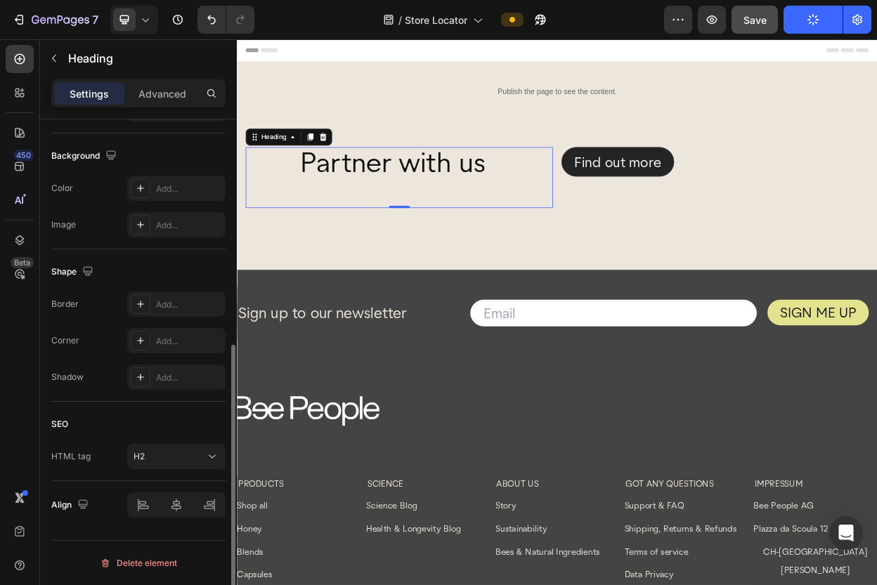
scroll to position [0, 0]
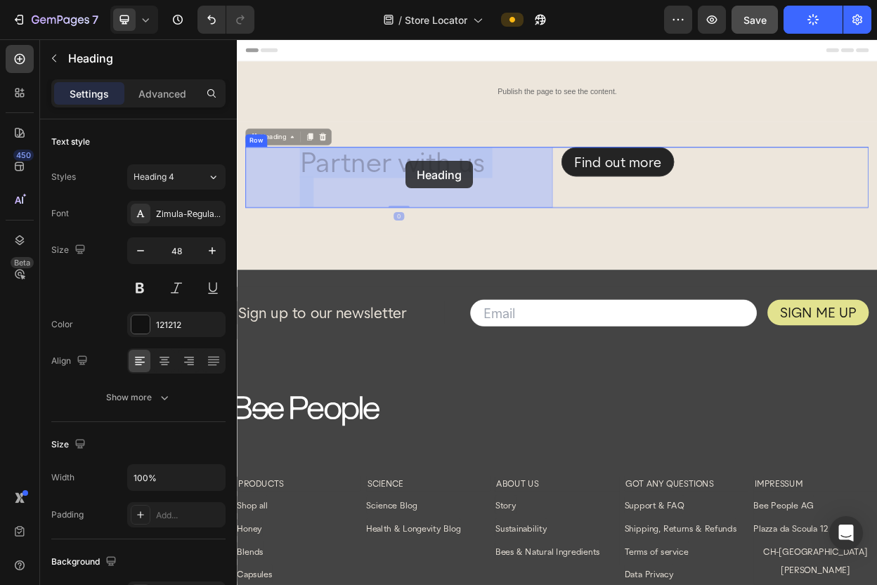
drag, startPoint x: 326, startPoint y: 204, endPoint x: 474, endPoint y: 204, distance: 148.2
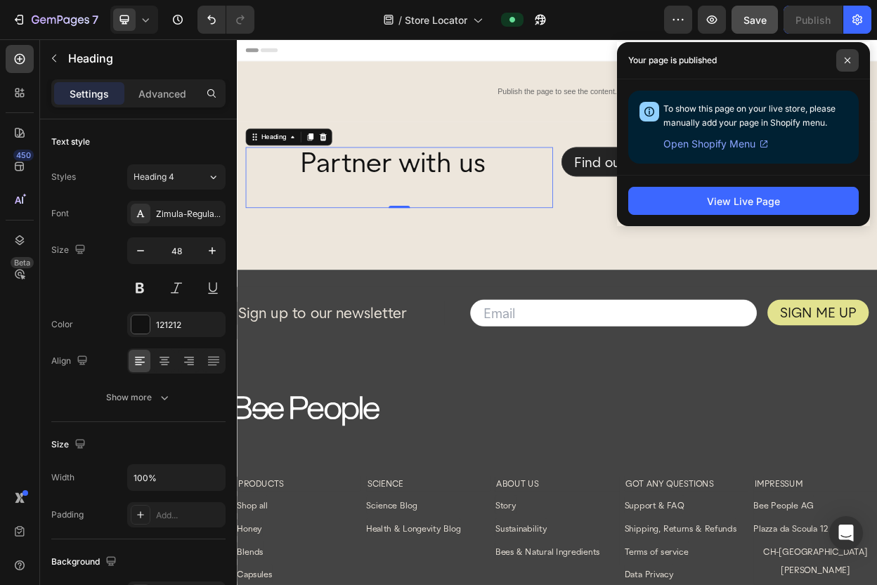
click at [846, 63] on icon at bounding box center [847, 60] width 7 height 7
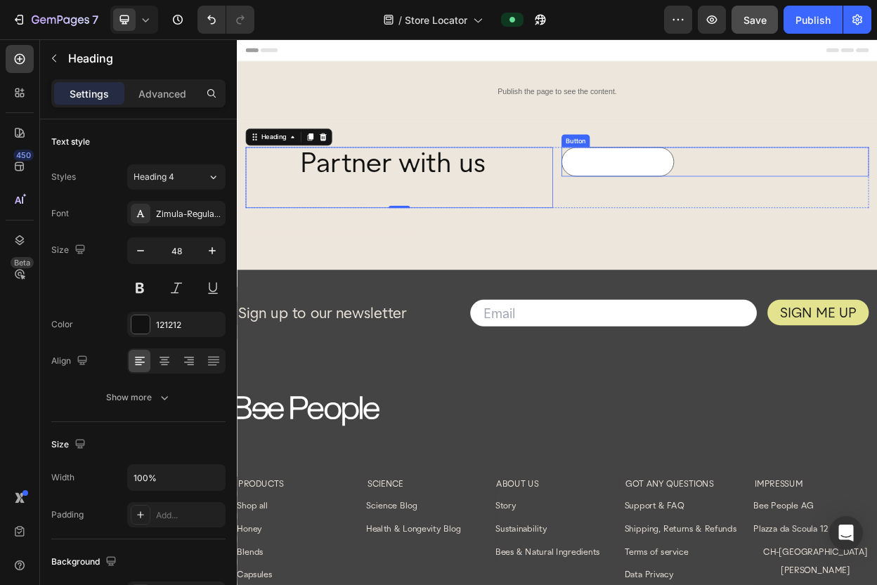
click at [811, 199] on link "Find out more" at bounding box center [738, 200] width 148 height 39
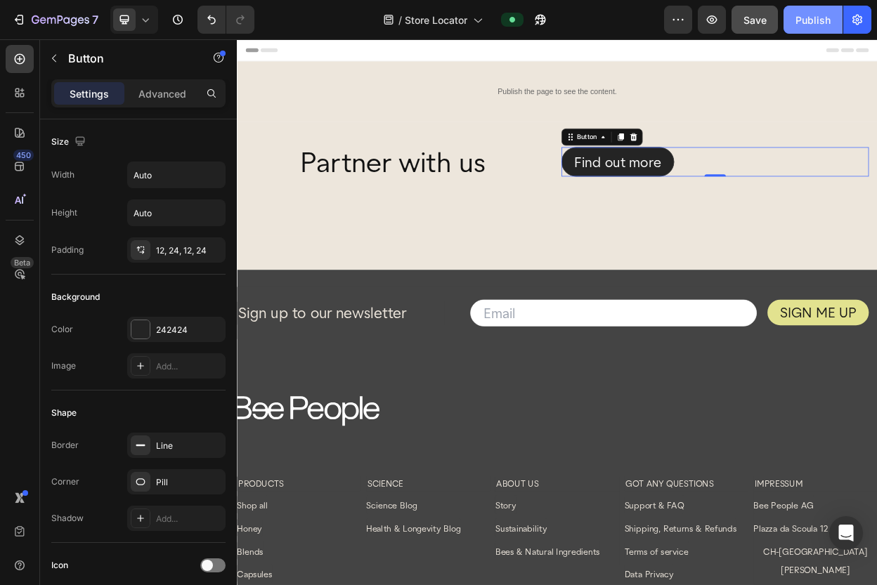
click at [805, 17] on div "Publish" at bounding box center [812, 20] width 35 height 15
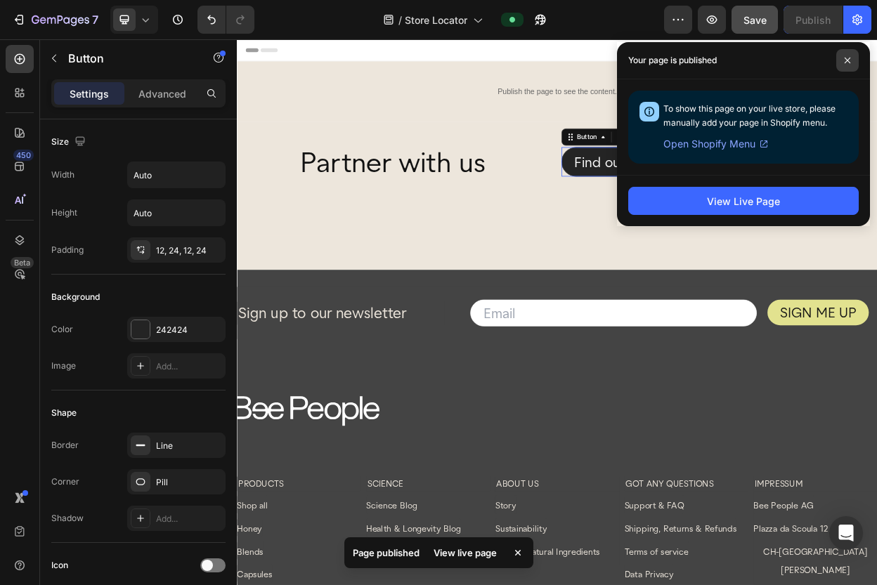
click at [853, 59] on span at bounding box center [847, 60] width 22 height 22
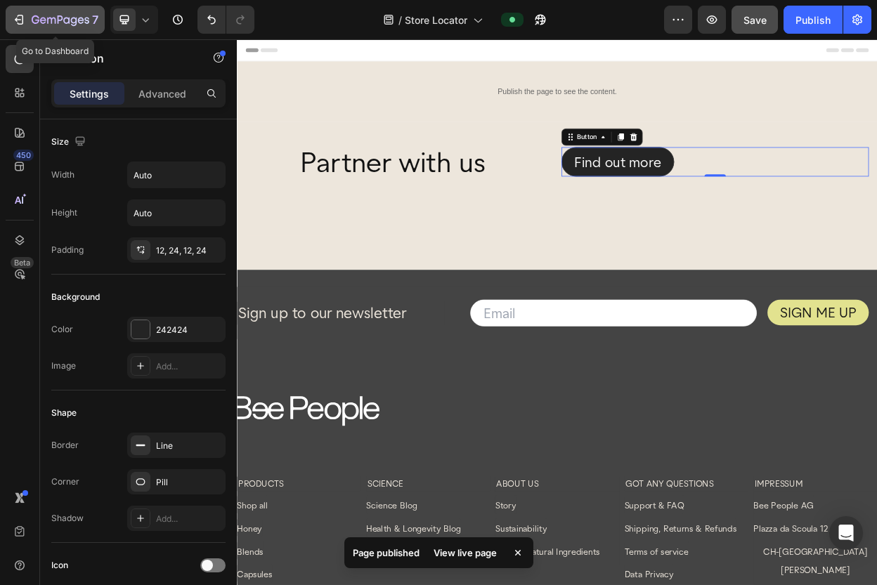
click at [17, 19] on icon "button" at bounding box center [19, 20] width 14 height 14
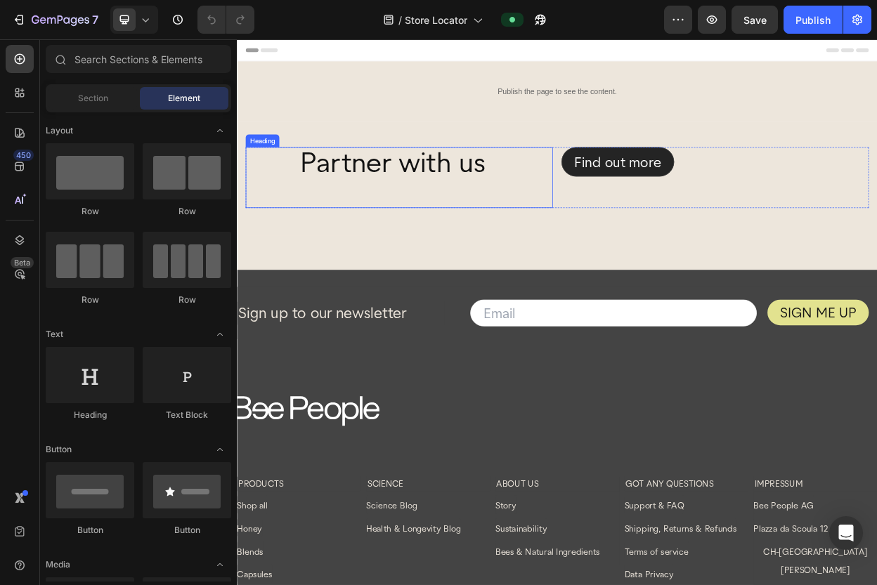
click at [365, 197] on h2 "Partner with us" at bounding box center [485, 221] width 334 height 80
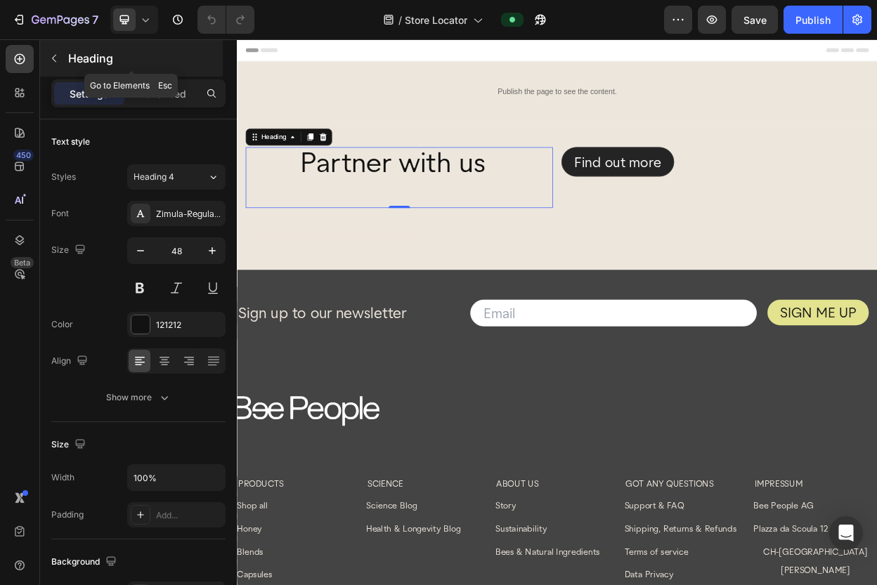
click at [58, 60] on icon "button" at bounding box center [53, 58] width 11 height 11
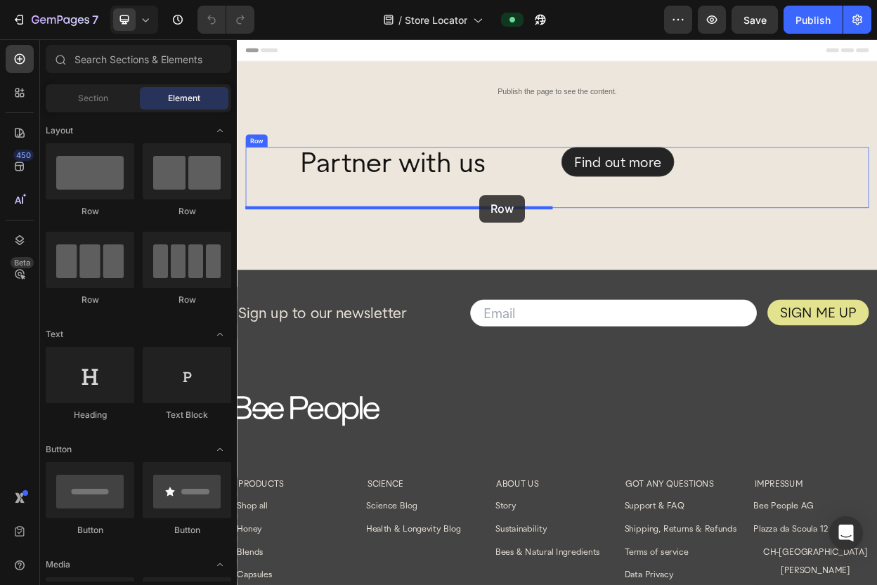
drag, startPoint x: 331, startPoint y: 221, endPoint x: 556, endPoint y: 244, distance: 226.7
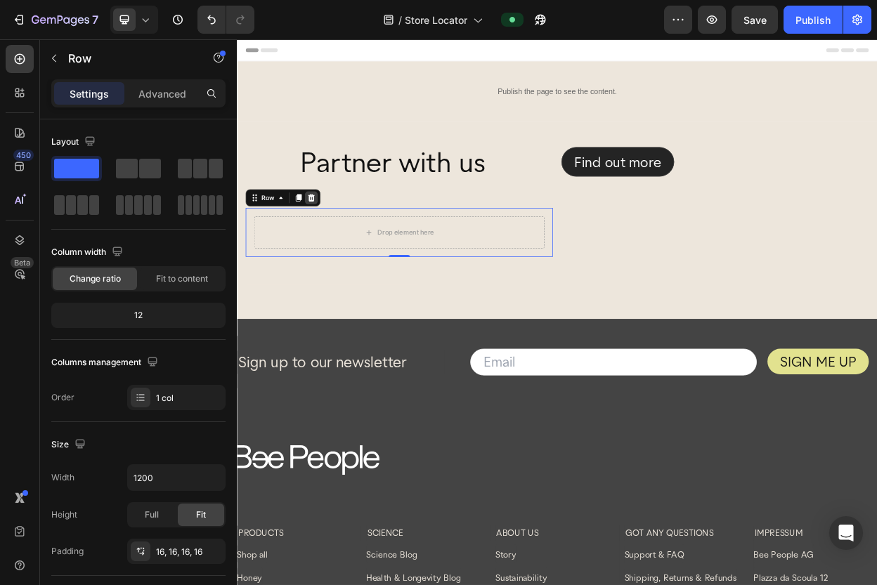
click at [337, 249] on icon at bounding box center [334, 247] width 11 height 11
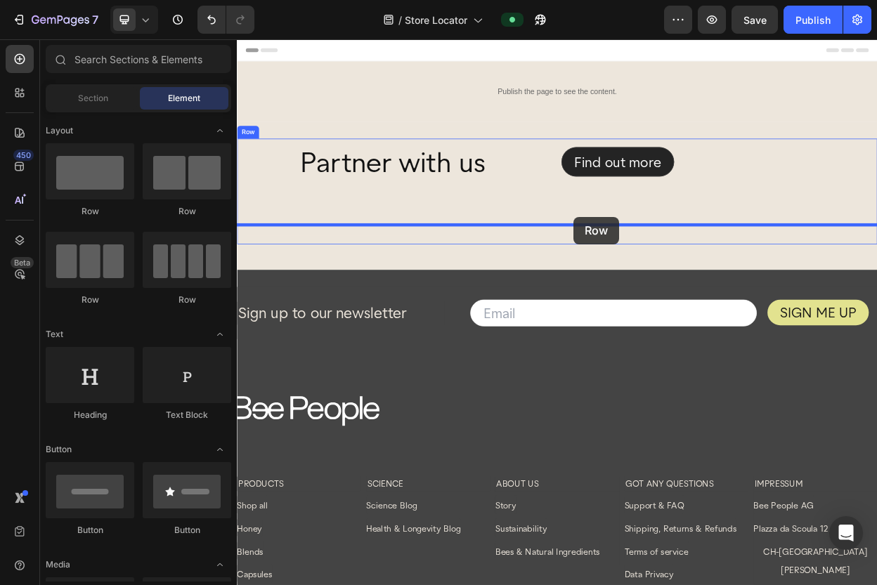
drag, startPoint x: 331, startPoint y: 210, endPoint x: 680, endPoint y: 273, distance: 354.8
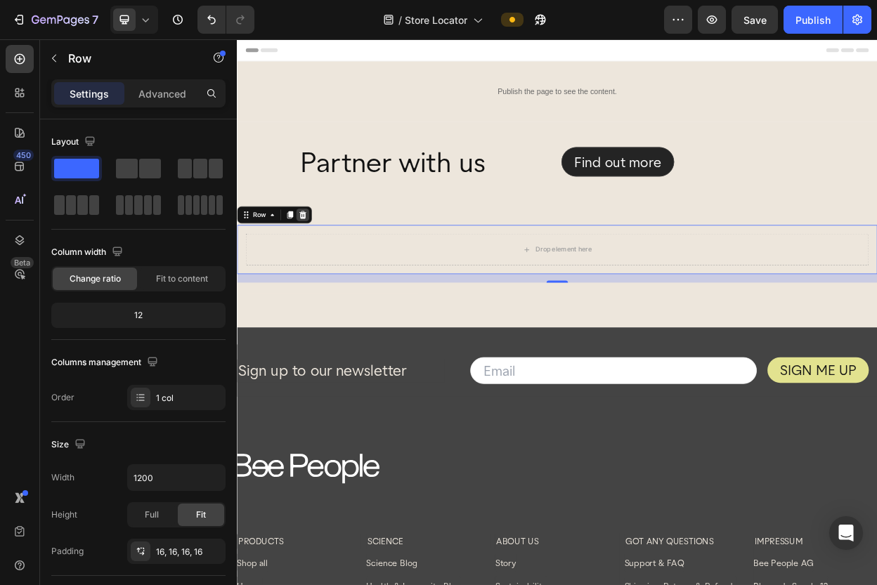
click at [324, 270] on icon at bounding box center [322, 270] width 11 height 11
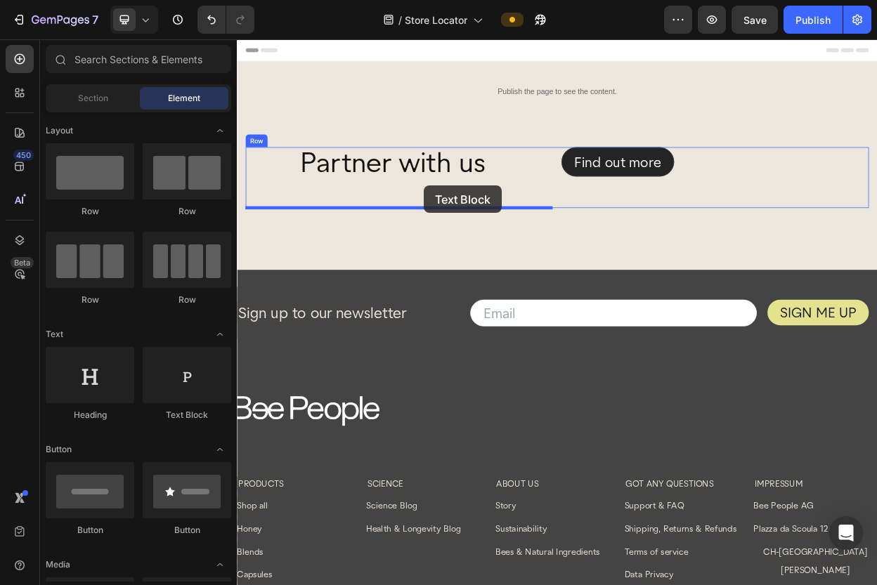
drag, startPoint x: 420, startPoint y: 421, endPoint x: 483, endPoint y: 232, distance: 199.0
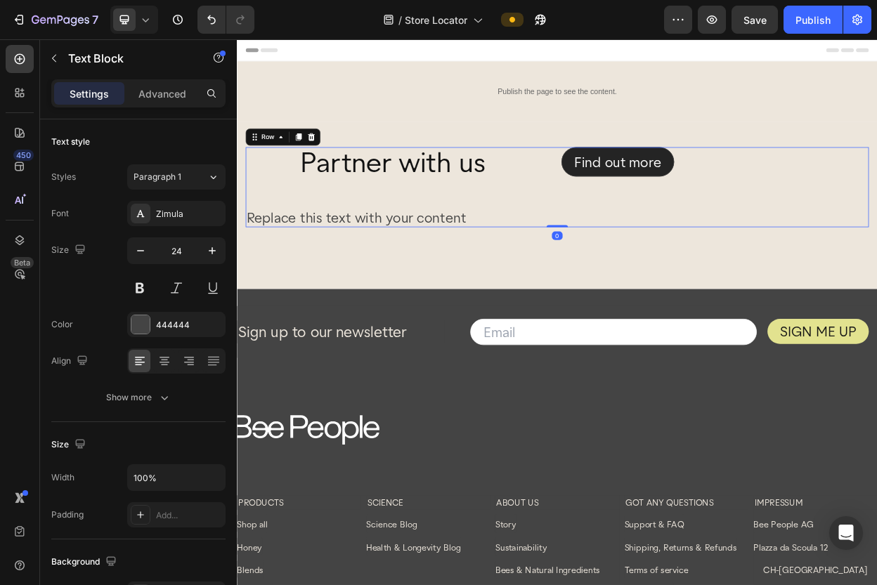
click at [738, 262] on div "Find out more Button" at bounding box center [866, 233] width 405 height 105
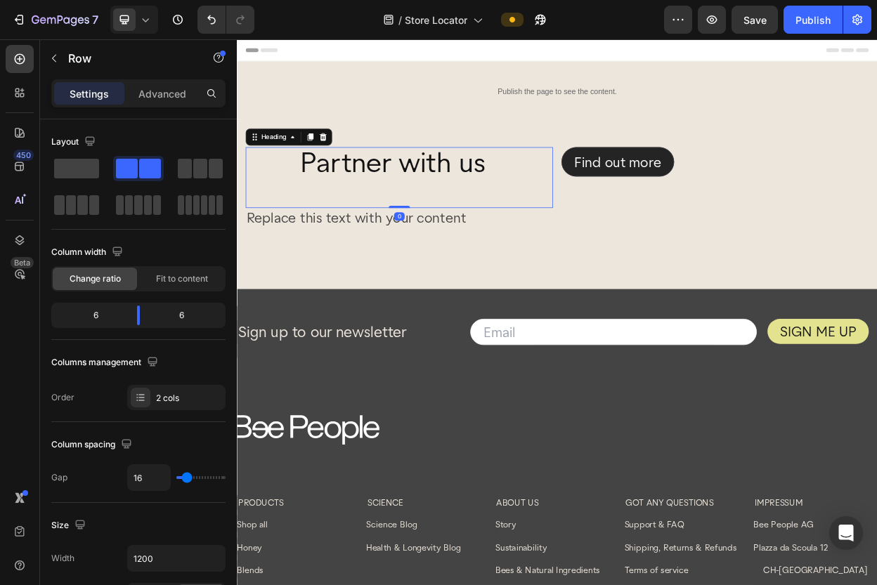
click at [372, 204] on h2 "Partner with us" at bounding box center [485, 221] width 334 height 80
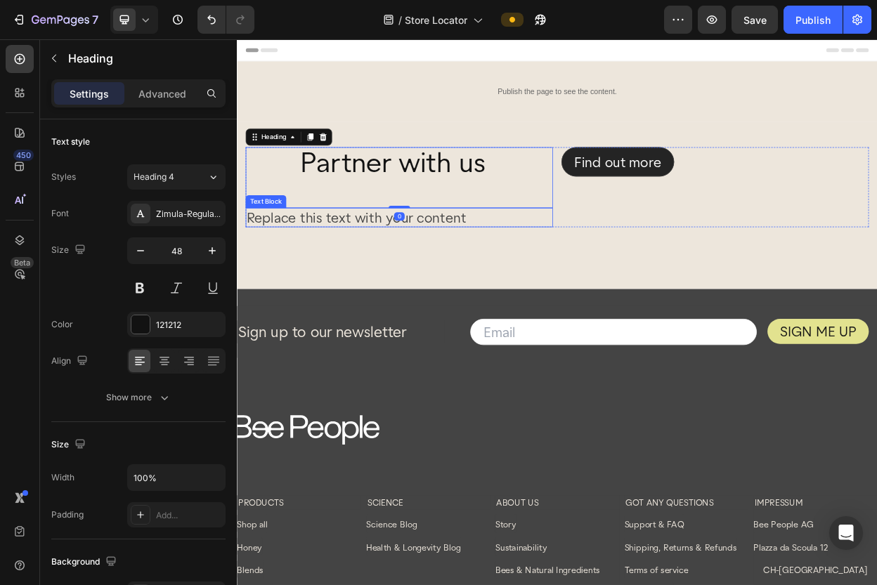
click at [313, 276] on div "Replace this text with your content" at bounding box center [450, 273] width 405 height 25
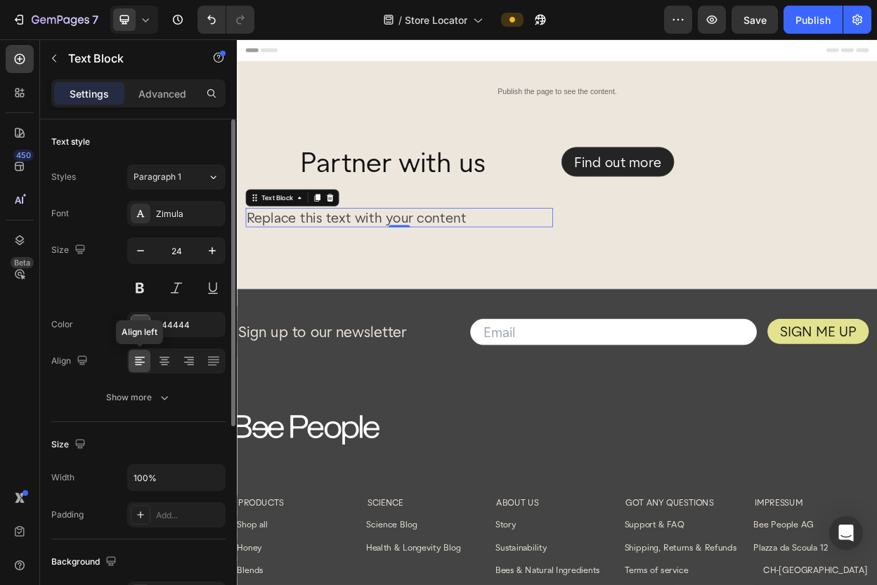
click at [136, 365] on icon at bounding box center [138, 365] width 7 height 1
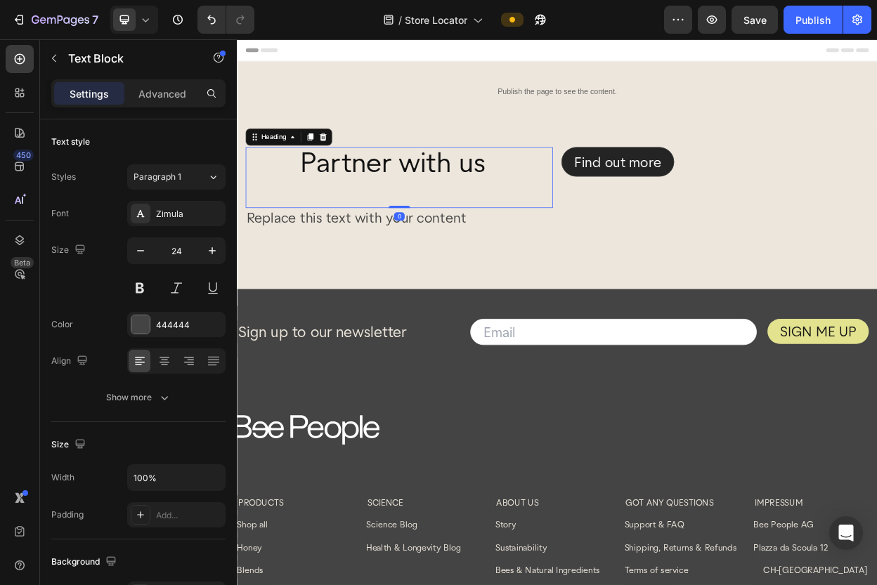
click at [340, 198] on h2 "Partner with us" at bounding box center [485, 221] width 334 height 80
click at [318, 212] on h2 "Partner with us" at bounding box center [485, 221] width 334 height 80
click at [154, 86] on p "Advanced" at bounding box center [162, 93] width 48 height 15
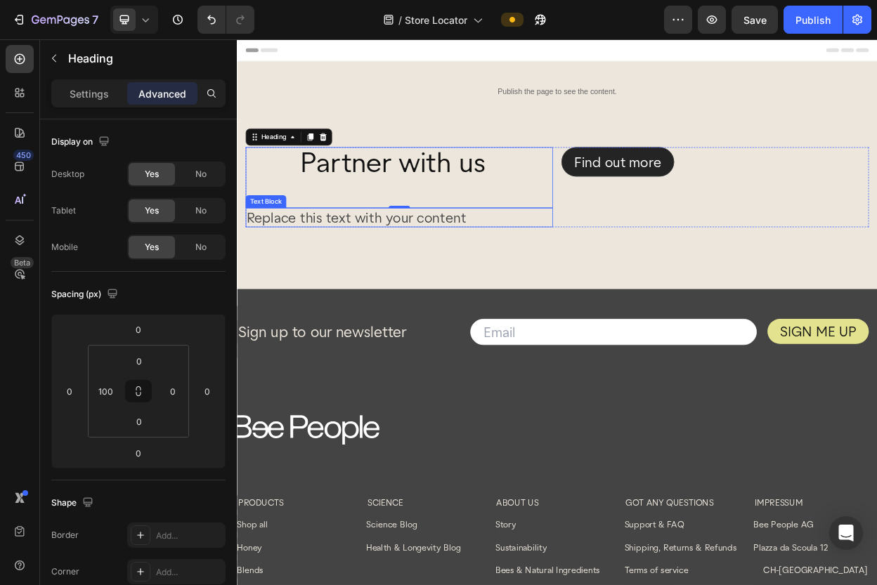
click at [254, 275] on div "Replace this text with your content" at bounding box center [450, 273] width 405 height 25
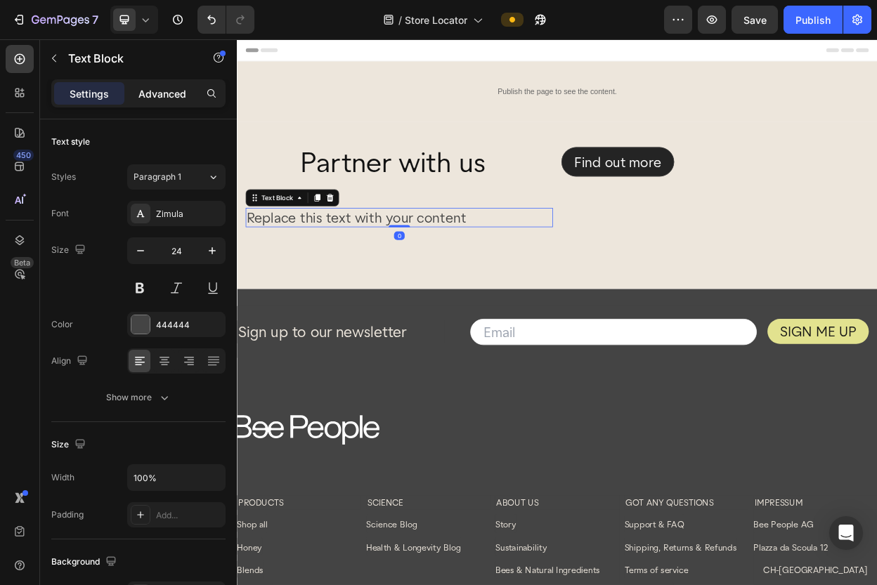
click at [162, 101] on div "Advanced" at bounding box center [162, 93] width 70 height 22
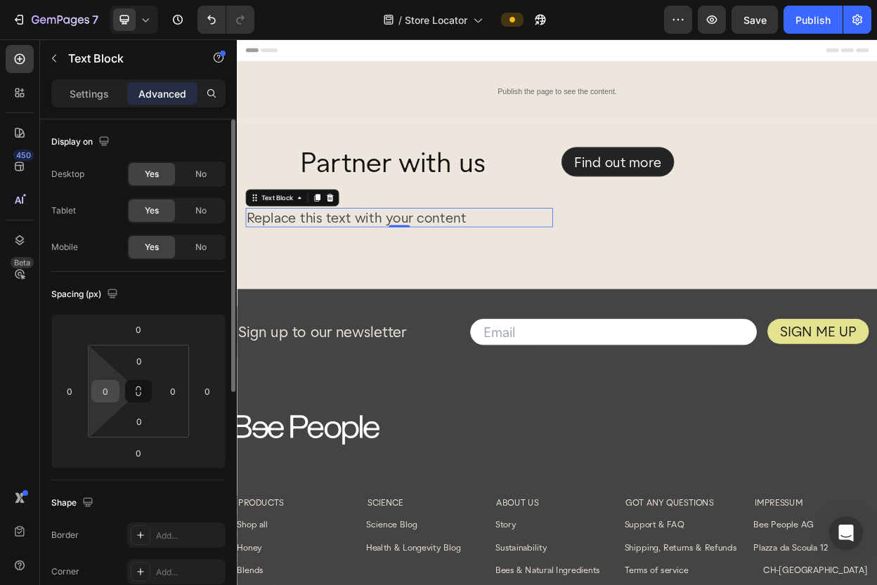
click at [104, 395] on input "0" at bounding box center [105, 391] width 21 height 21
type input "100"
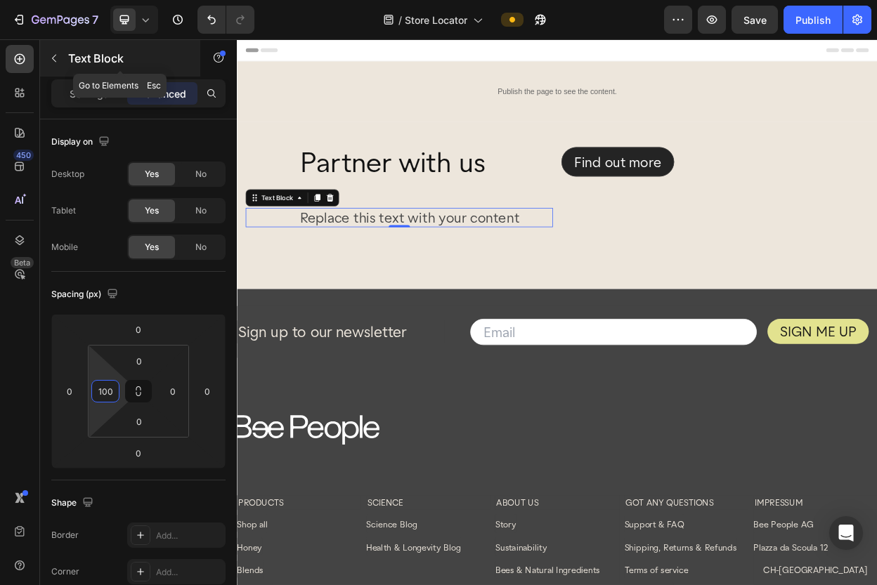
click at [56, 61] on icon "button" at bounding box center [53, 58] width 11 height 11
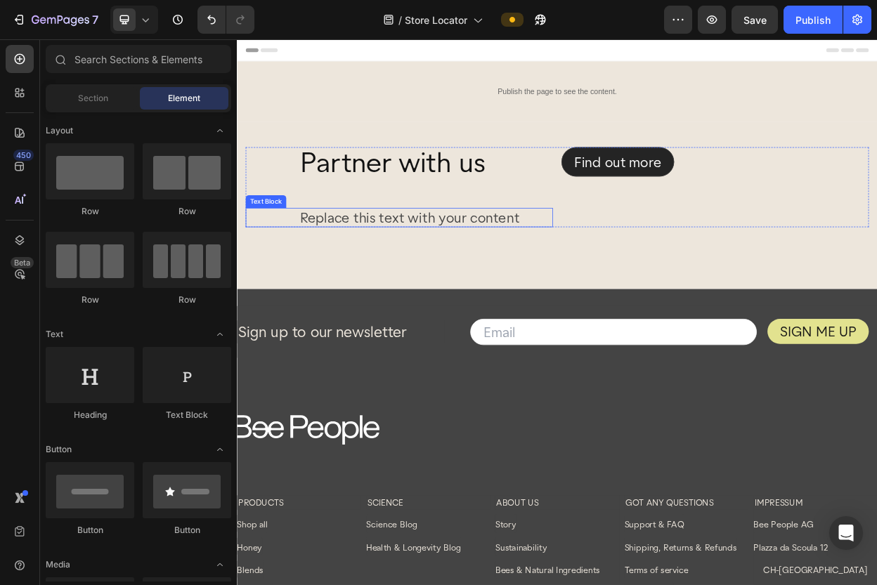
click at [509, 281] on div "Replace this text with your content" at bounding box center [485, 273] width 334 height 25
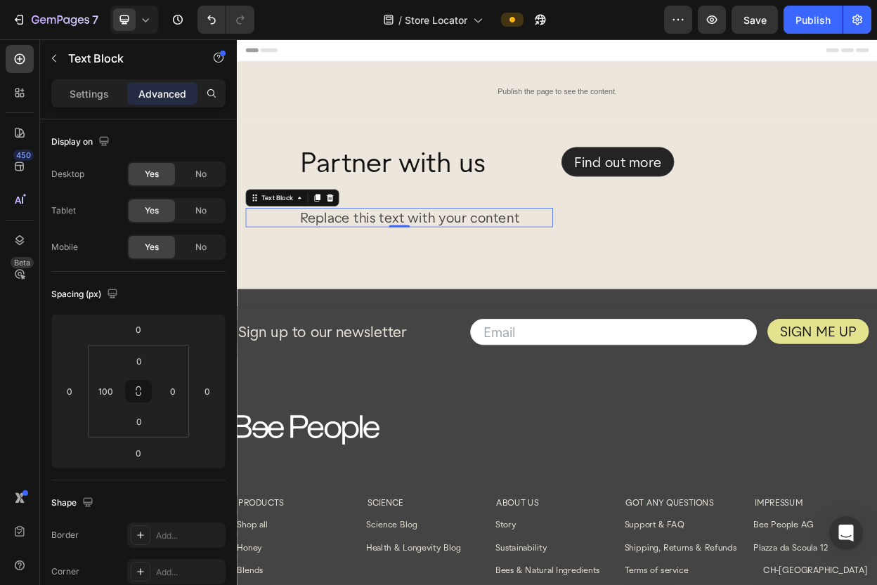
click at [583, 278] on div "Replace this text with your content" at bounding box center [485, 273] width 334 height 25
click at [610, 277] on p "Replace this text with your content" at bounding box center [486, 274] width 332 height 22
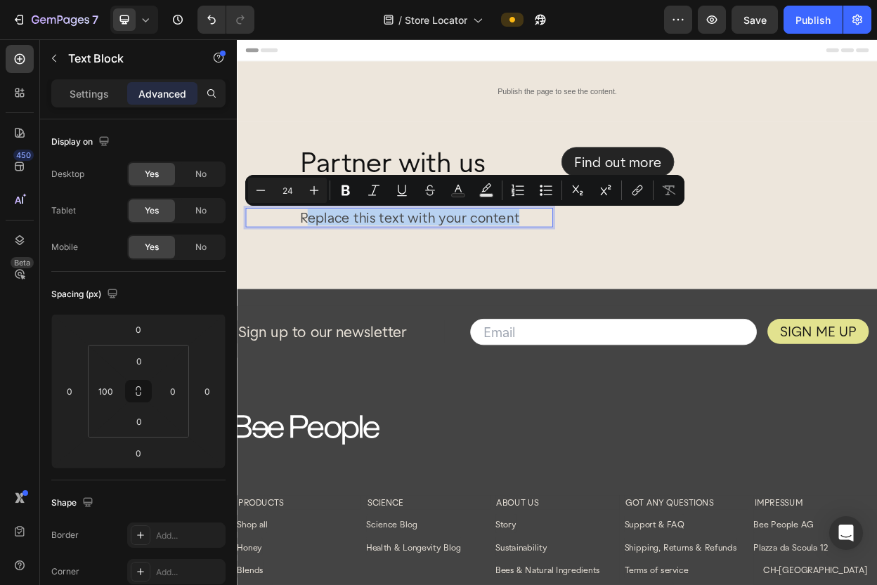
drag, startPoint x: 617, startPoint y: 276, endPoint x: 326, endPoint y: 279, distance: 290.8
click at [326, 279] on p "Replace this text with your content" at bounding box center [486, 274] width 332 height 22
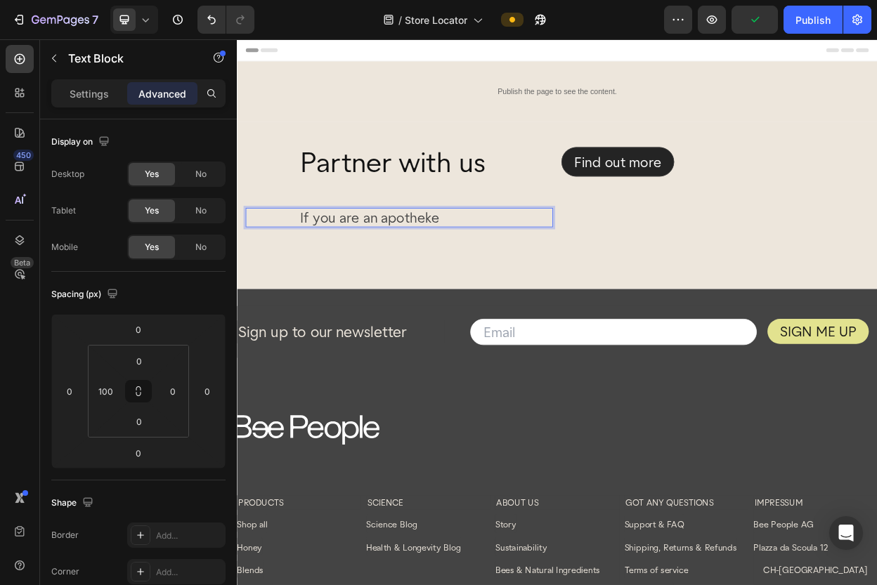
click at [516, 270] on p "If you are an apotheke" at bounding box center [486, 274] width 332 height 22
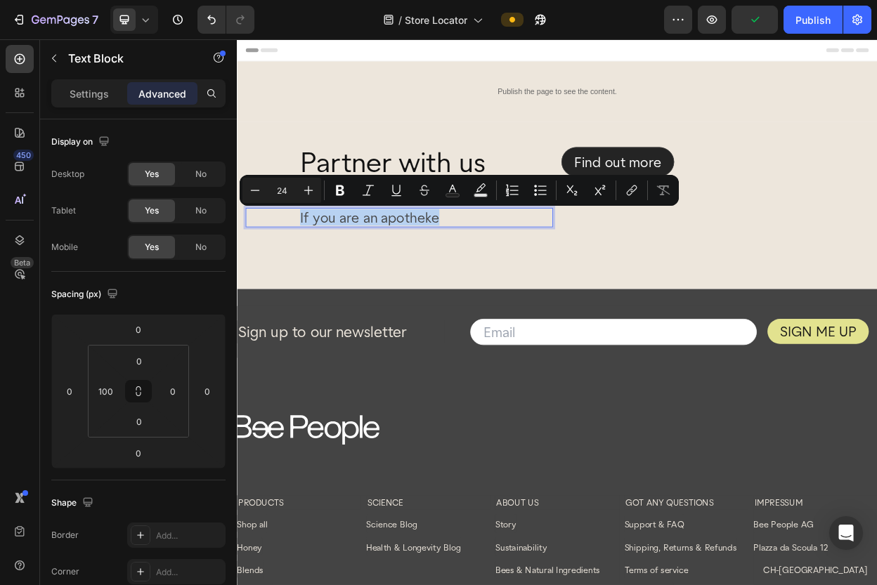
drag, startPoint x: 512, startPoint y: 275, endPoint x: 320, endPoint y: 281, distance: 192.5
click at [320, 281] on p "If you are an apotheke" at bounding box center [486, 274] width 332 height 22
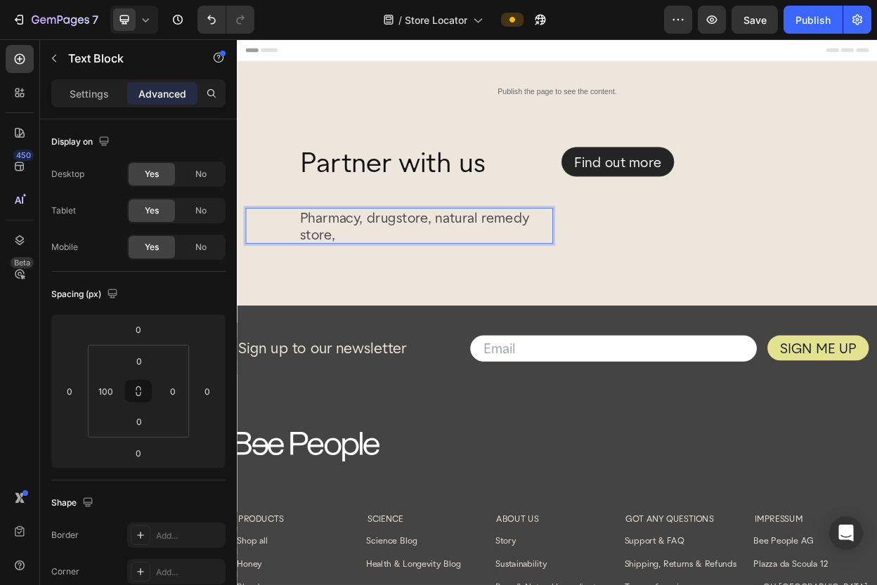
click at [320, 275] on p "Pharmacy, drugstore, natural remedy store," at bounding box center [486, 285] width 332 height 44
click at [486, 292] on p "Are you a pharmacy, drugstore, natural remedy store," at bounding box center [486, 285] width 332 height 44
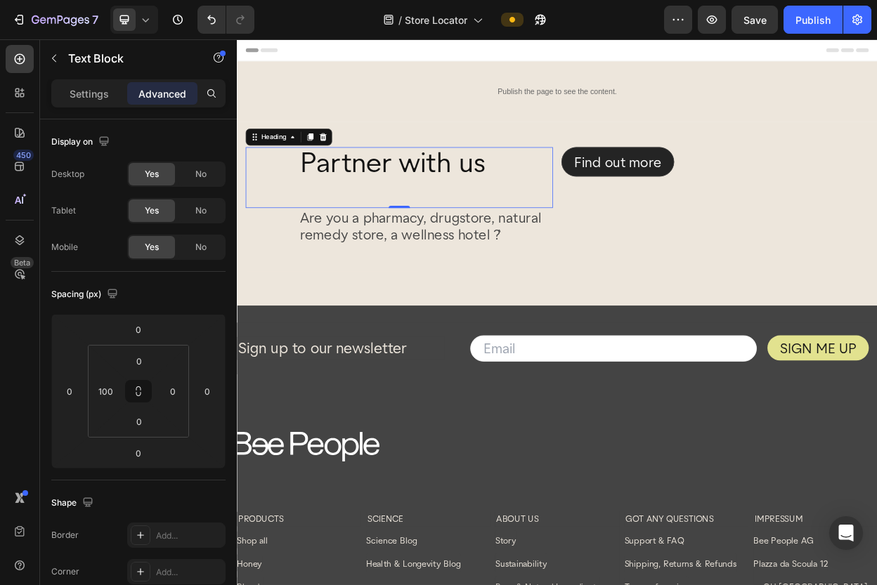
click at [561, 204] on p "Partner with us" at bounding box center [486, 221] width 332 height 77
click at [542, 201] on p "Partner with us" at bounding box center [486, 221] width 332 height 77
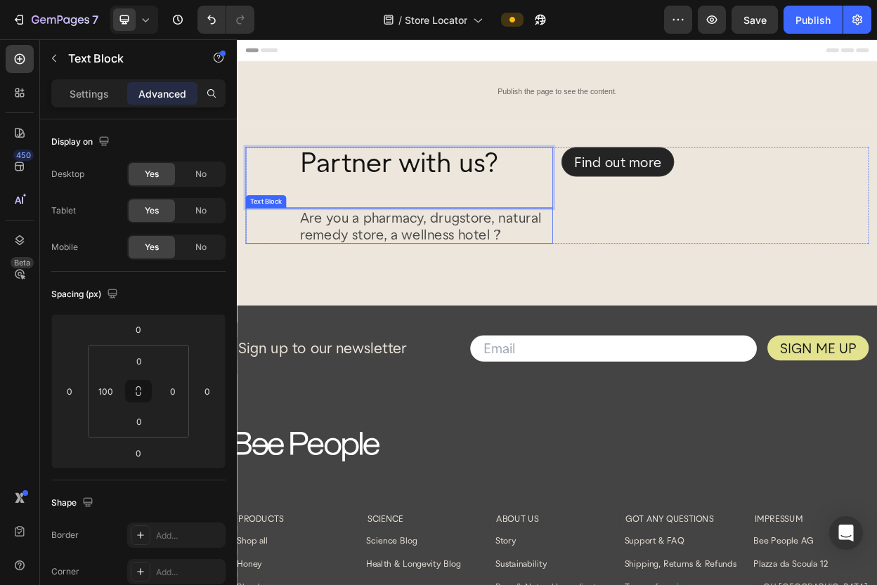
click at [497, 272] on p "Are you a pharmacy, drugstore, natural remedy store, a wellness hotel ?`" at bounding box center [486, 285] width 332 height 44
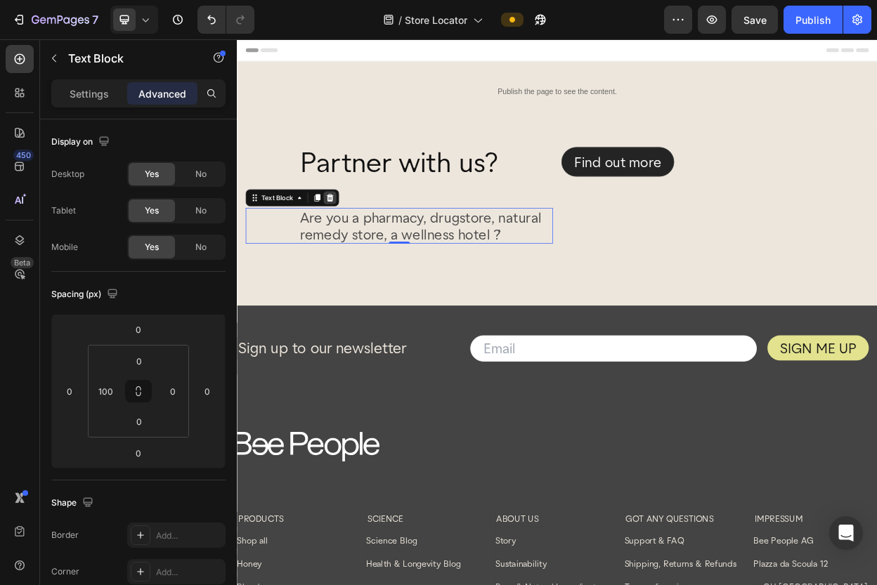
click at [363, 251] on icon at bounding box center [358, 247] width 11 height 11
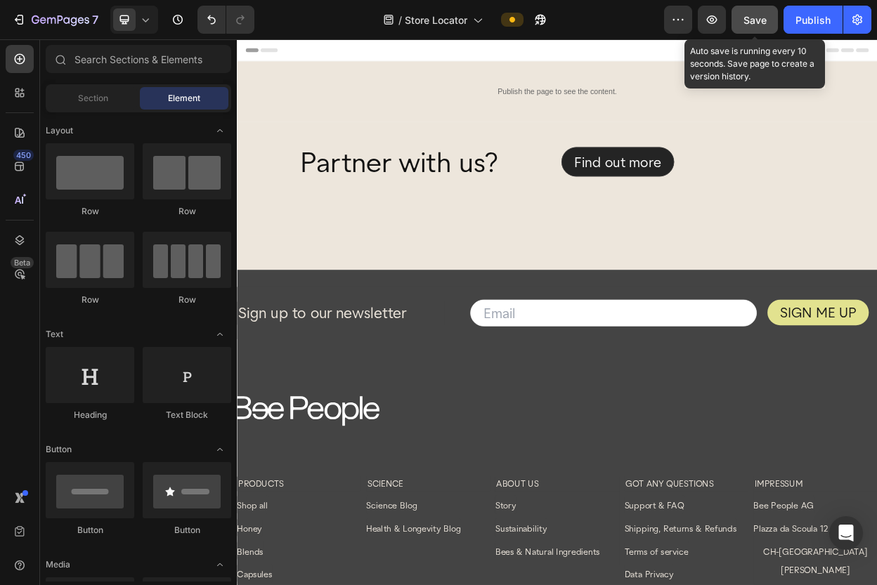
click at [759, 17] on span "Save" at bounding box center [754, 20] width 23 height 12
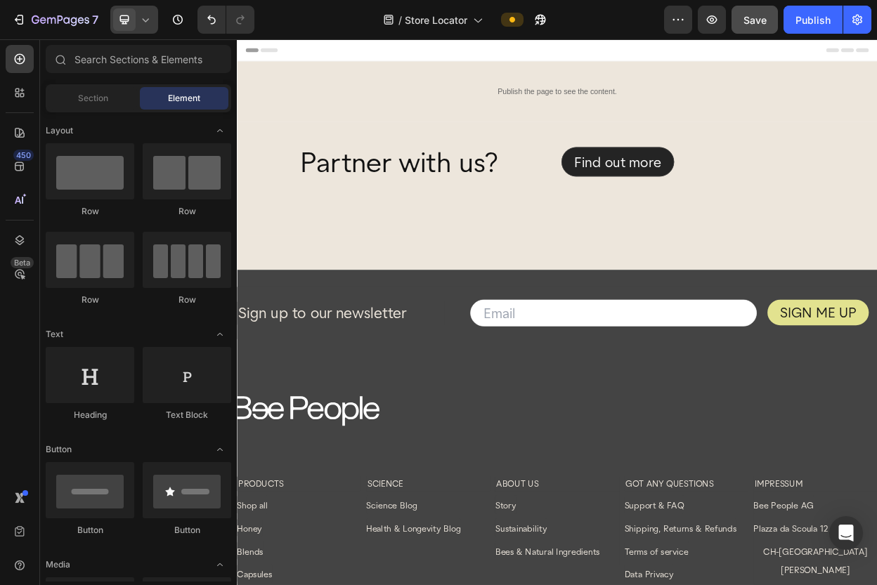
click at [145, 19] on icon at bounding box center [145, 20] width 14 height 14
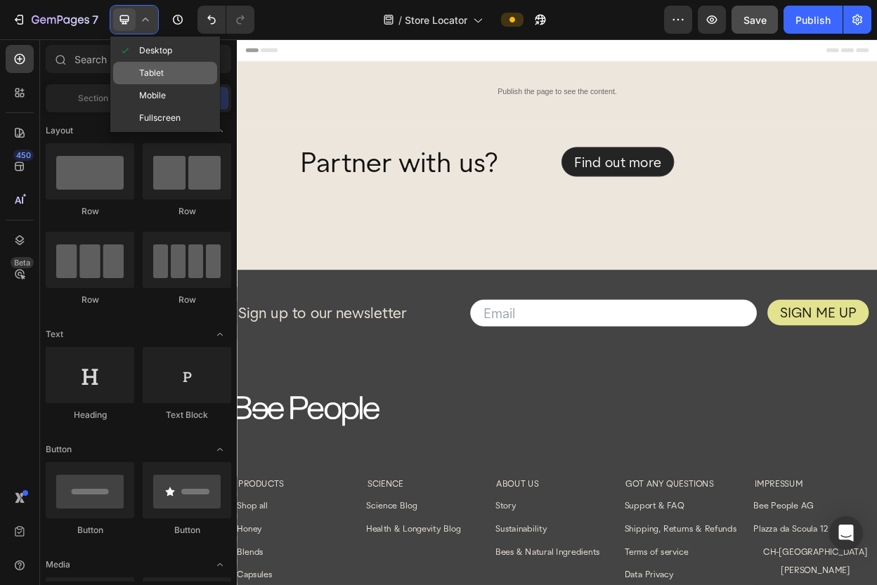
click at [157, 71] on span "Tablet" at bounding box center [151, 73] width 25 height 14
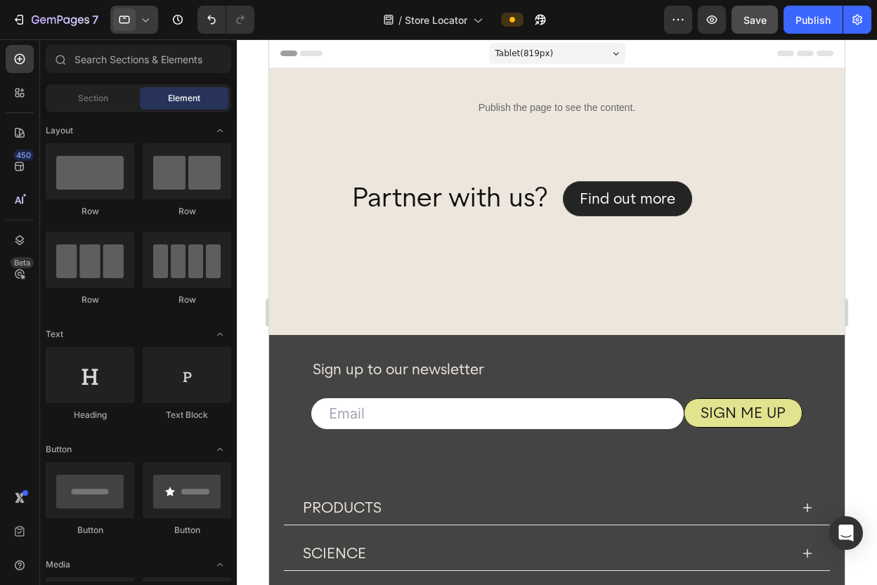
click at [145, 19] on icon at bounding box center [145, 20] width 14 height 14
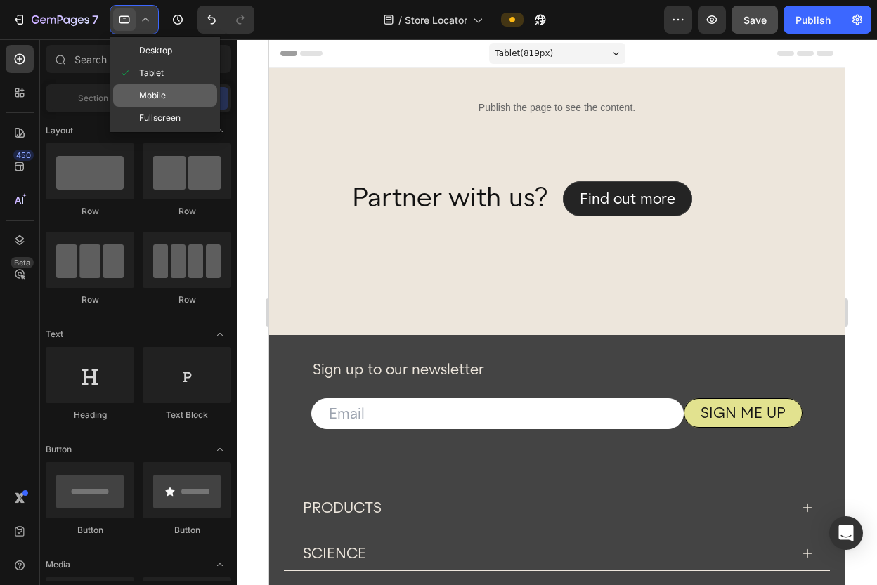
click at [153, 91] on span "Mobile" at bounding box center [152, 96] width 27 height 14
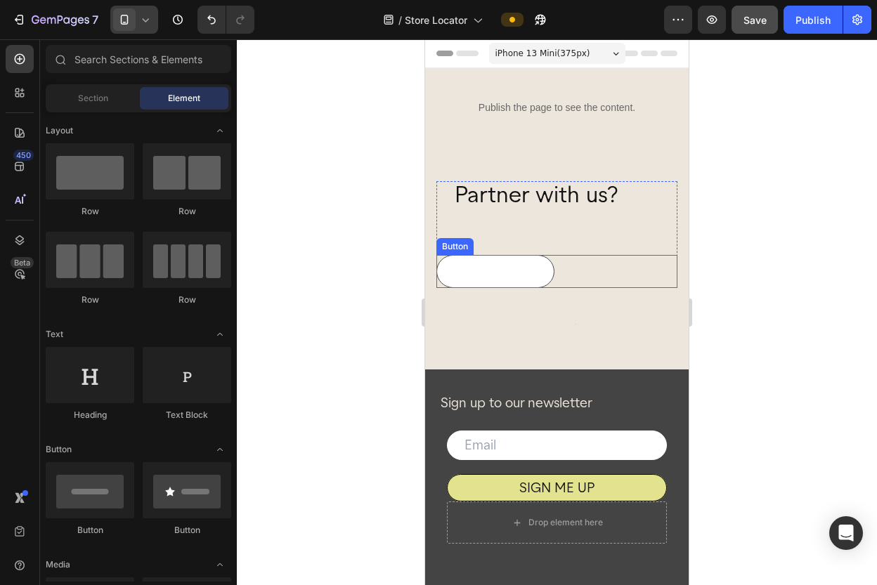
click at [537, 258] on link "Find out more" at bounding box center [495, 271] width 118 height 33
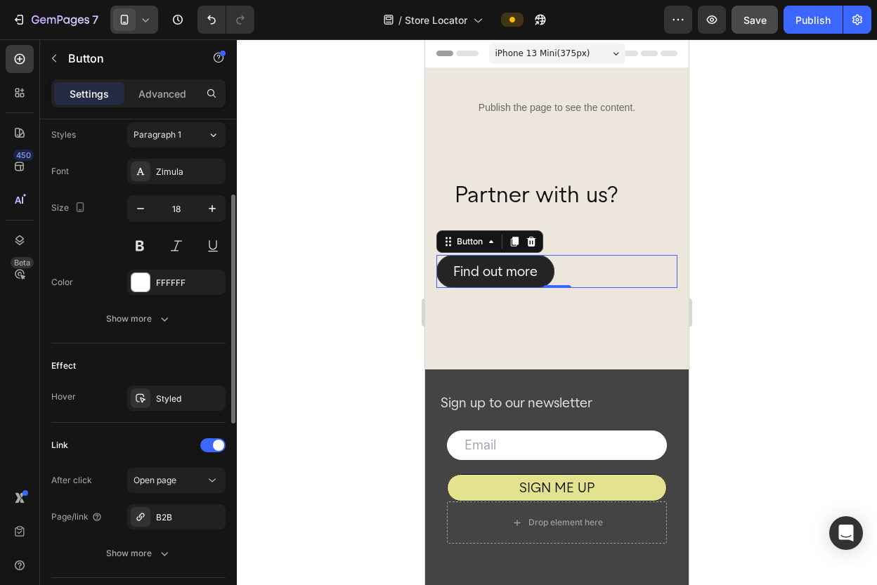
scroll to position [611, 0]
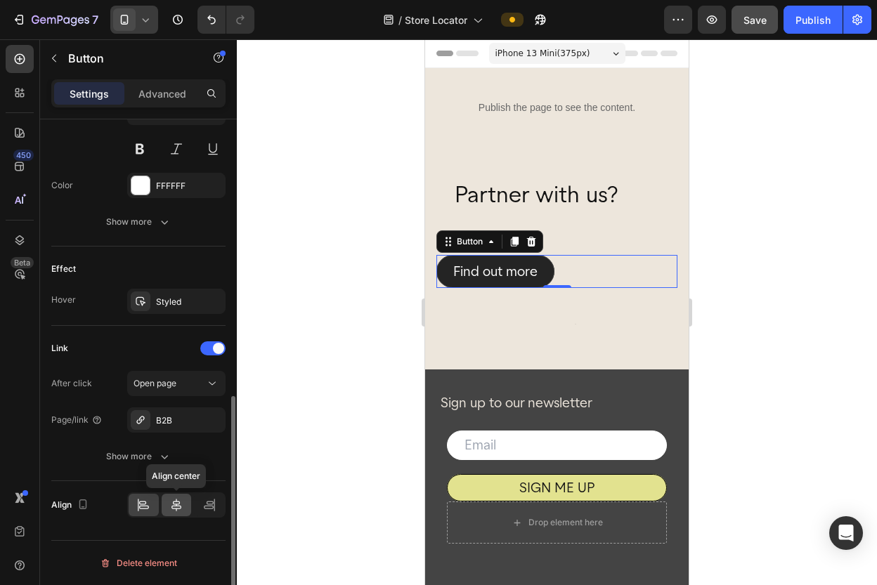
click at [183, 505] on div at bounding box center [177, 505] width 30 height 22
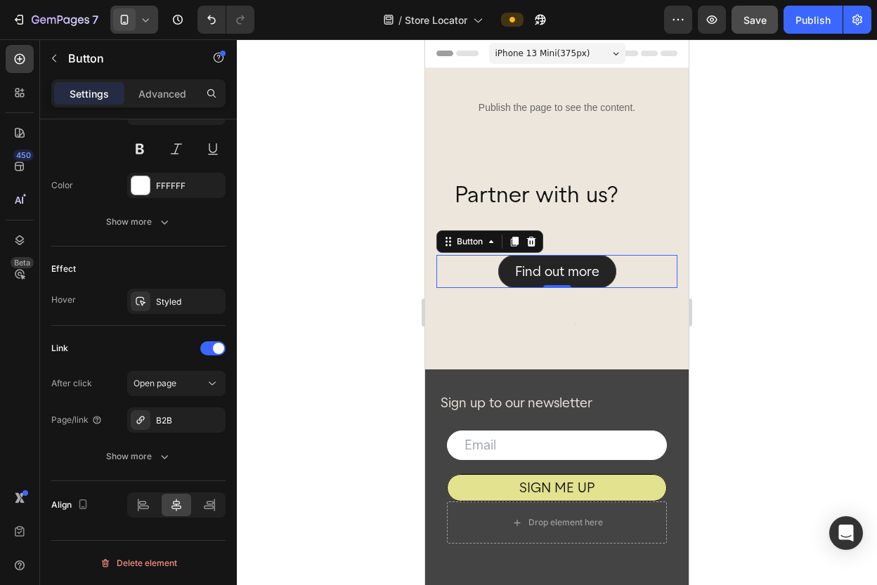
click at [327, 207] on div at bounding box center [557, 312] width 640 height 546
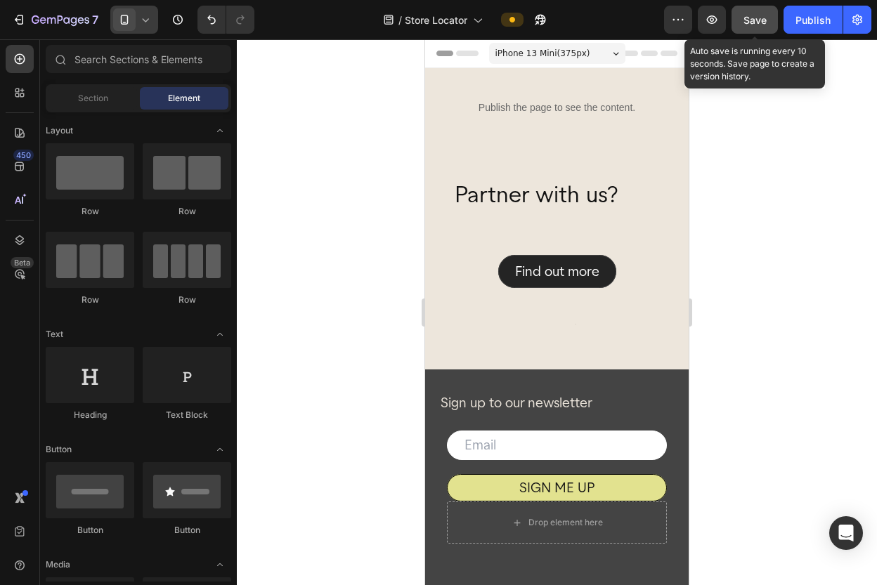
click at [747, 30] on button "Save" at bounding box center [754, 20] width 46 height 28
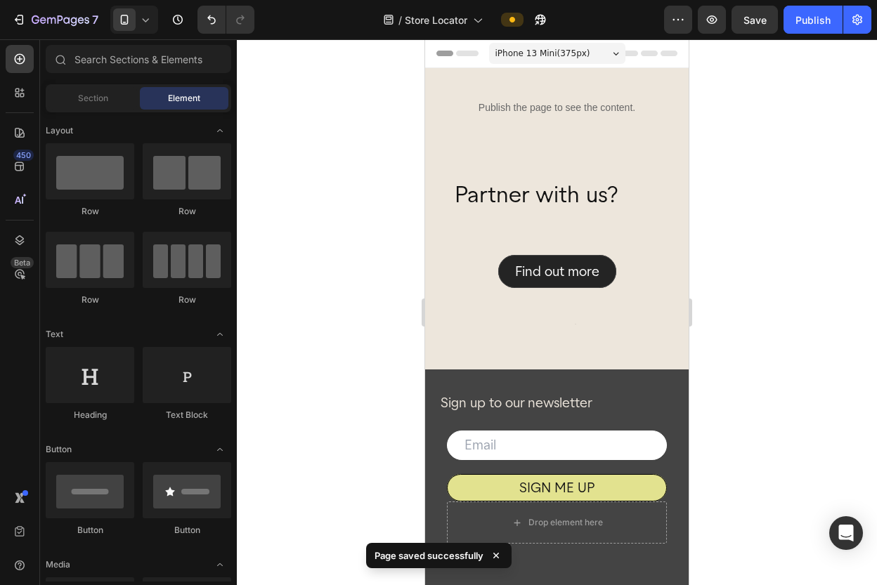
click at [138, 22] on div at bounding box center [134, 20] width 48 height 28
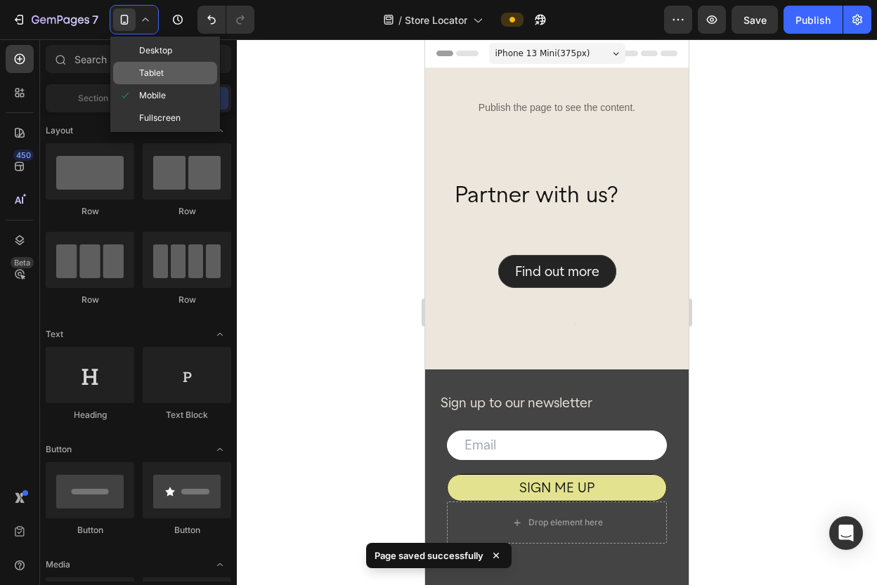
click at [142, 77] on span "Tablet" at bounding box center [151, 73] width 25 height 14
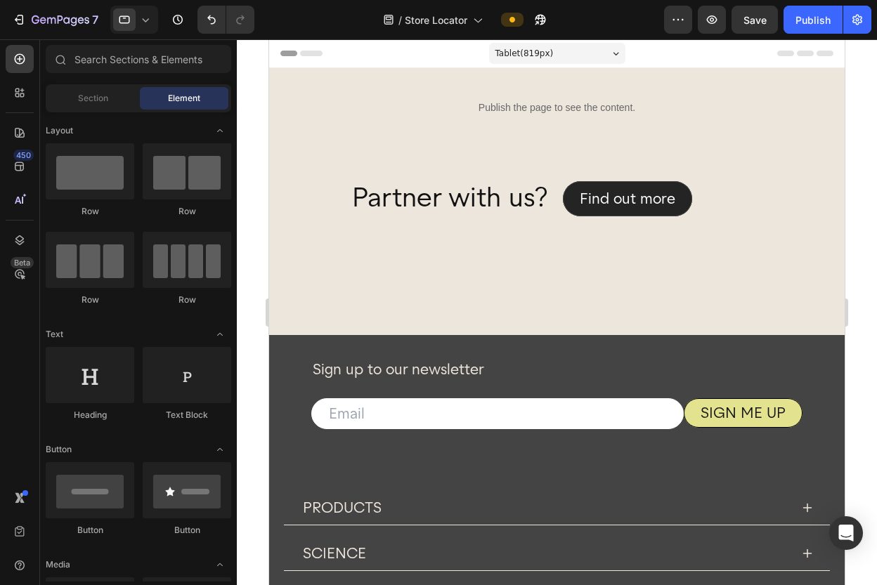
click at [145, 22] on icon at bounding box center [145, 20] width 14 height 14
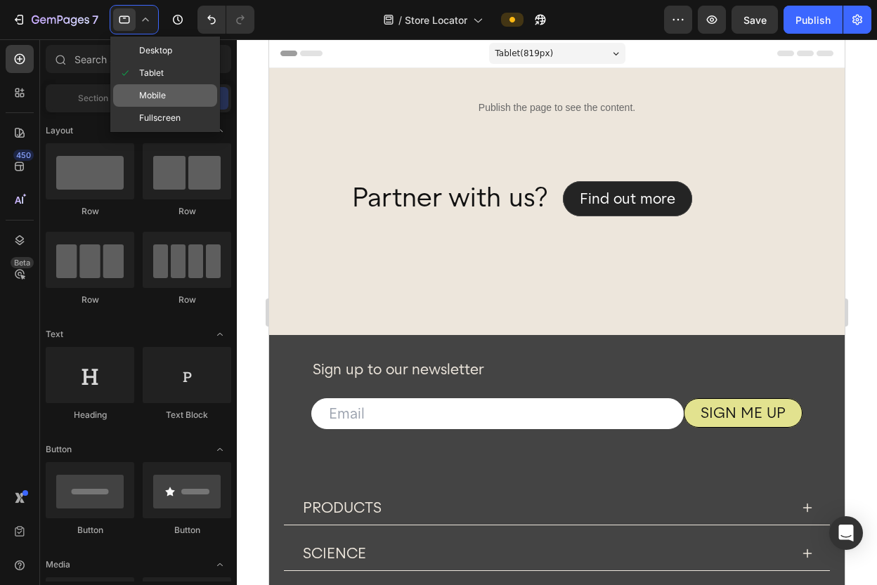
click at [159, 91] on span "Mobile" at bounding box center [152, 96] width 27 height 14
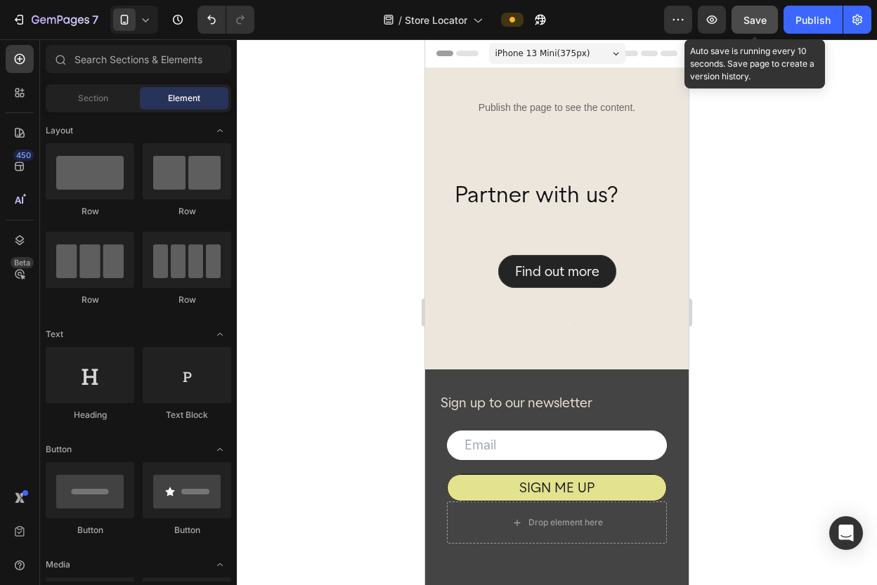
click at [752, 11] on button "Save" at bounding box center [754, 20] width 46 height 28
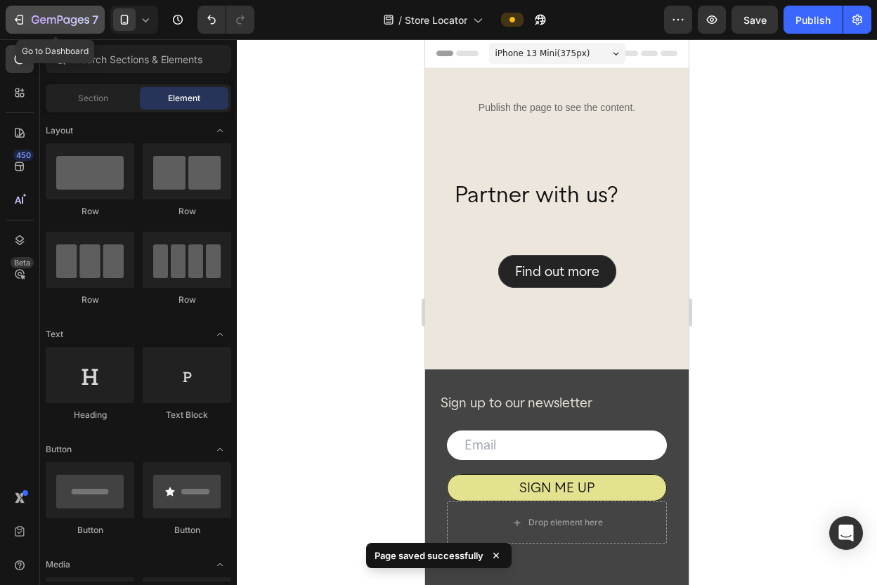
click at [21, 18] on icon "button" at bounding box center [19, 20] width 14 height 14
